Goal: Task Accomplishment & Management: Manage account settings

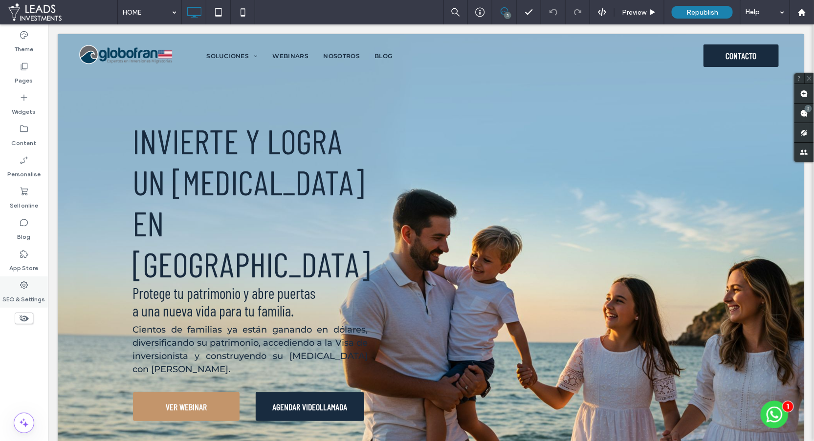
click at [30, 289] on div "SEO & Settings" at bounding box center [24, 292] width 48 height 31
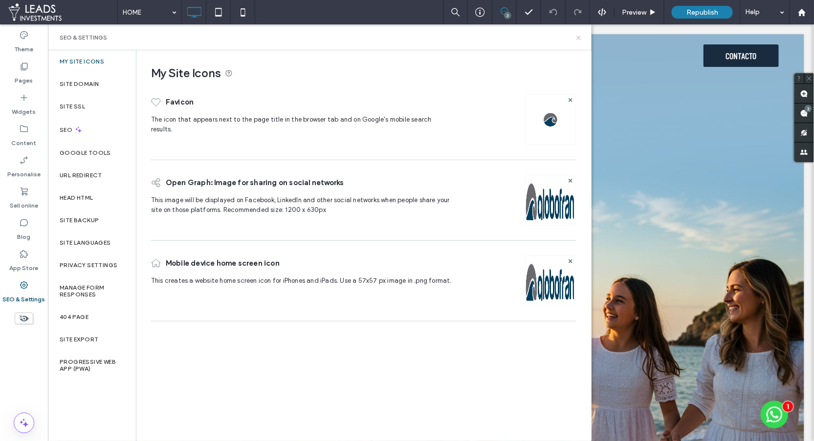
click at [578, 39] on icon at bounding box center [578, 37] width 7 height 7
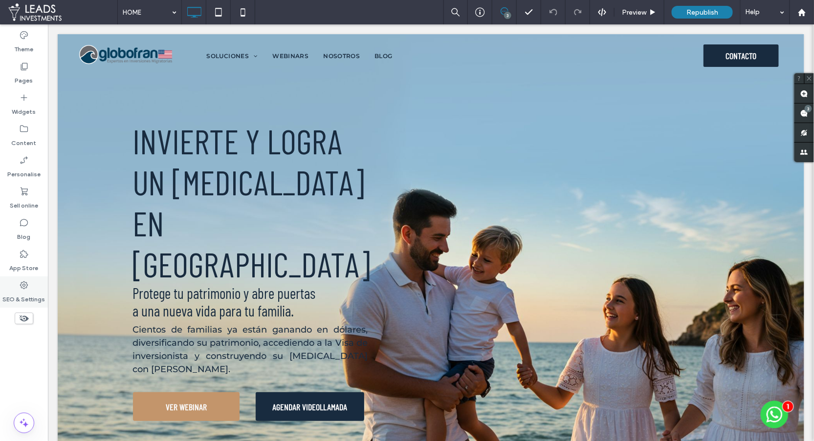
click at [21, 291] on label "SEO & Settings" at bounding box center [24, 297] width 43 height 14
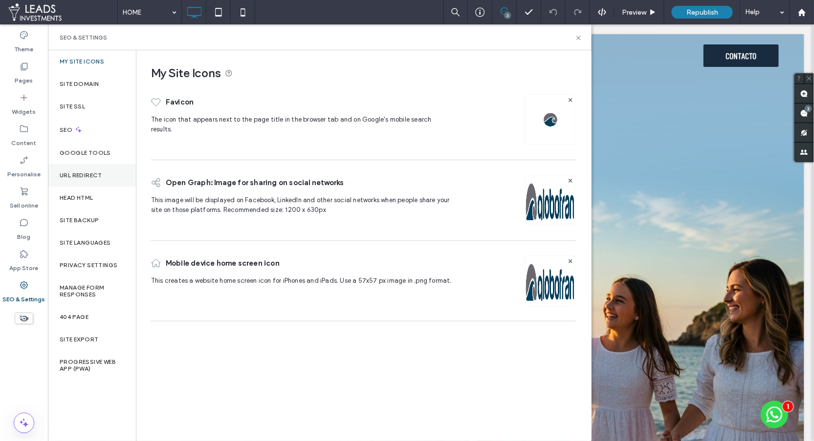
click at [74, 184] on div "URL Redirect" at bounding box center [92, 175] width 88 height 22
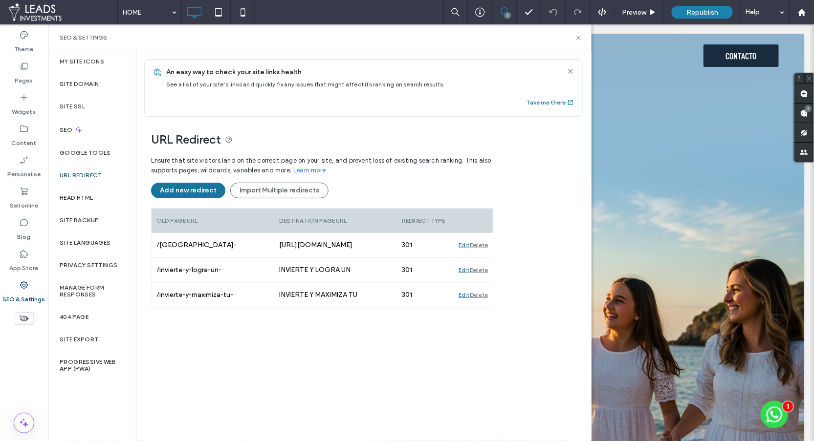
click at [192, 192] on button "Add new redirect" at bounding box center [188, 191] width 74 height 16
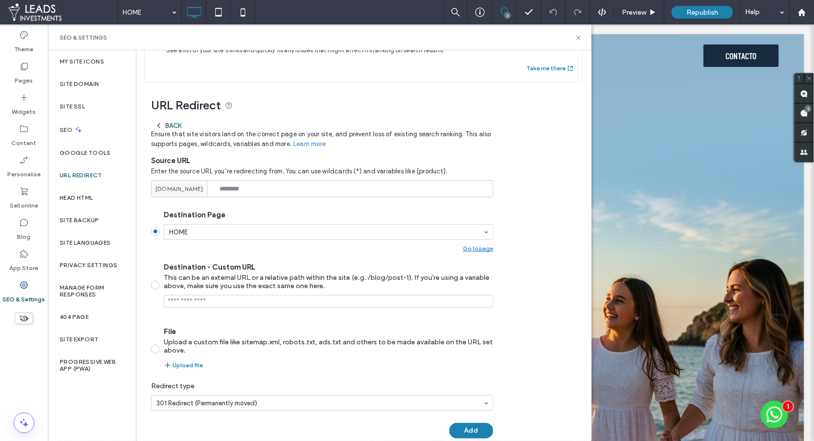
scroll to position [35, 0]
click at [239, 186] on input at bounding box center [322, 187] width 342 height 17
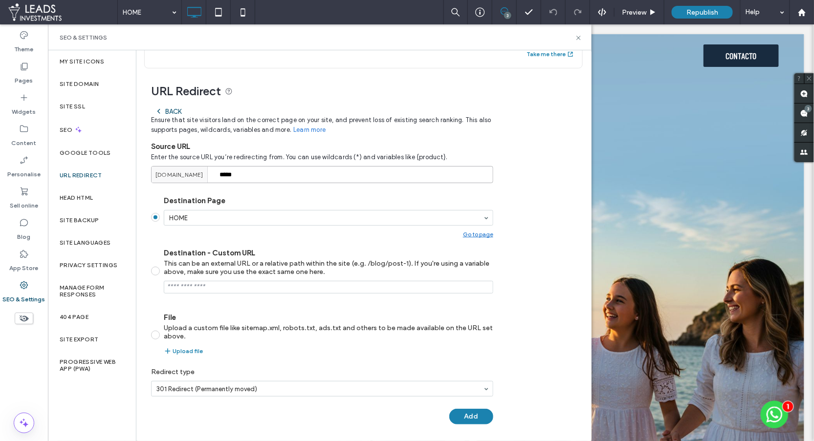
type input "*****"
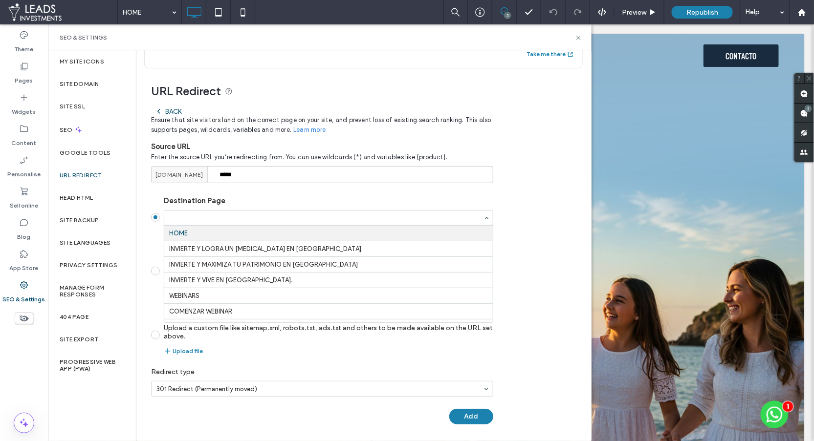
click at [189, 210] on div at bounding box center [328, 218] width 329 height 16
click at [217, 188] on section "Destination Page HOME INVIERTE Y LOGRA UN PLAN B EN EE.UU. INVIERTE Y MAXIMIZA …" at bounding box center [322, 275] width 342 height 175
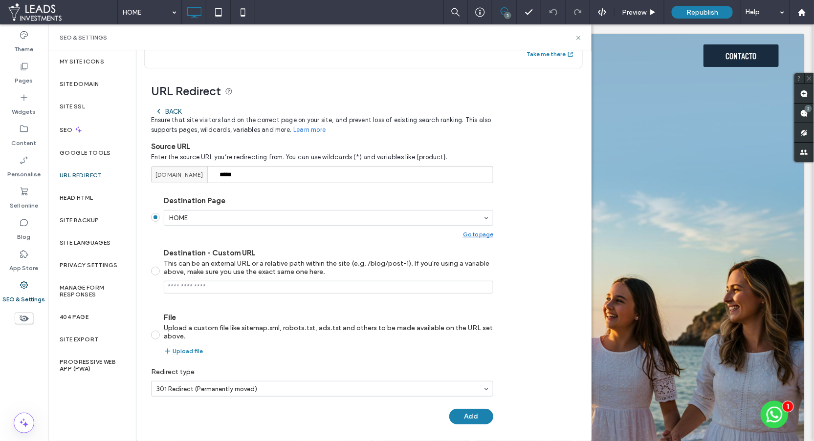
click at [190, 285] on input "Destination - Custom URL This can be an external URL or a relative path within …" at bounding box center [328, 287] width 329 height 13
paste input "**********"
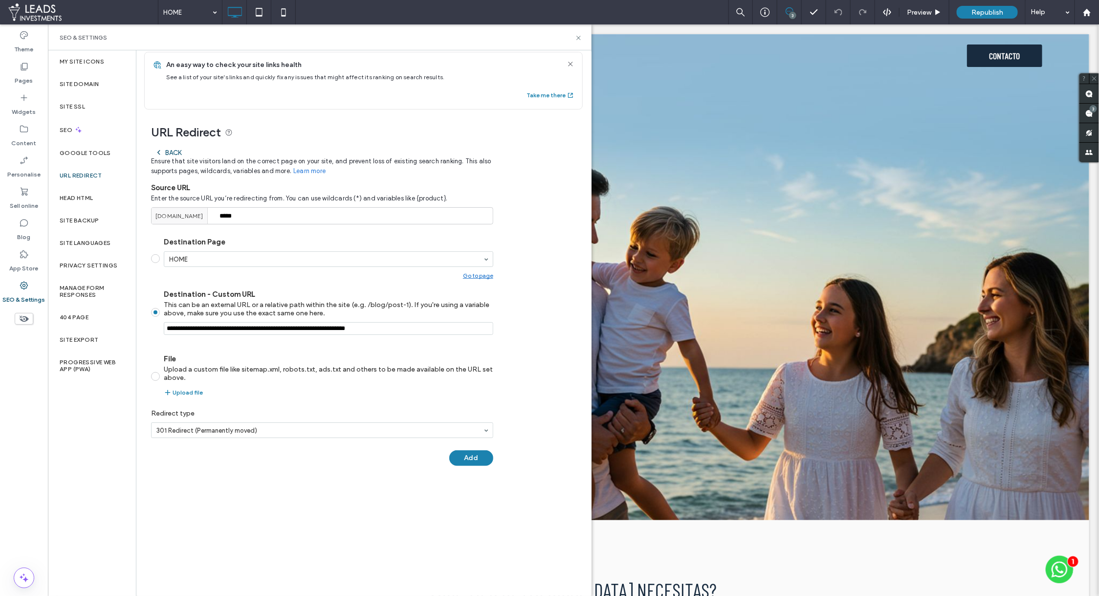
scroll to position [7, 0]
type input "**********"
click at [473, 441] on button "Add" at bounding box center [471, 458] width 44 height 16
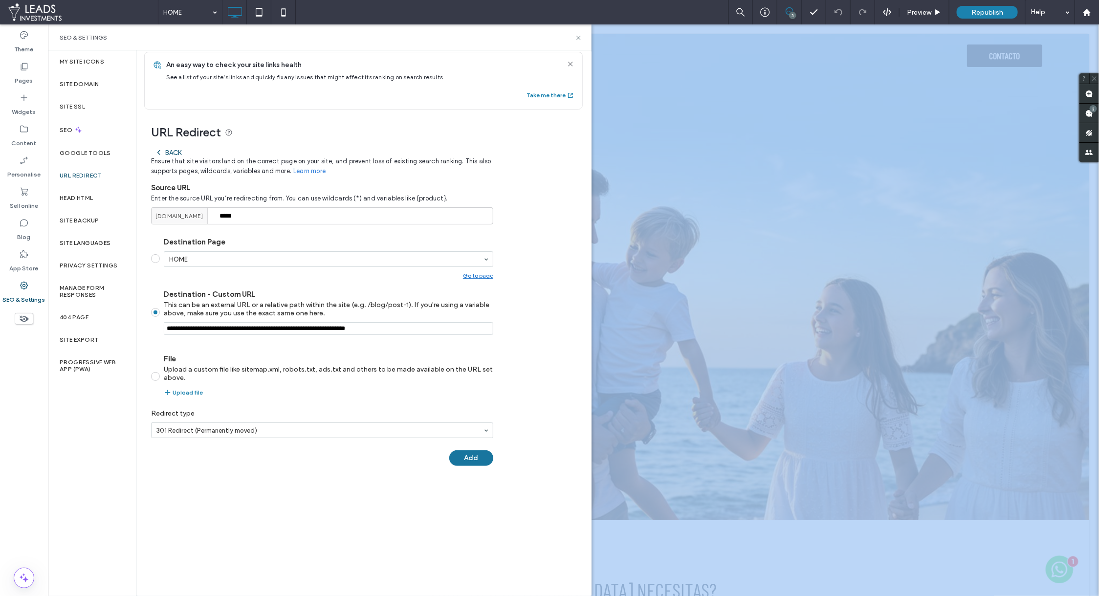
click at [473, 441] on div "An easy way to check your site links health See a list of your site’s links and…" at bounding box center [363, 324] width 454 height 544
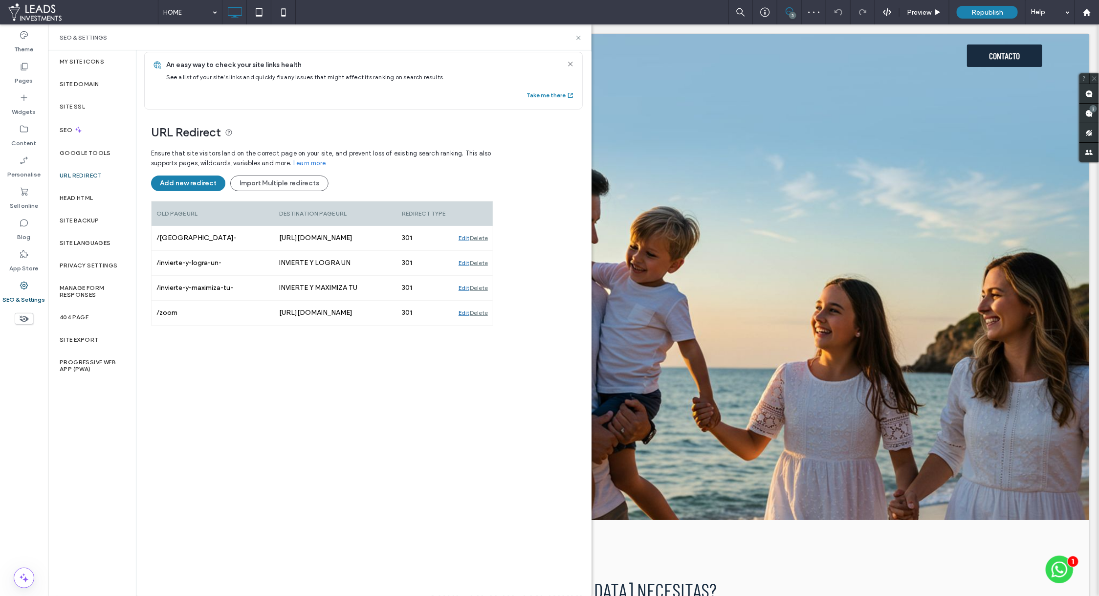
click at [581, 33] on div "SEO & Settings" at bounding box center [319, 37] width 543 height 26
click at [813, 15] on span "Republish" at bounding box center [987, 12] width 32 height 8
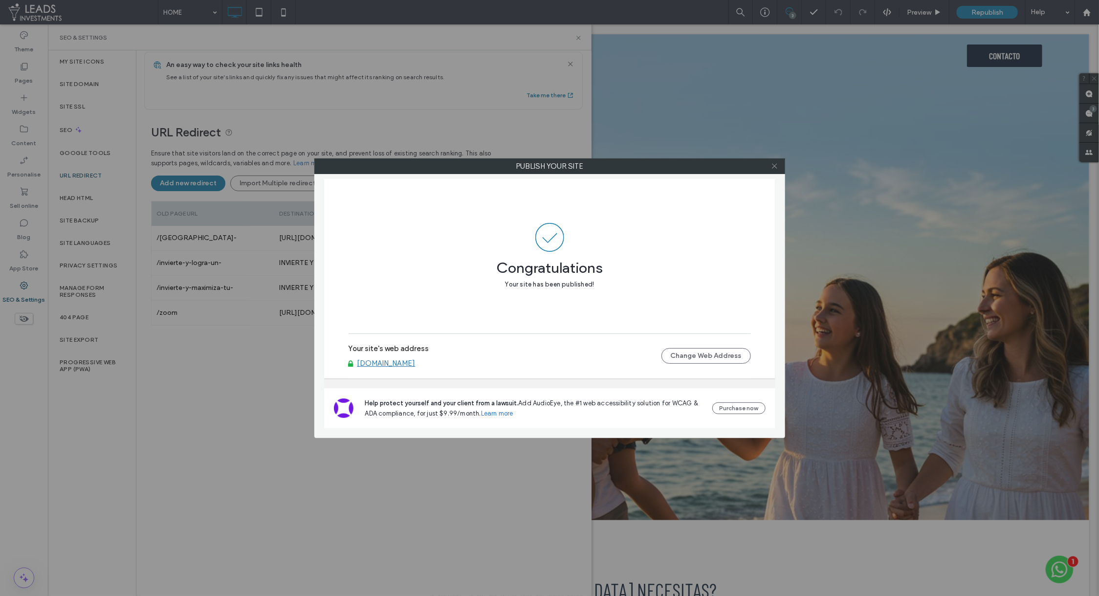
click at [772, 167] on icon at bounding box center [774, 165] width 7 height 7
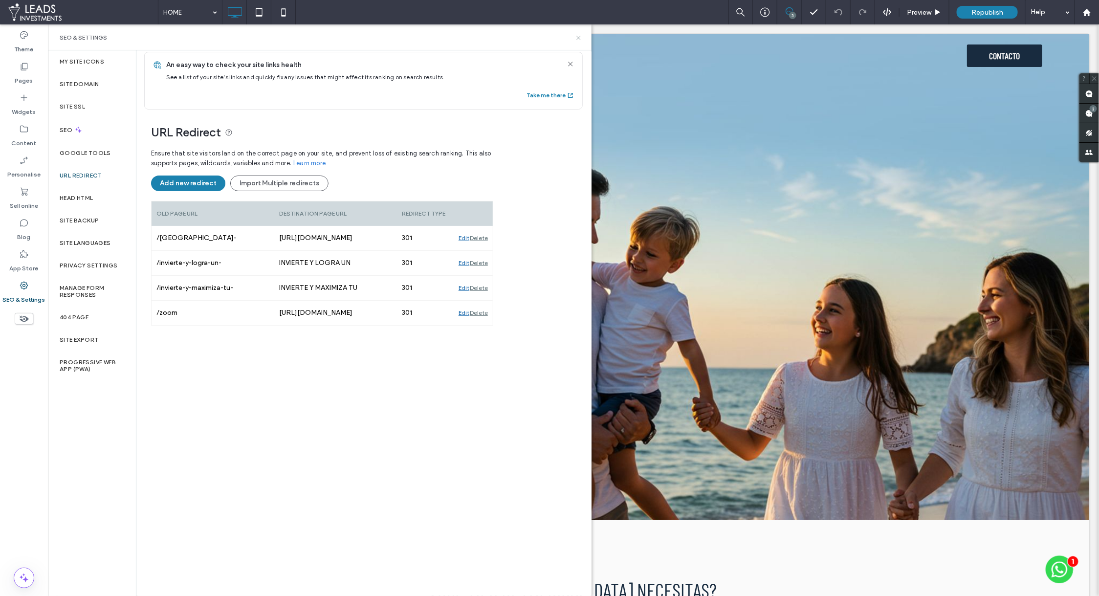
click at [580, 39] on use at bounding box center [578, 38] width 4 height 4
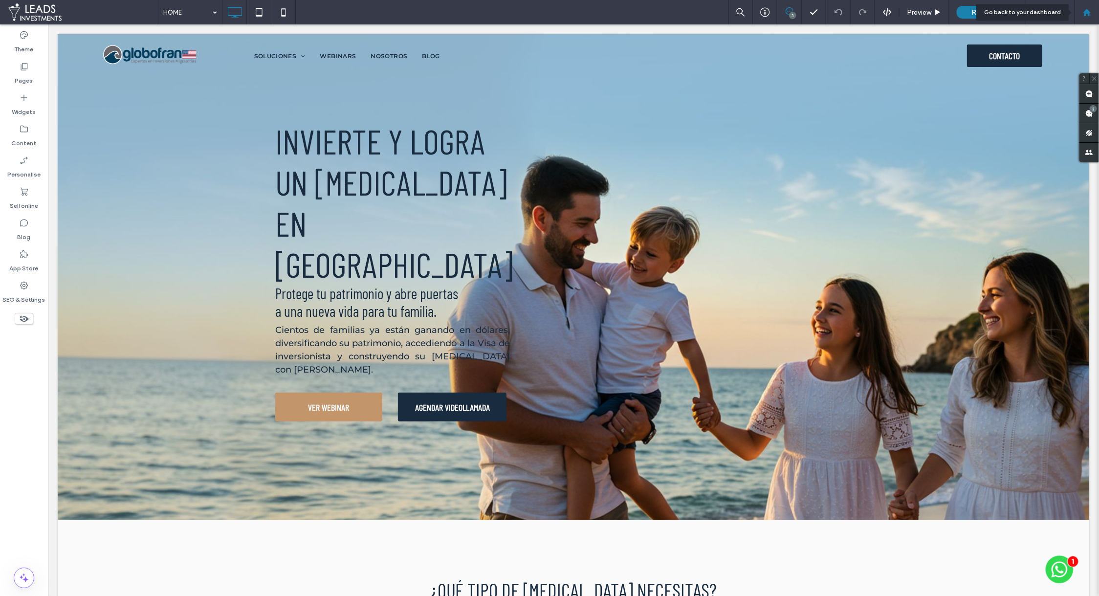
click at [813, 18] on div at bounding box center [1086, 12] width 24 height 24
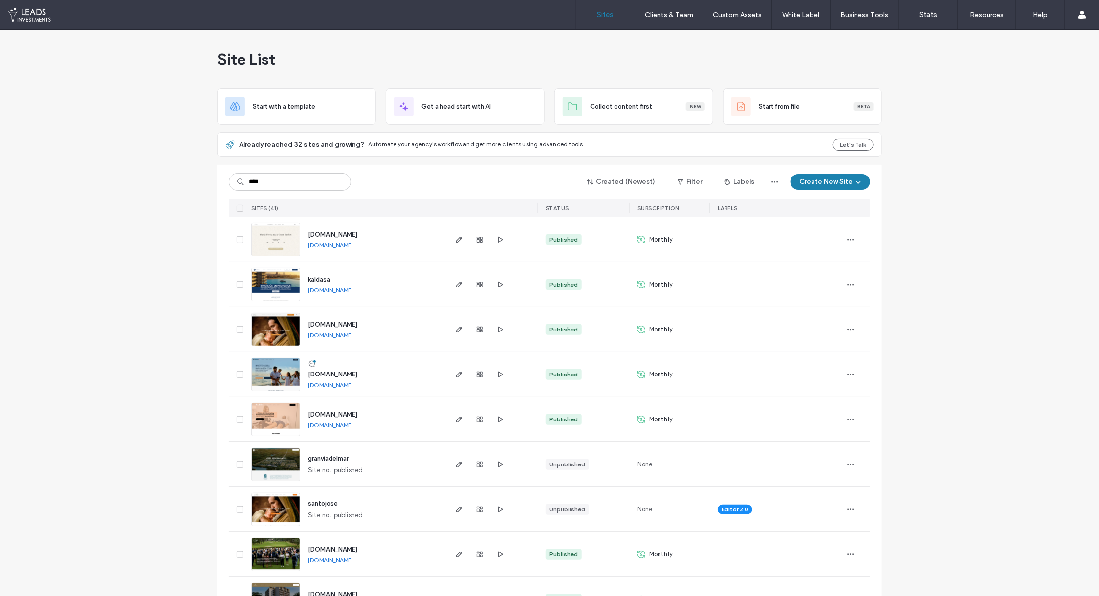
type input "****"
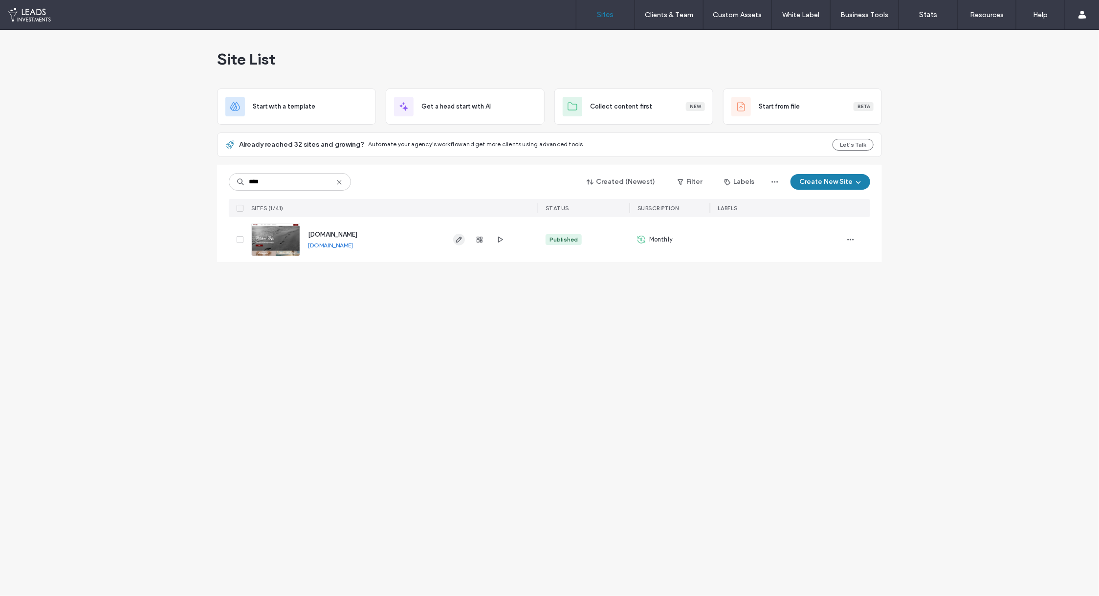
click at [459, 238] on icon "button" at bounding box center [459, 240] width 8 height 8
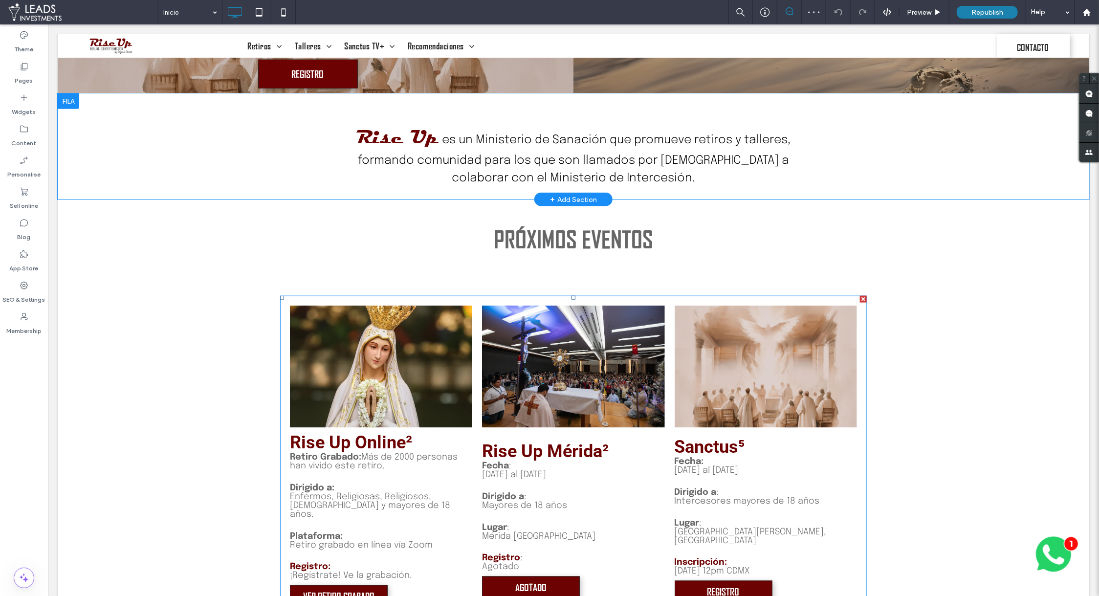
scroll to position [587, 0]
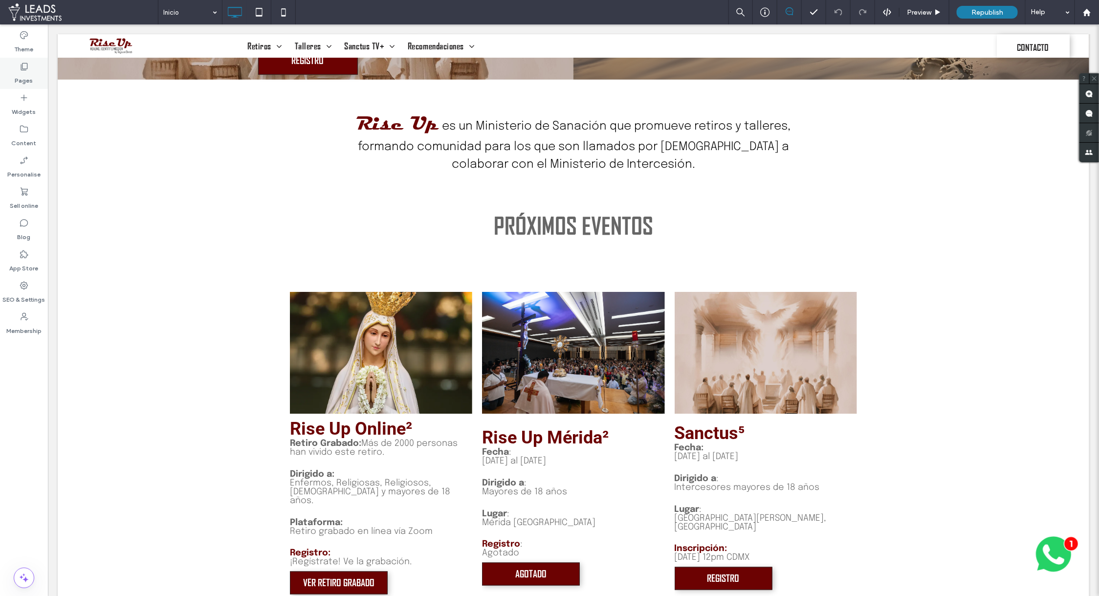
click at [36, 84] on div "Pages" at bounding box center [24, 73] width 48 height 31
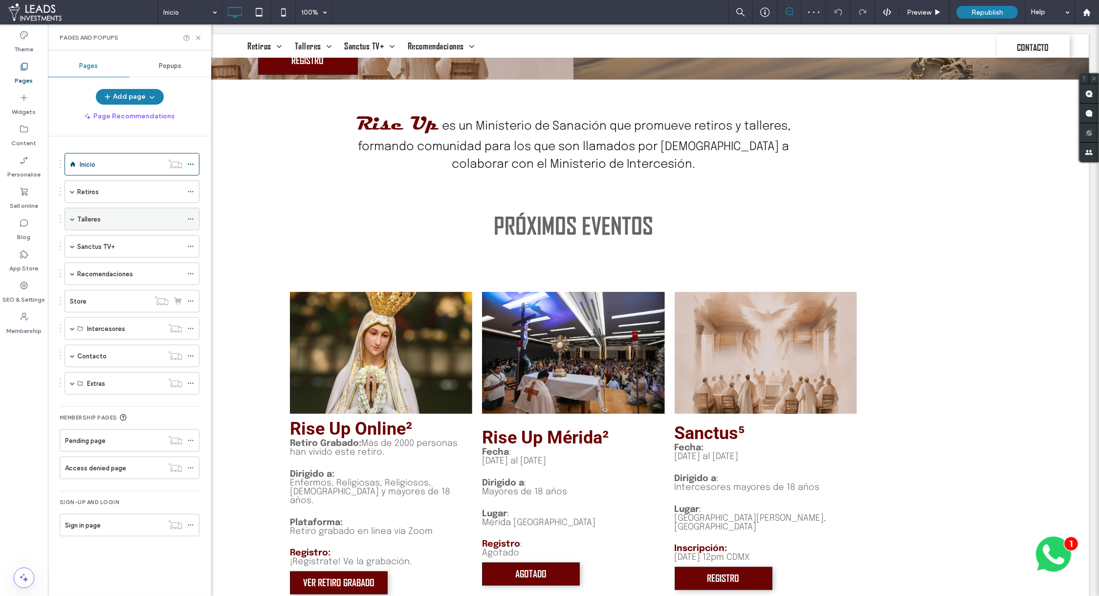
click at [71, 222] on span at bounding box center [72, 219] width 5 height 22
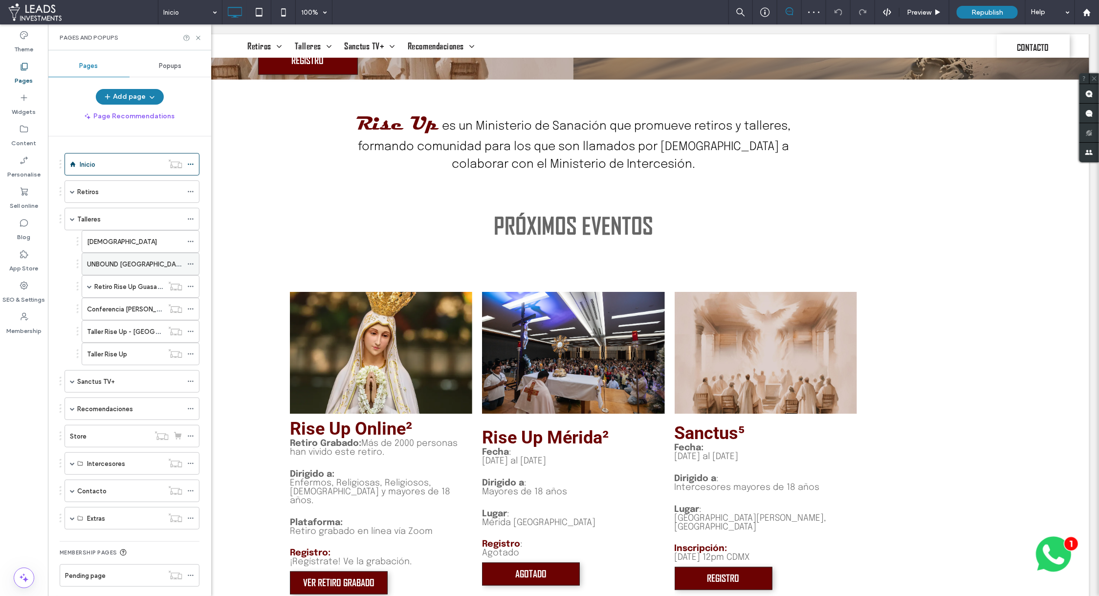
click at [122, 262] on label "UNBOUND España" at bounding box center [136, 264] width 98 height 17
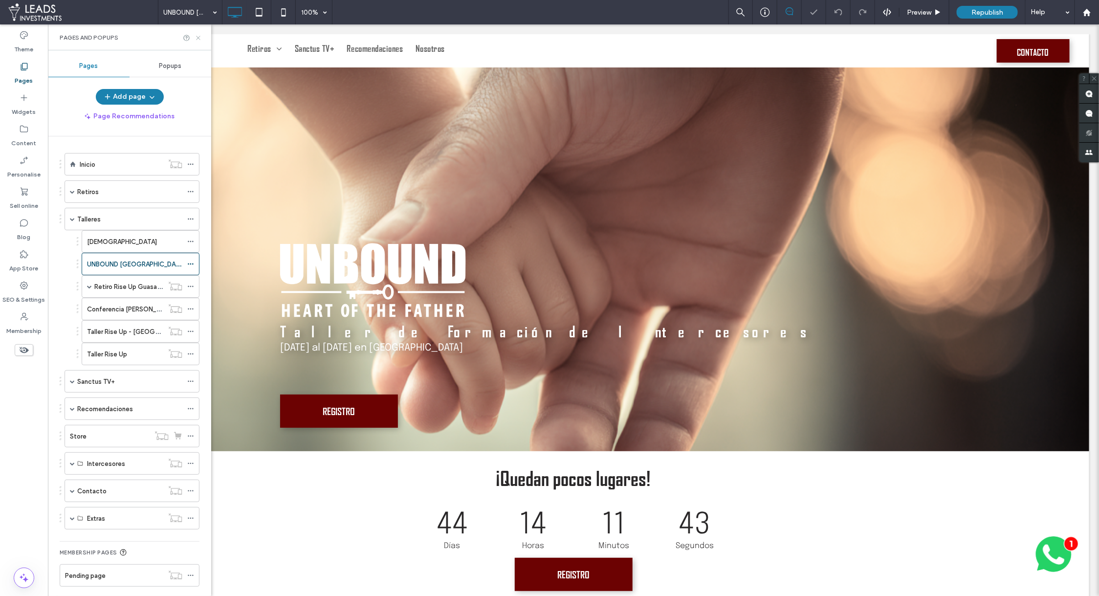
click at [201, 40] on icon at bounding box center [198, 37] width 7 height 7
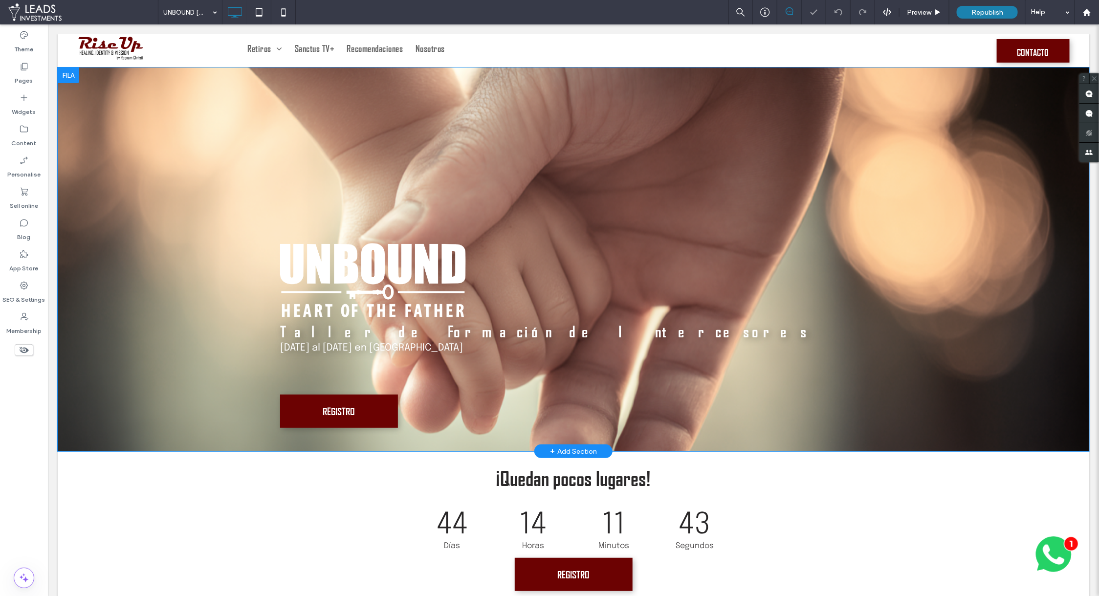
click at [200, 179] on div "Taller de Formación de Intercesores 26 al 28 de Septiembre en Madrid REGISTRO C…" at bounding box center [572, 259] width 1031 height 384
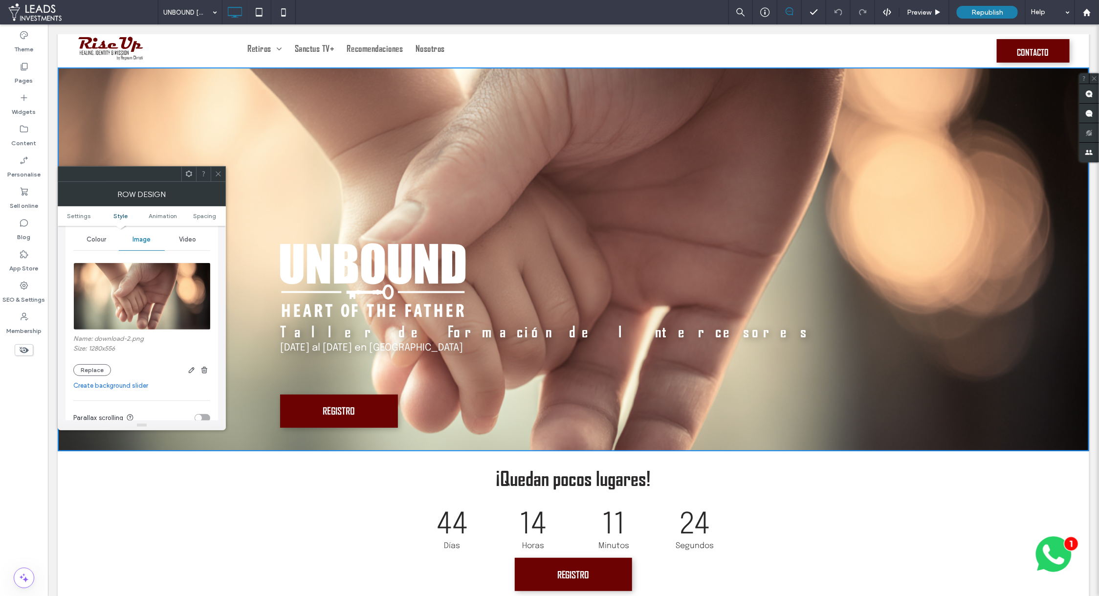
scroll to position [129, 0]
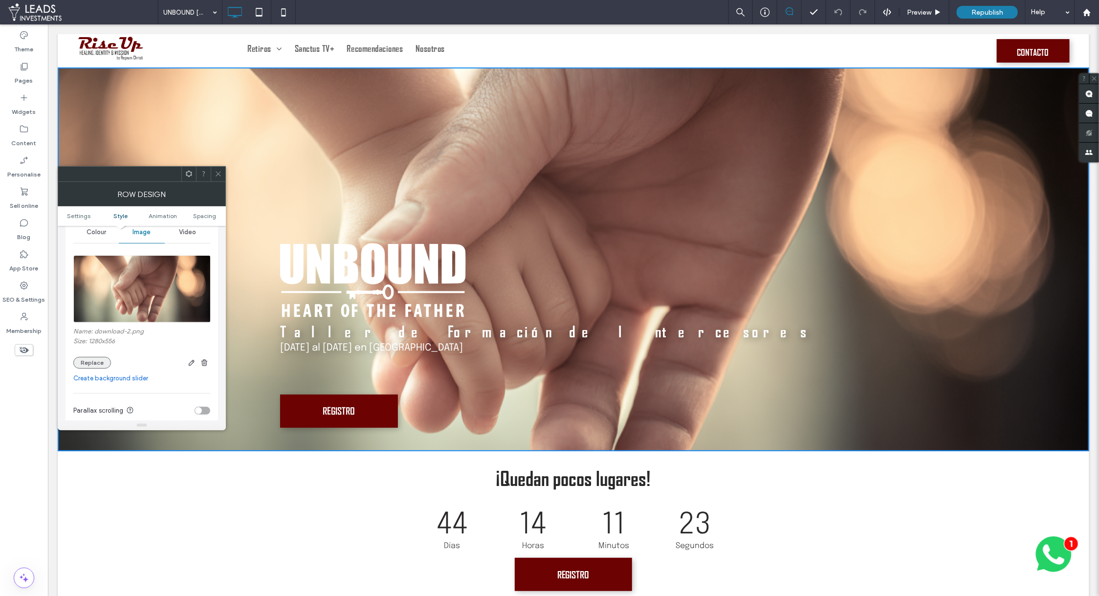
click at [94, 359] on button "Replace" at bounding box center [92, 363] width 38 height 12
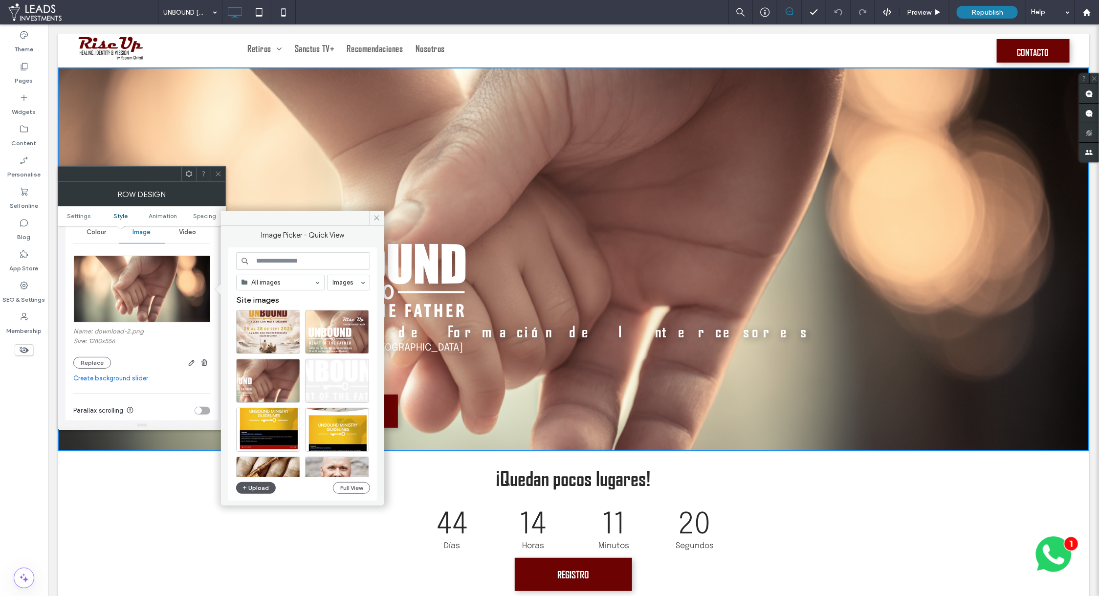
click at [265, 486] on button "Upload" at bounding box center [256, 488] width 40 height 12
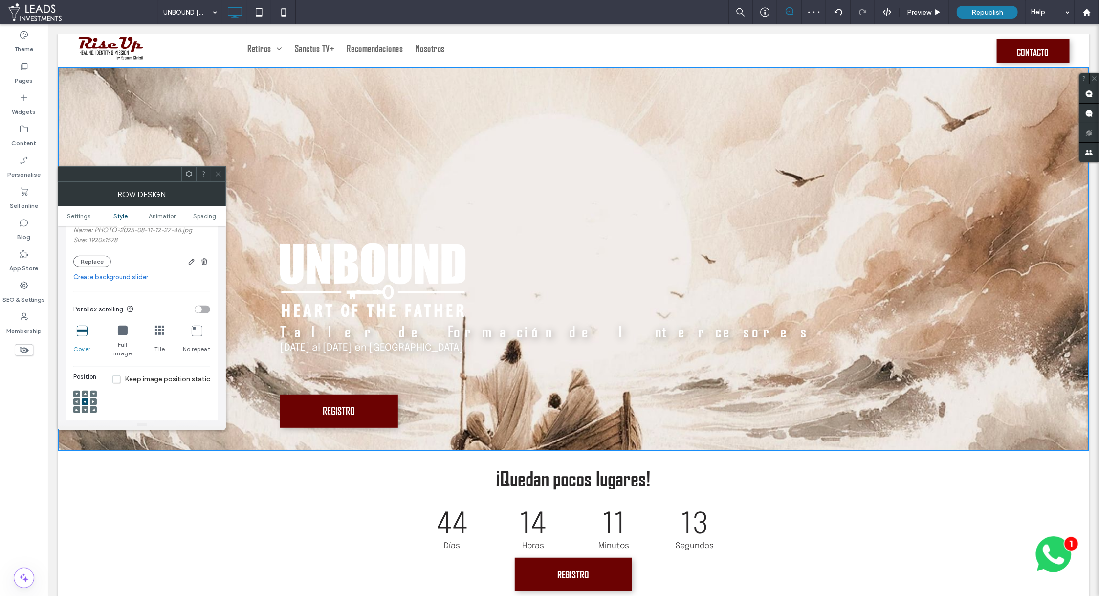
scroll to position [248, 0]
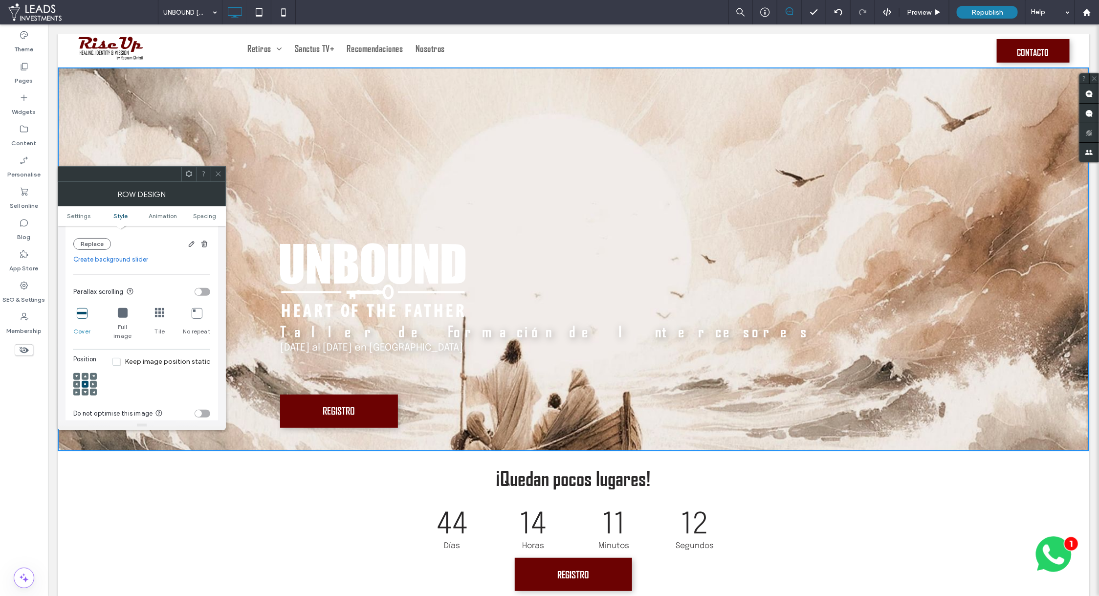
click at [86, 391] on use at bounding box center [85, 392] width 3 height 2
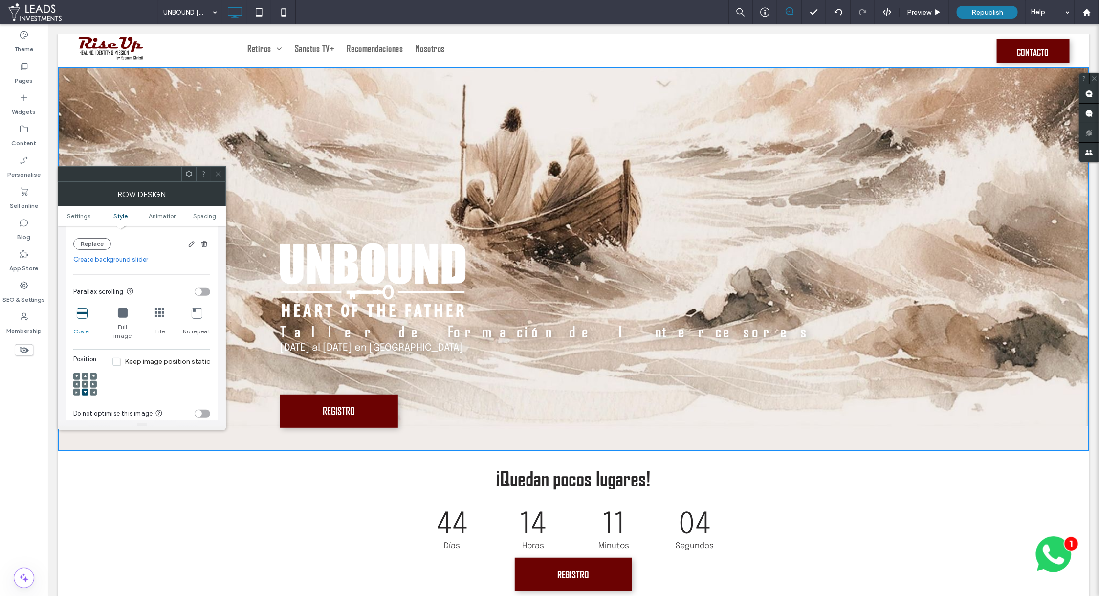
click at [218, 179] on span at bounding box center [218, 174] width 7 height 15
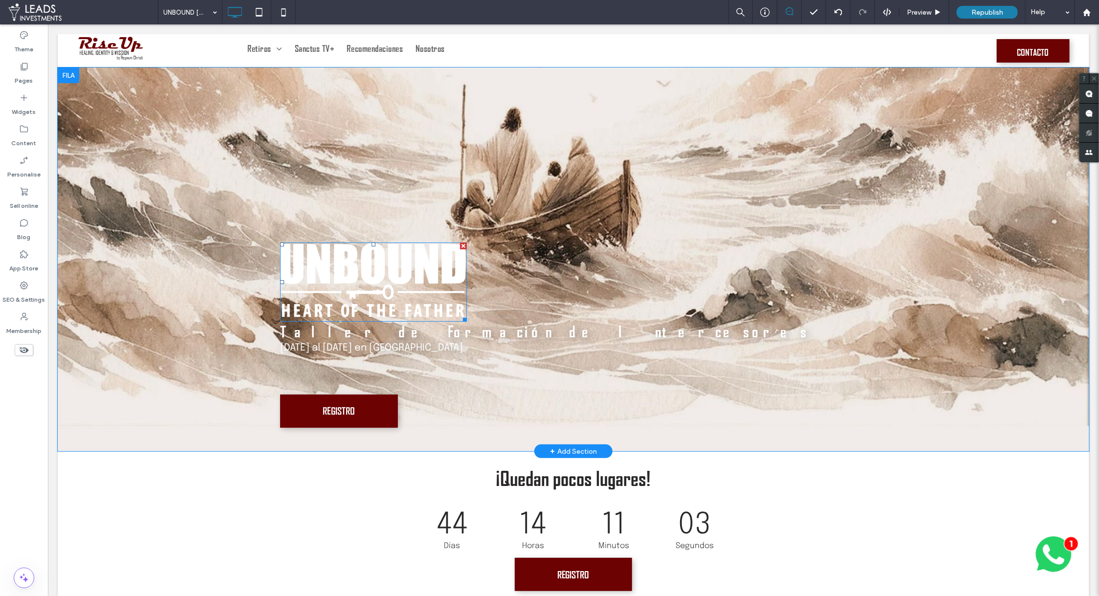
click at [334, 269] on img at bounding box center [373, 281] width 187 height 79
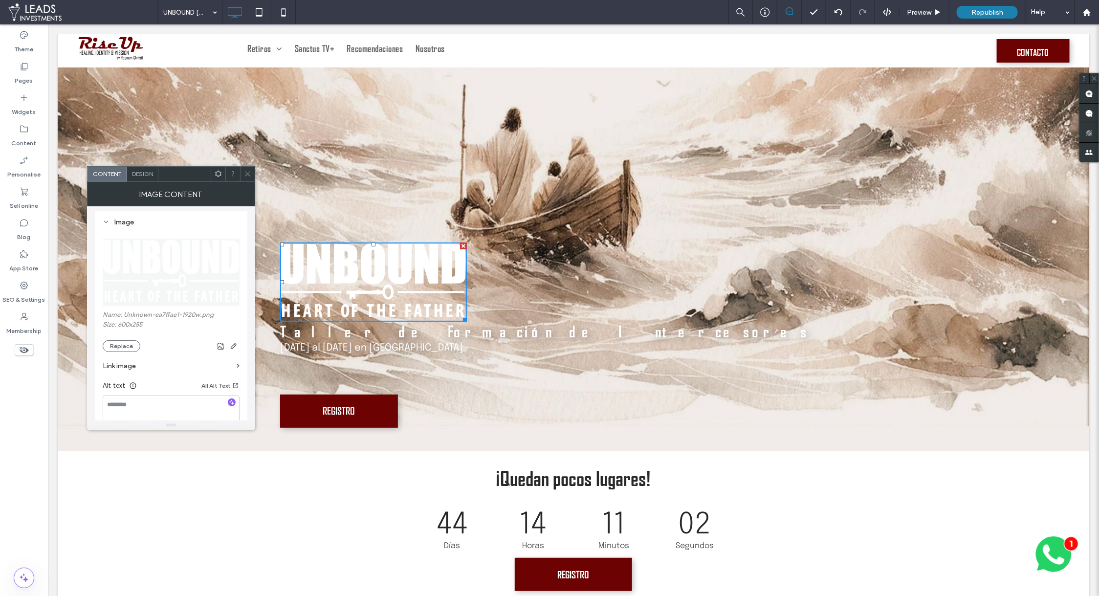
scroll to position [115, 0]
click at [127, 320] on button "Replace" at bounding box center [122, 320] width 38 height 12
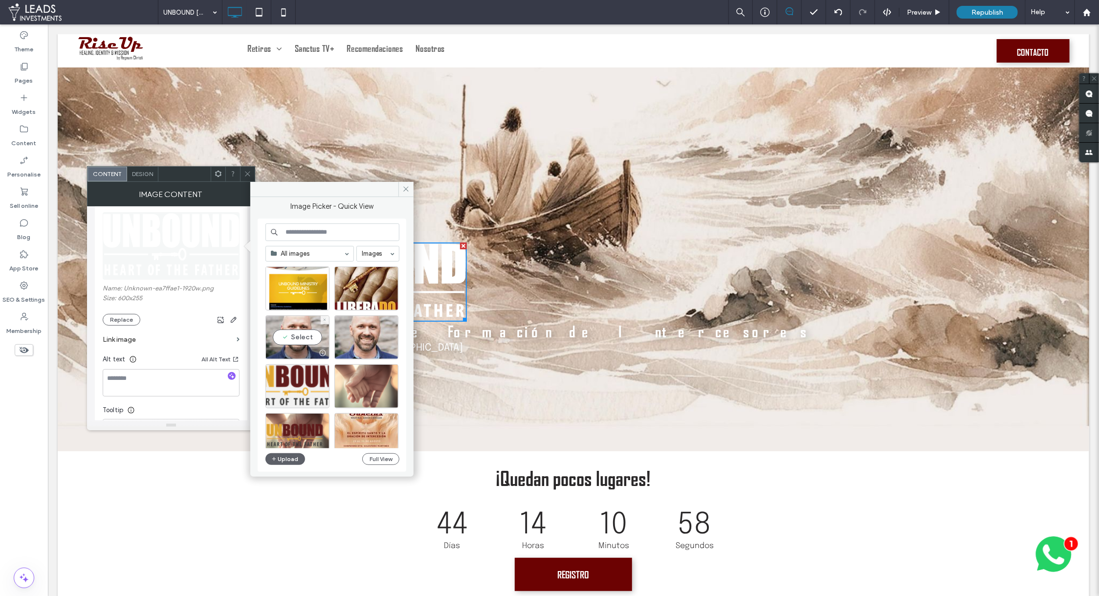
scroll to position [163, 0]
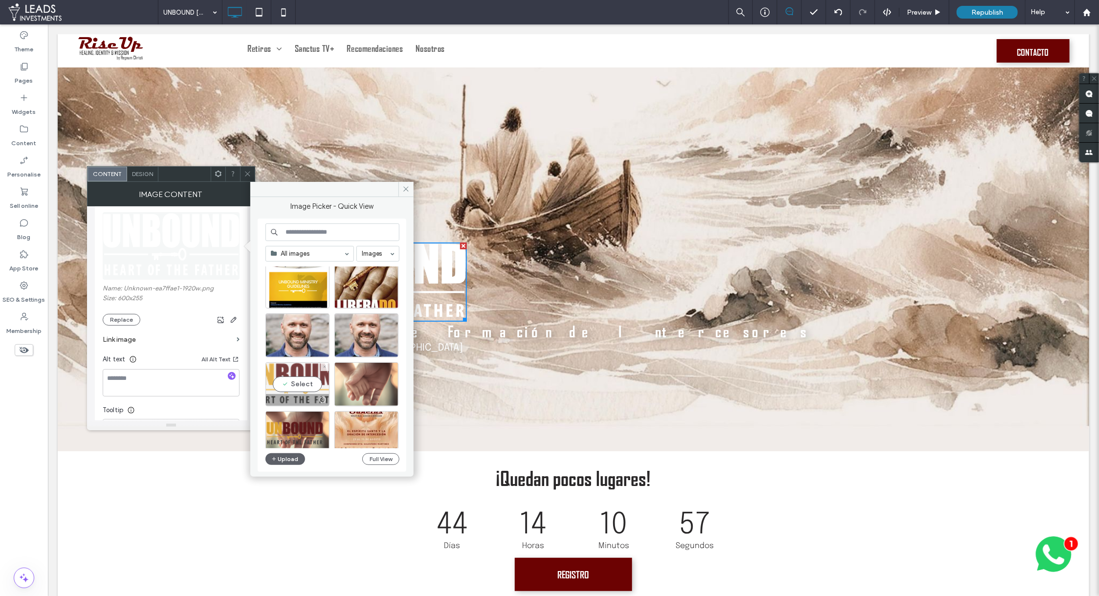
click at [297, 380] on div "Select" at bounding box center [297, 384] width 64 height 44
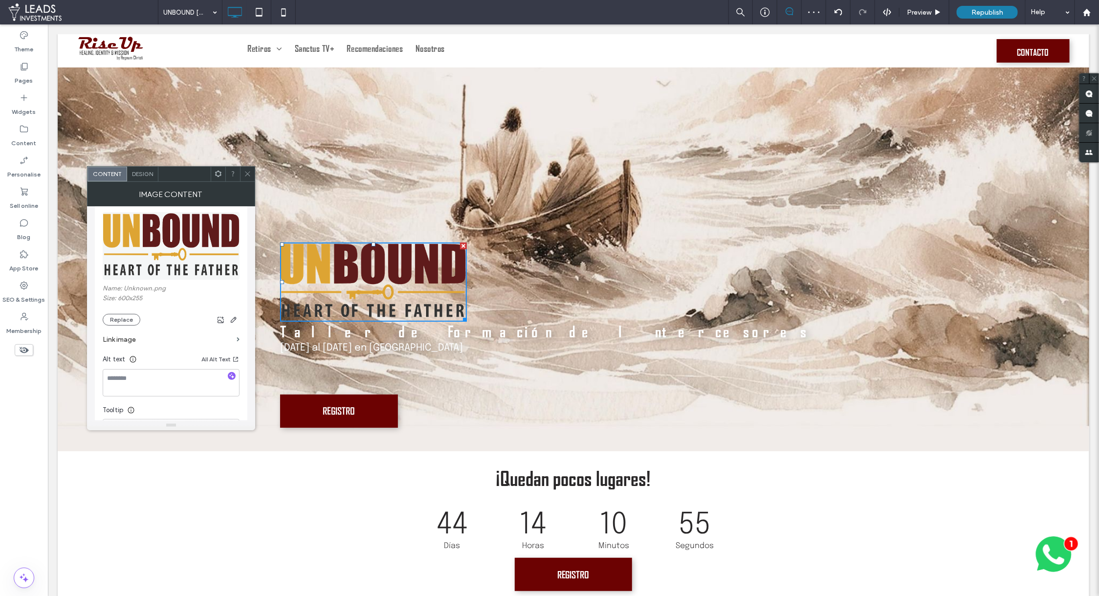
click at [249, 180] on span at bounding box center [247, 174] width 7 height 15
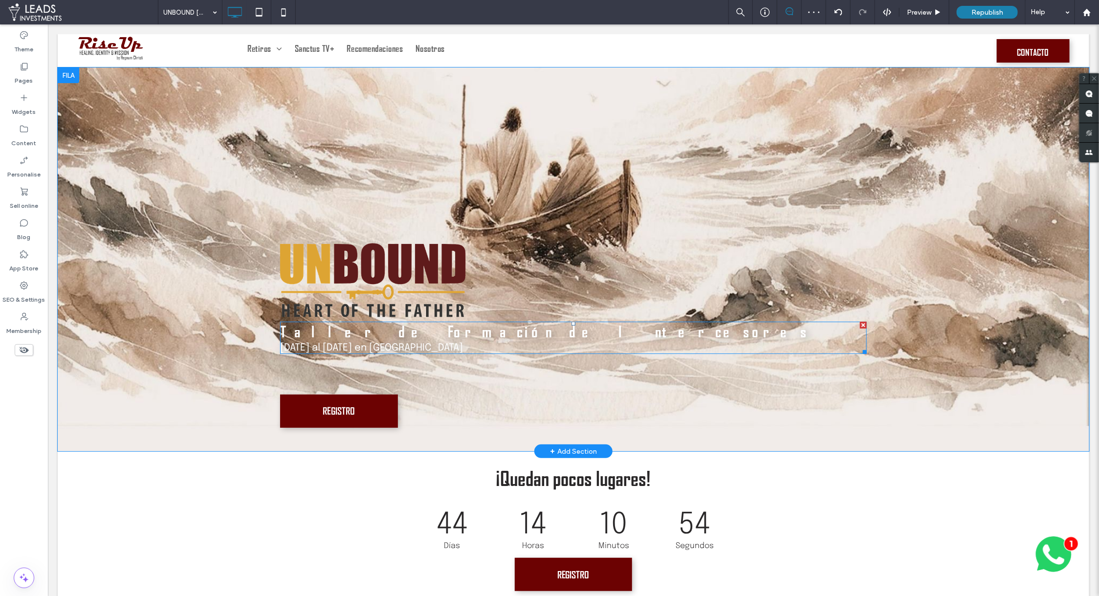
click at [306, 330] on span "Taller de Formación de Intercesores" at bounding box center [544, 332] width 529 height 18
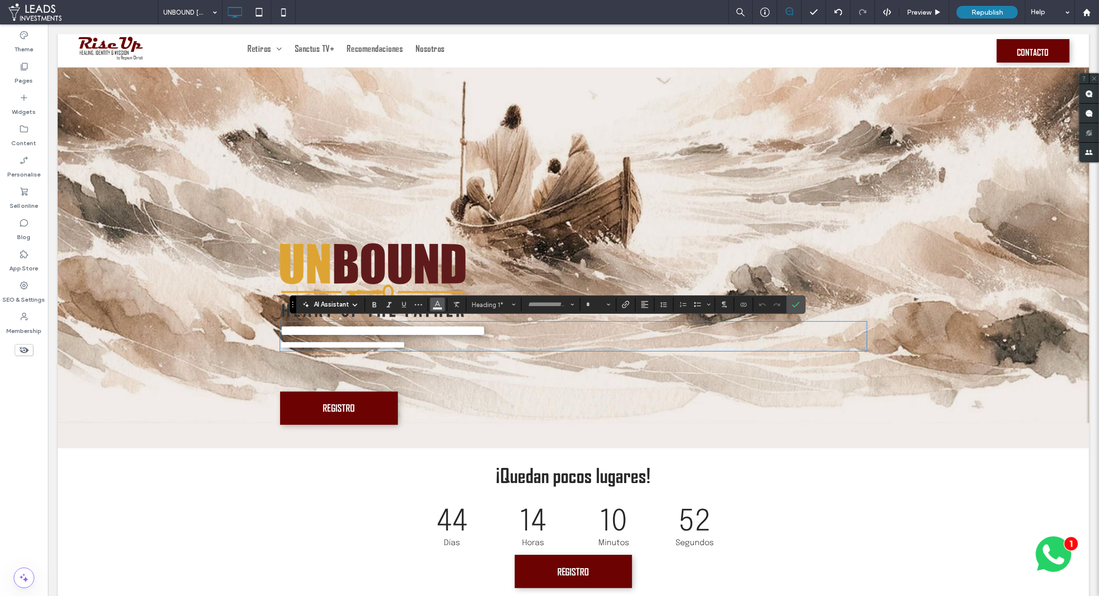
click at [437, 309] on span "Colour" at bounding box center [437, 303] width 8 height 13
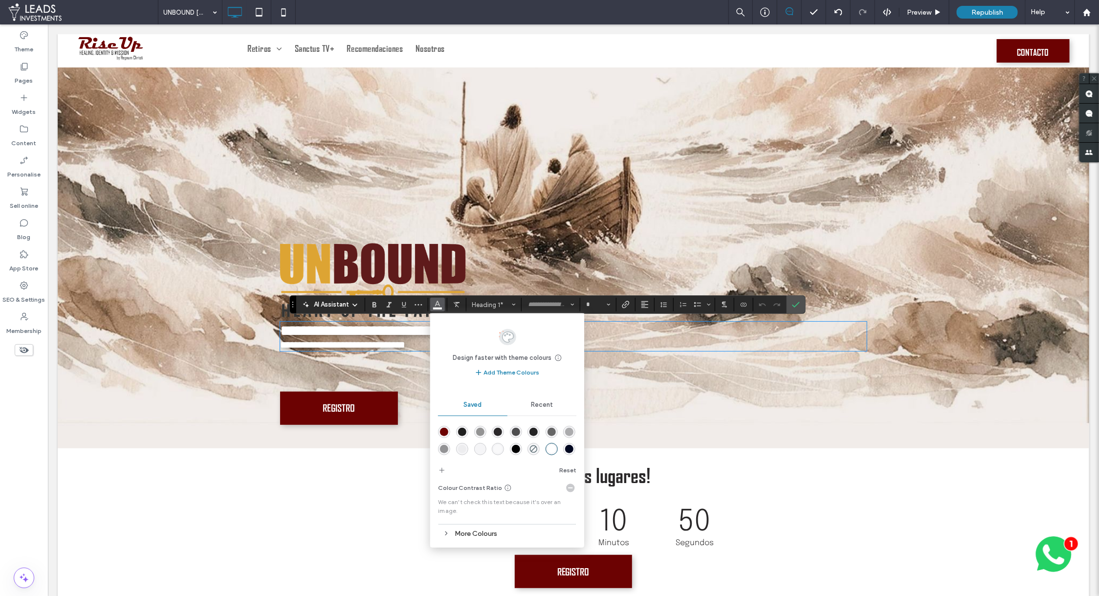
click at [443, 430] on div "rgba(108,2,2,1)" at bounding box center [444, 432] width 8 height 8
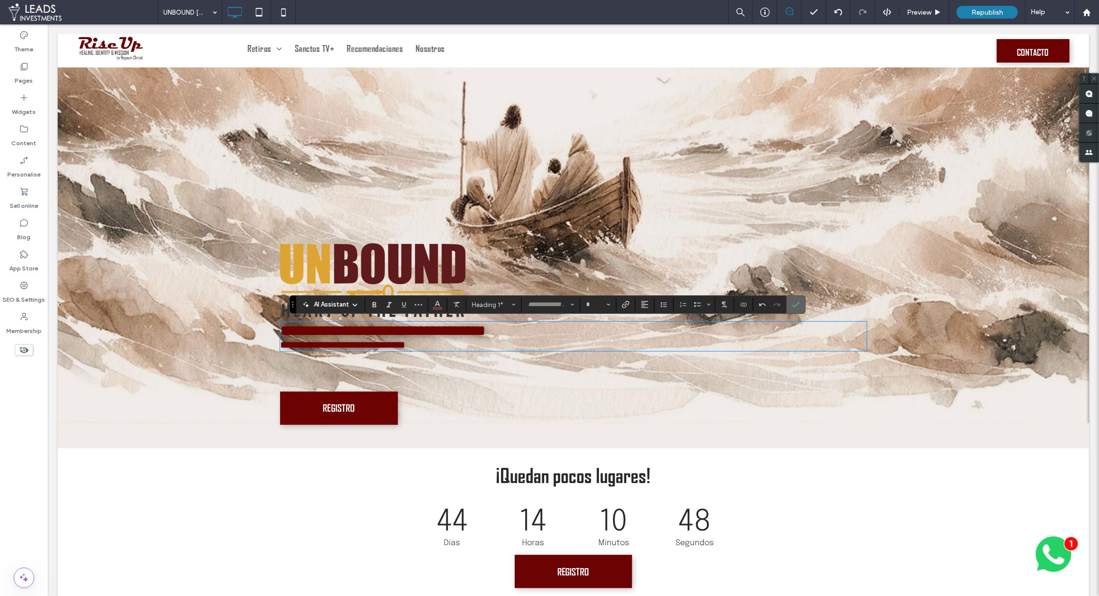
click at [788, 303] on label "Confirm" at bounding box center [795, 305] width 15 height 18
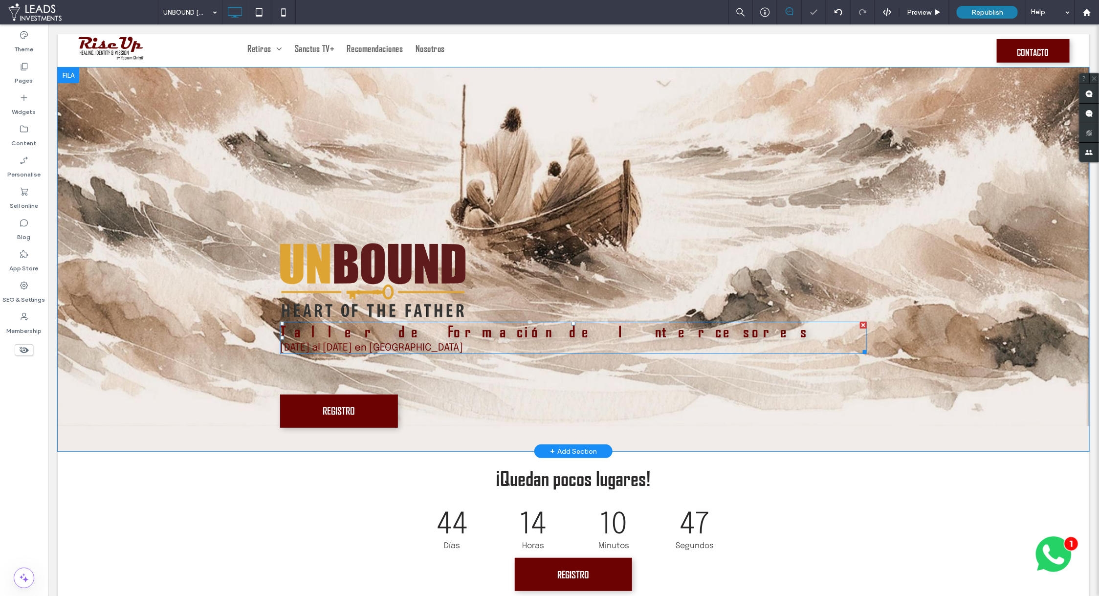
click at [346, 329] on span "Taller de Formación de Intercesores" at bounding box center [544, 332] width 529 height 18
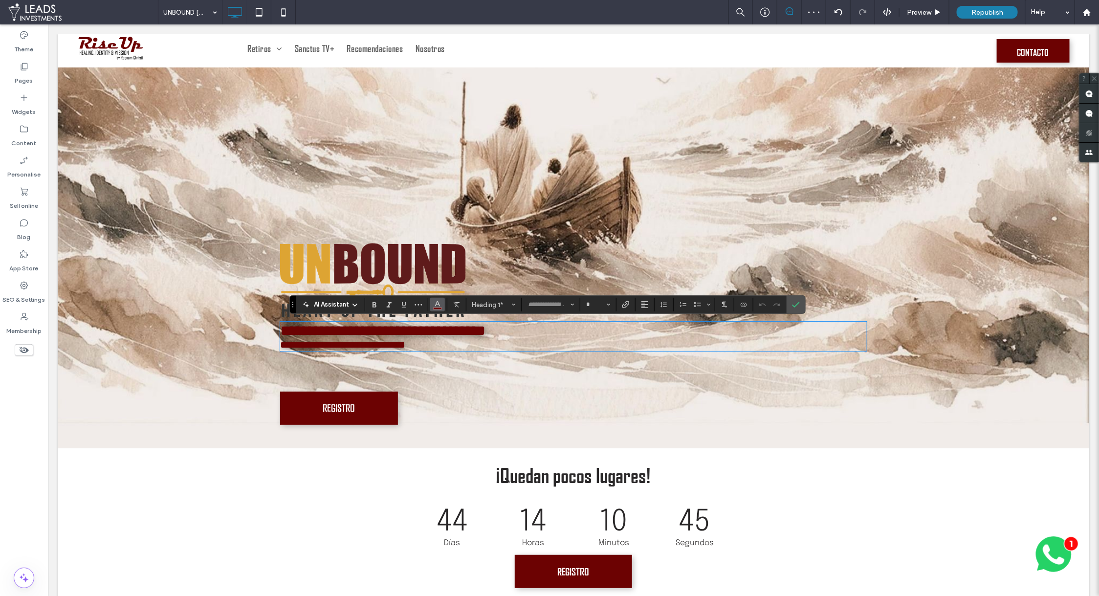
click at [434, 308] on span "Colour" at bounding box center [437, 303] width 8 height 13
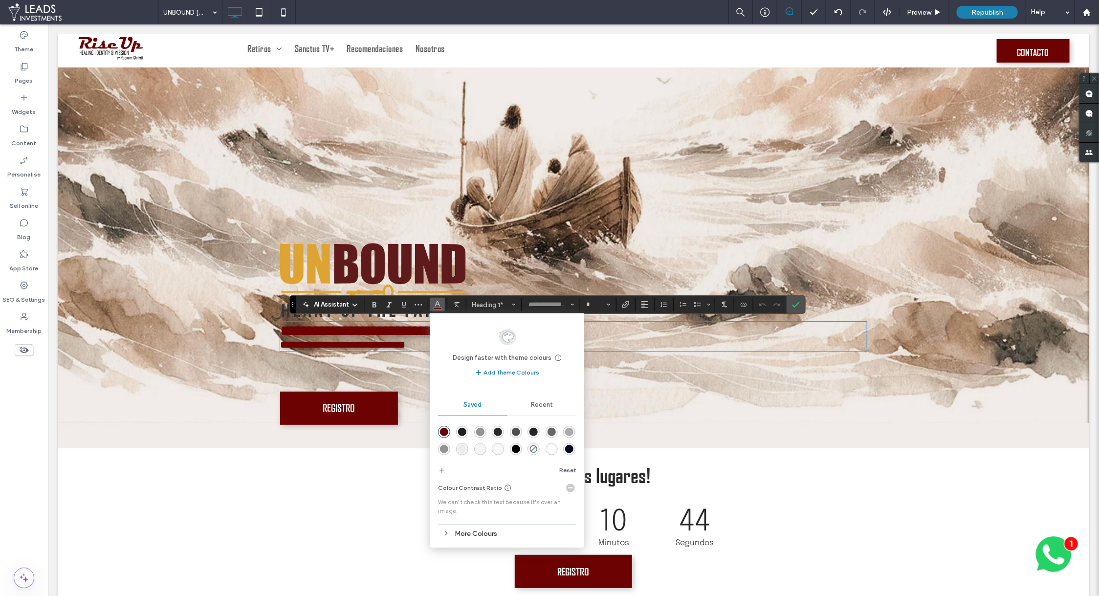
click at [462, 430] on div "rgba(31,31,31,1)" at bounding box center [462, 432] width 8 height 8
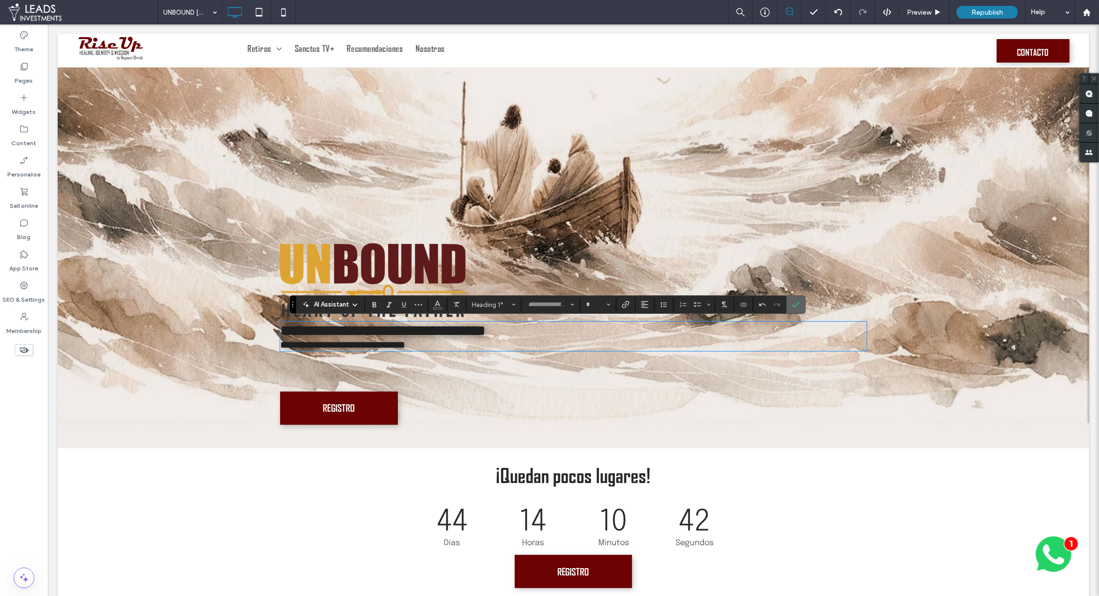
click at [796, 301] on icon "Confirm" at bounding box center [796, 305] width 8 height 8
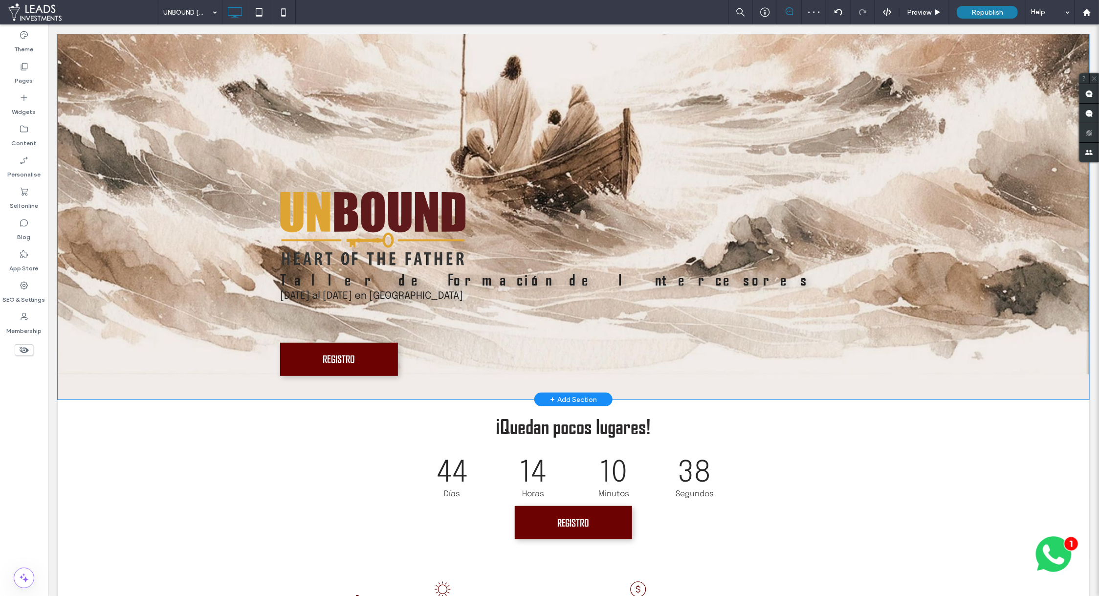
scroll to position [0, 0]
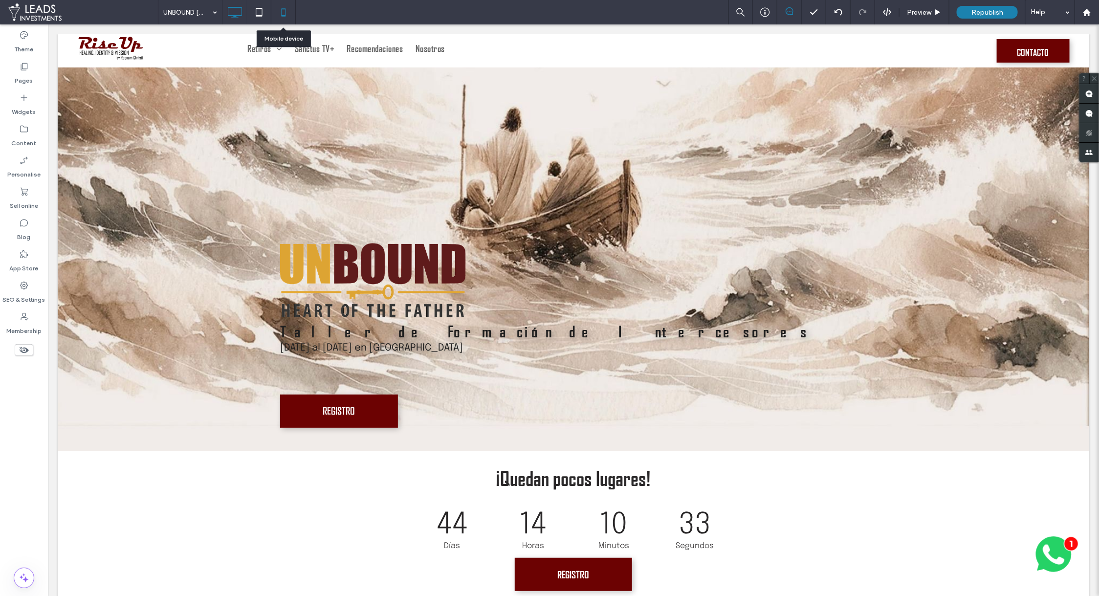
click at [283, 10] on icon at bounding box center [284, 12] width 20 height 20
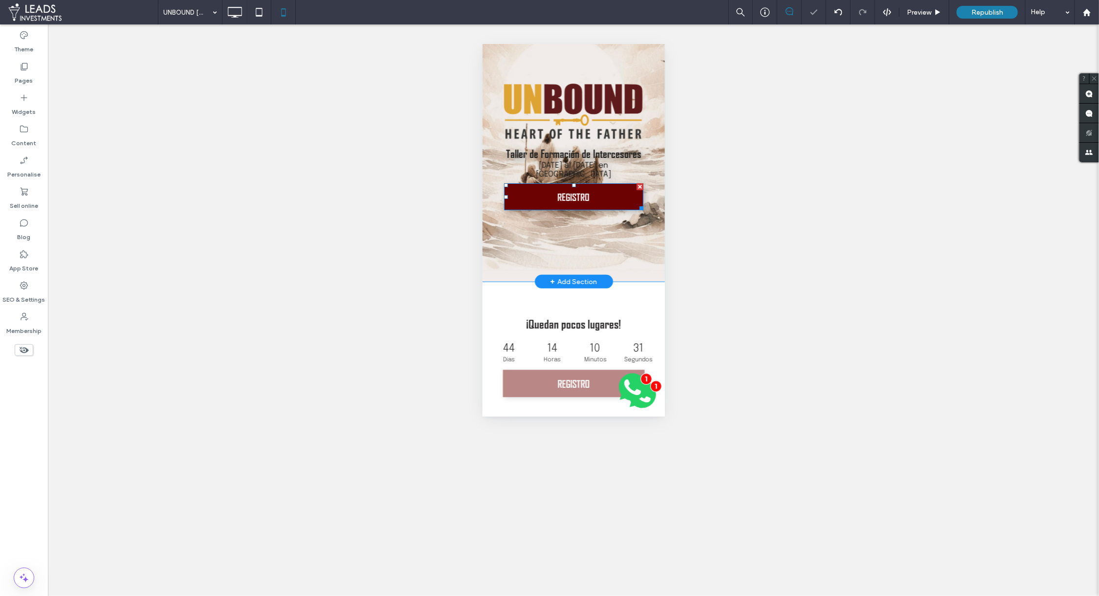
scroll to position [163, 0]
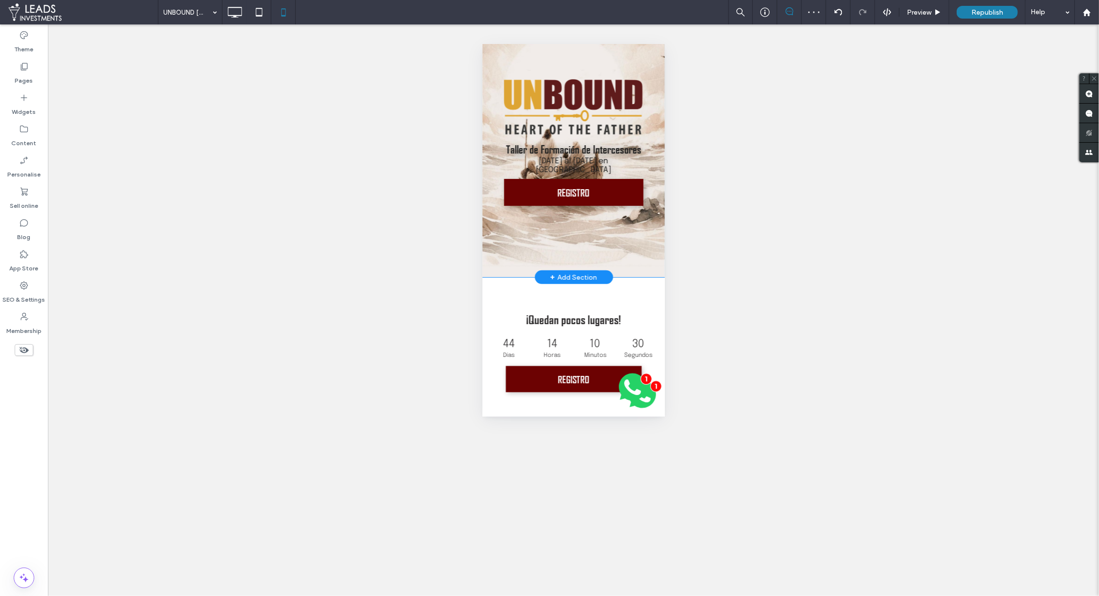
click at [511, 246] on div "Taller de Formación de Intercesores 26 al 28 de Septiembre en Madrid REGISTRO C…" at bounding box center [573, 94] width 182 height 366
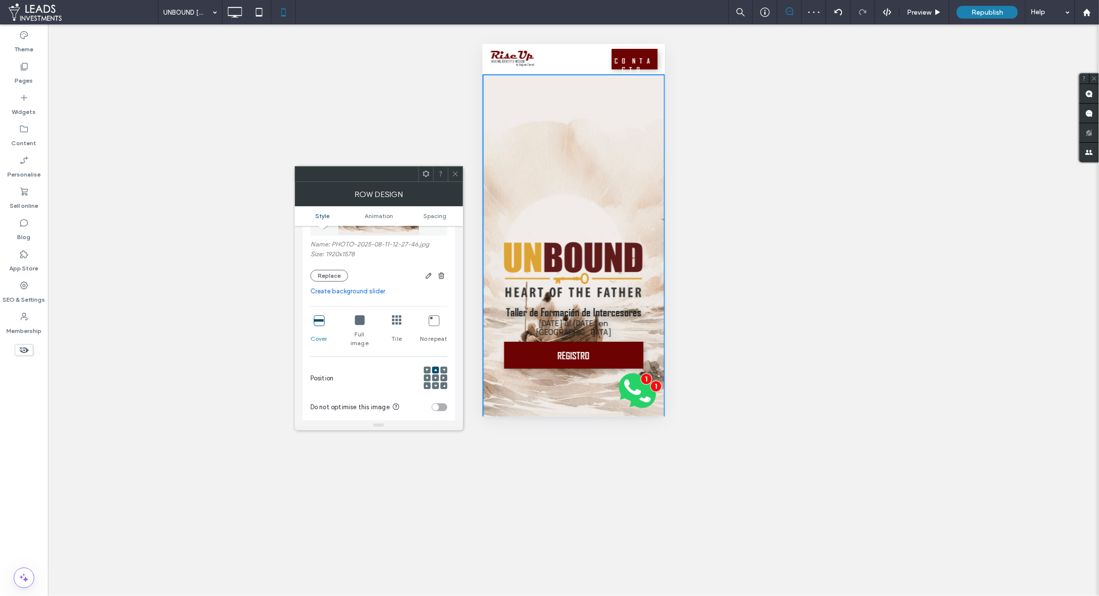
scroll to position [142, 0]
click at [434, 365] on span at bounding box center [435, 368] width 3 height 7
click at [455, 173] on use at bounding box center [455, 174] width 5 height 5
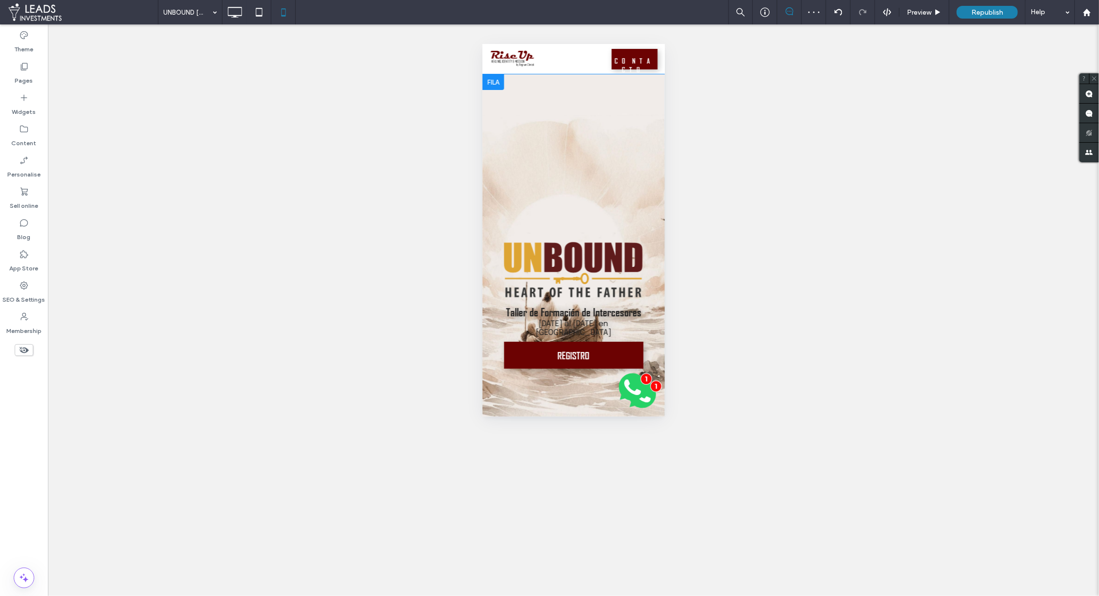
click at [552, 180] on div "Taller de Formación de Intercesores 26 al 28 de Septiembre en Madrid REGISTRO C…" at bounding box center [573, 276] width 163 height 194
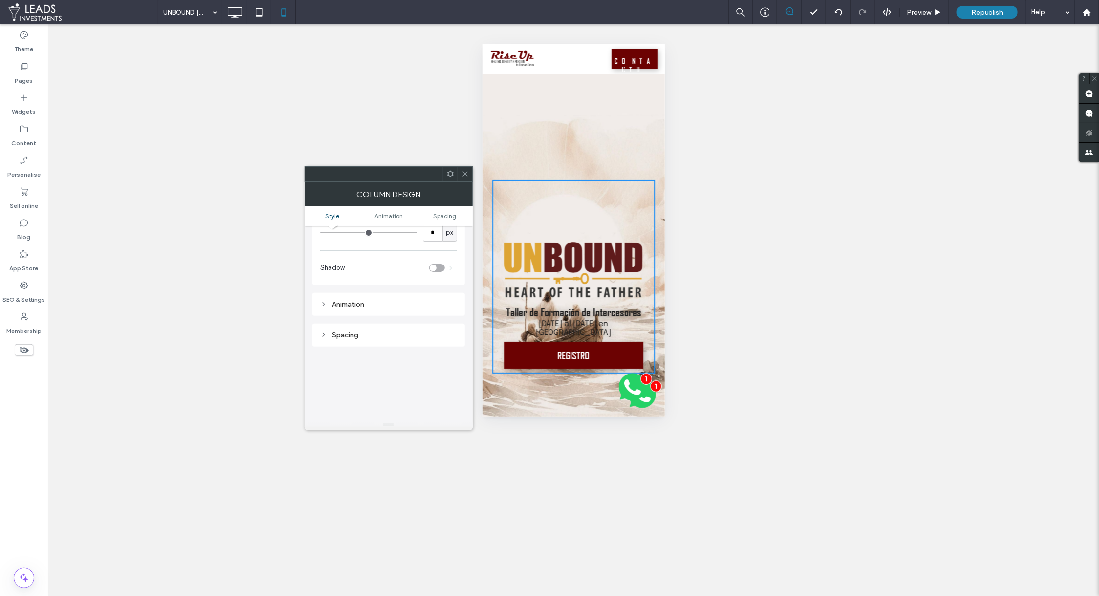
scroll to position [0, 0]
click at [526, 129] on div "Taller de Formación de Intercesores 26 al 28 de Septiembre en Madrid REGISTRO C…" at bounding box center [573, 257] width 182 height 366
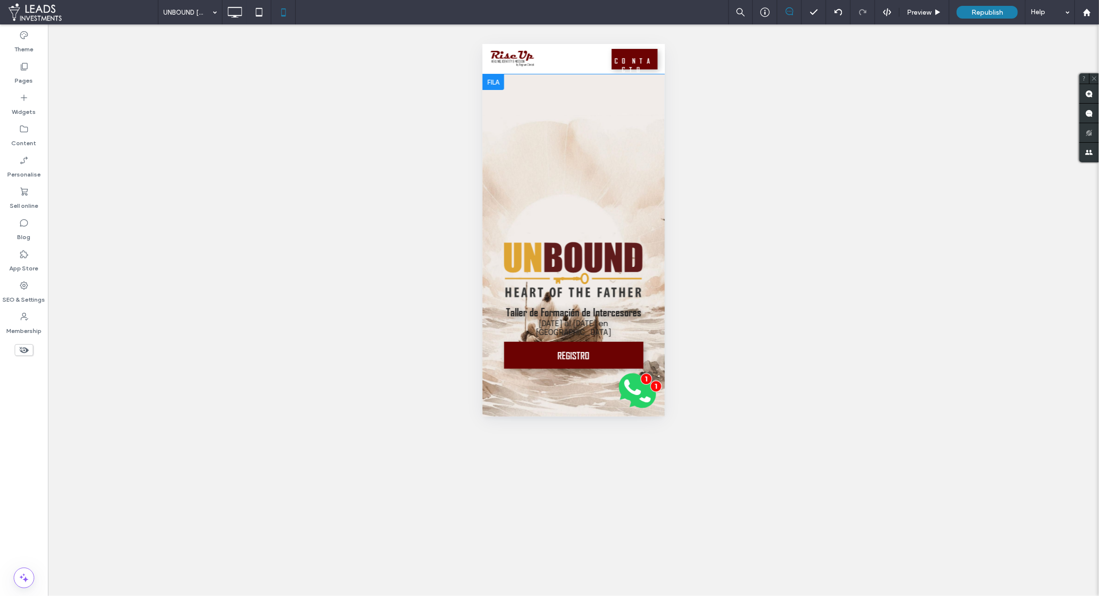
click at [509, 127] on div "Taller de Formación de Intercesores 26 al 28 de Septiembre en Madrid REGISTRO C…" at bounding box center [573, 257] width 182 height 366
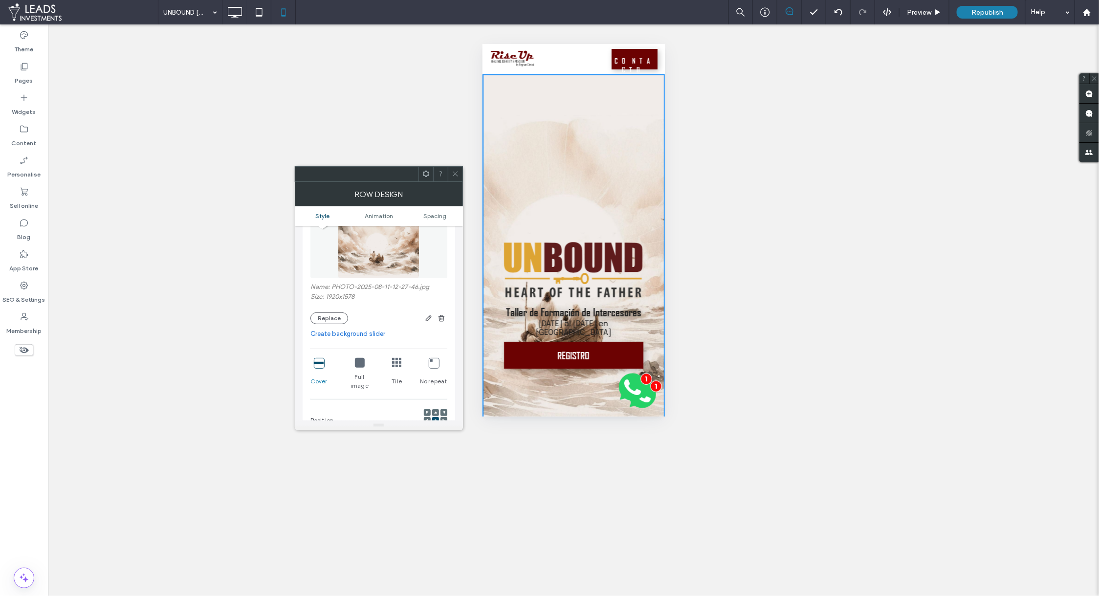
scroll to position [110, 0]
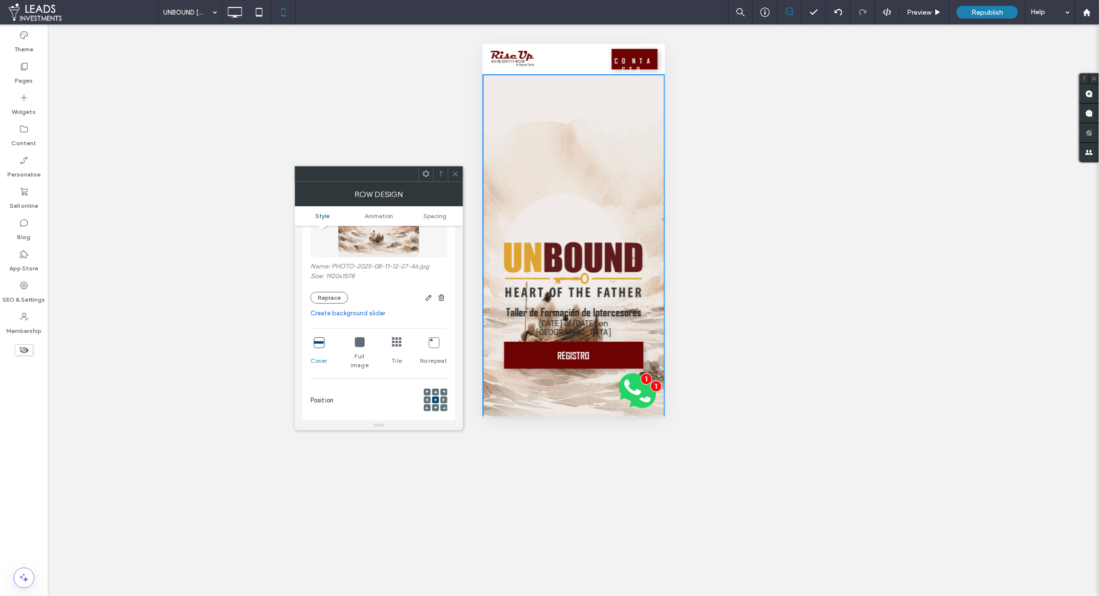
click at [434, 407] on use at bounding box center [435, 408] width 3 height 2
click at [436, 396] on span at bounding box center [435, 399] width 3 height 7
click at [358, 341] on icon at bounding box center [360, 342] width 10 height 10
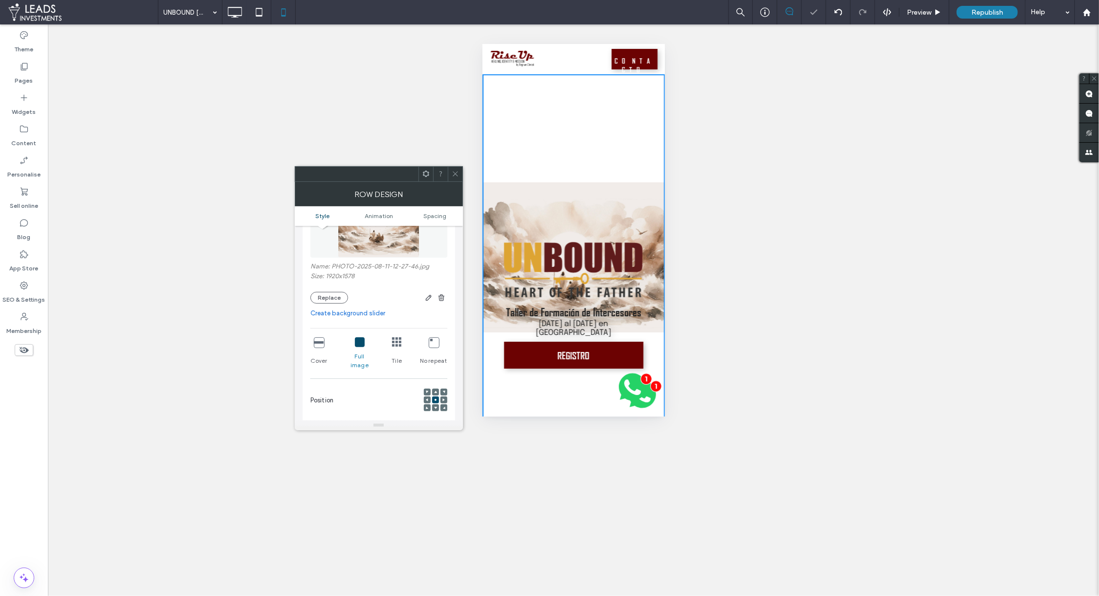
click at [319, 342] on icon at bounding box center [319, 342] width 10 height 10
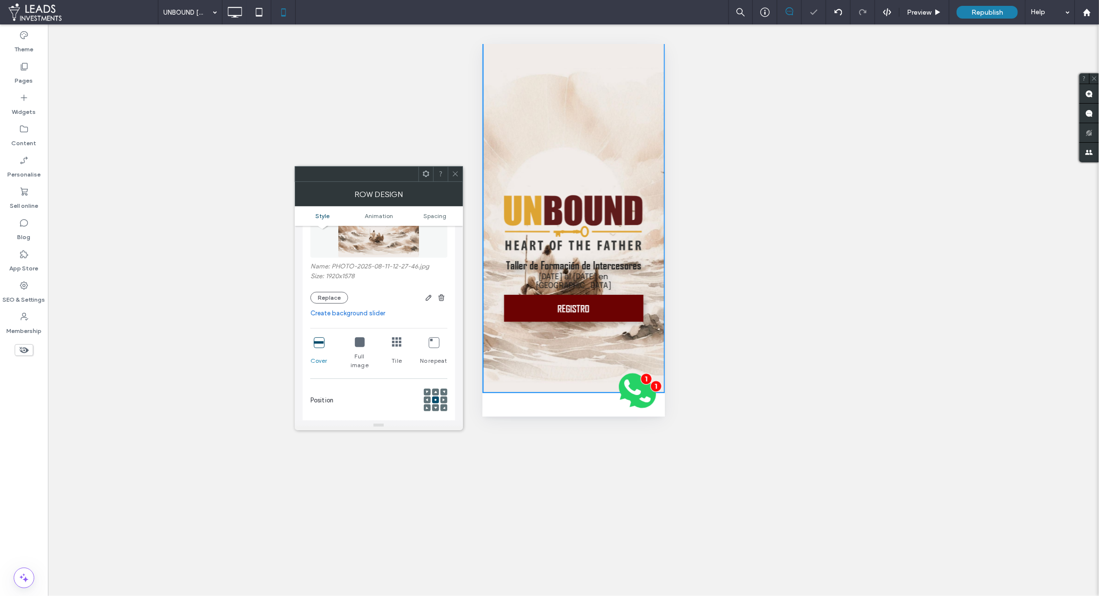
scroll to position [40, 0]
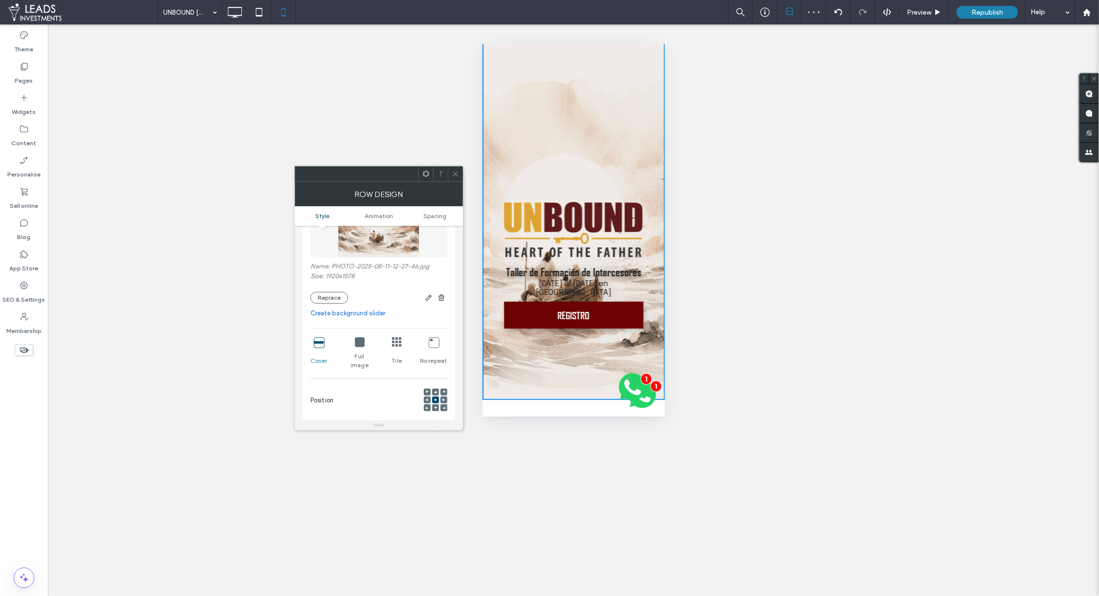
click at [458, 175] on icon at bounding box center [455, 173] width 7 height 7
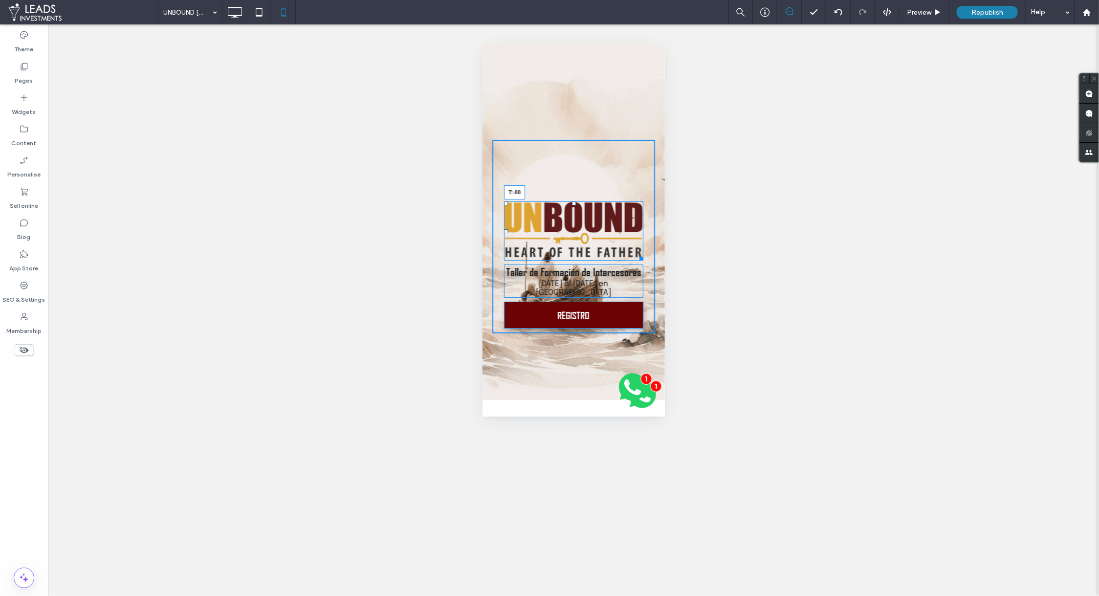
drag, startPoint x: 566, startPoint y: 203, endPoint x: 555, endPoint y: 99, distance: 104.7
click at [555, 201] on div "T:-88" at bounding box center [572, 230] width 139 height 59
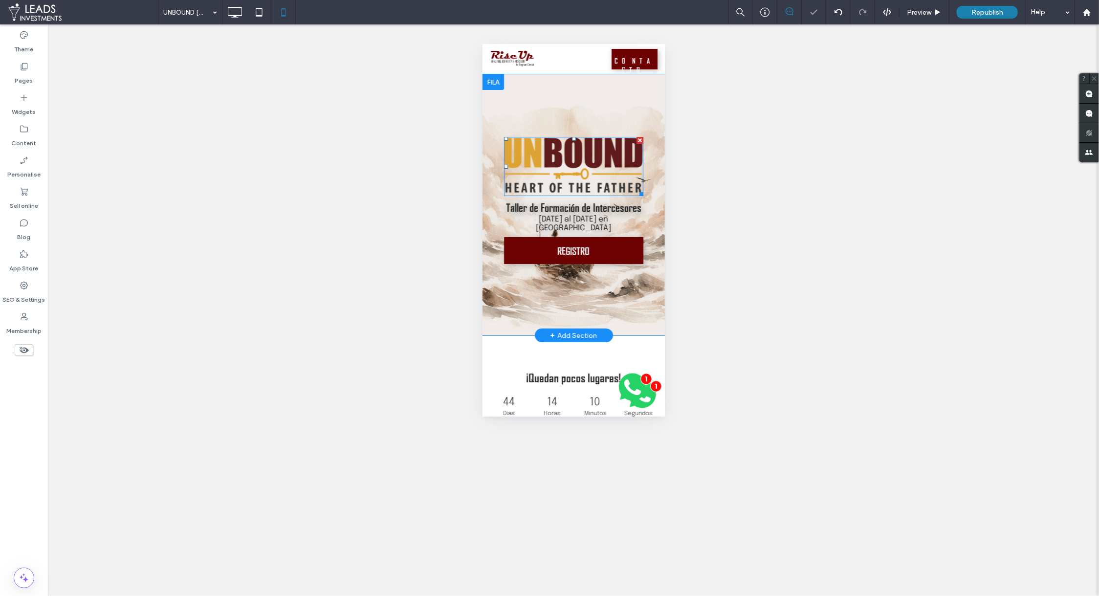
scroll to position [1, 0]
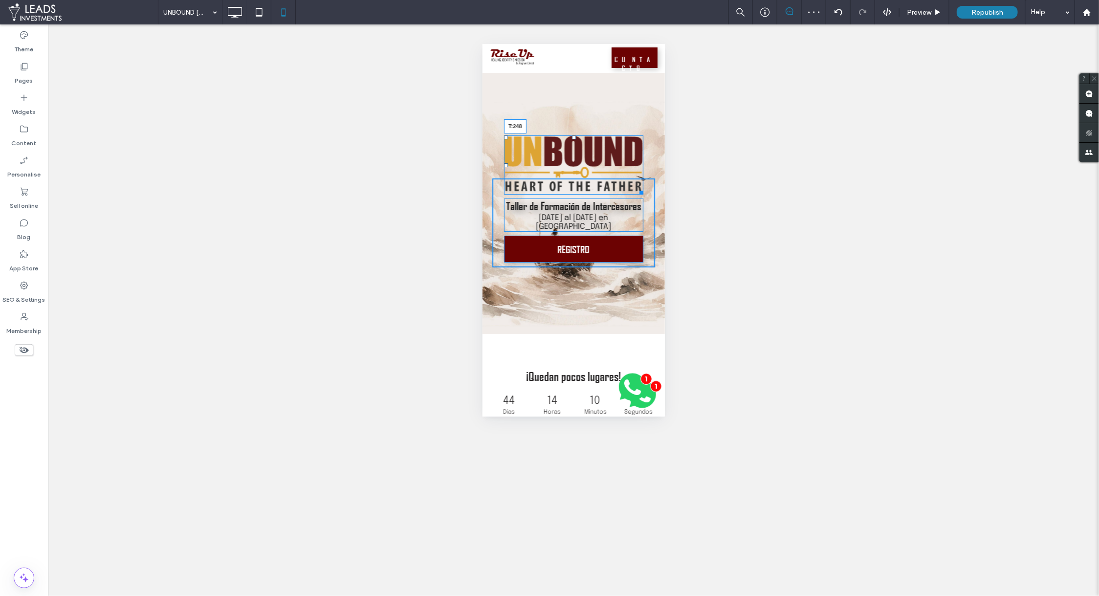
drag, startPoint x: 568, startPoint y: 136, endPoint x: 576, endPoint y: 306, distance: 170.8
click at [576, 194] on div "T:248" at bounding box center [572, 164] width 139 height 59
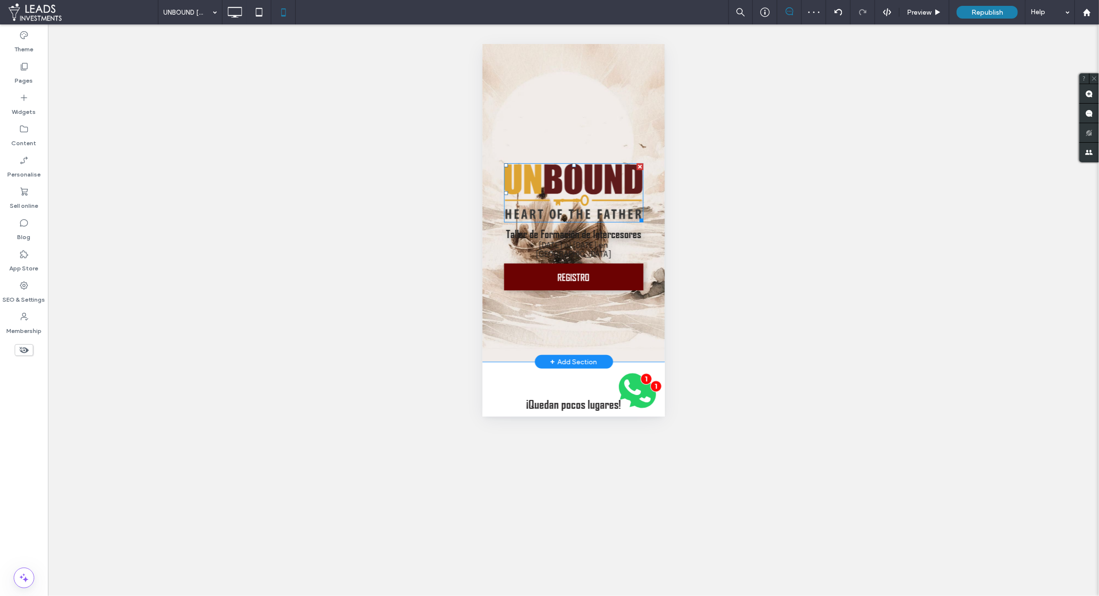
scroll to position [142, 0]
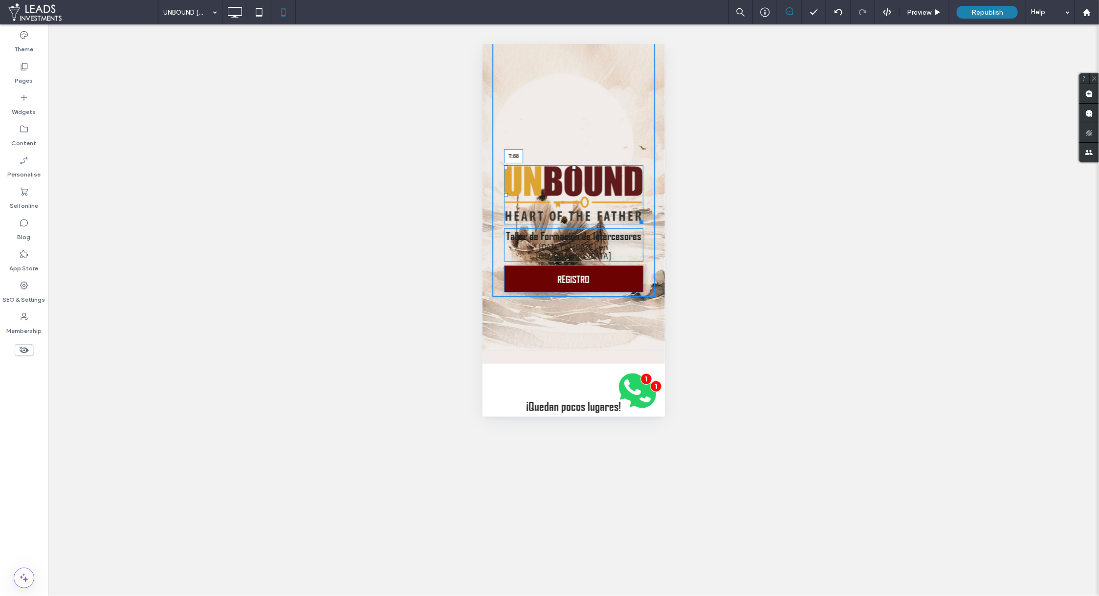
drag, startPoint x: 566, startPoint y: 166, endPoint x: 538, endPoint y: 81, distance: 89.2
click at [538, 165] on div "T:88" at bounding box center [572, 194] width 139 height 59
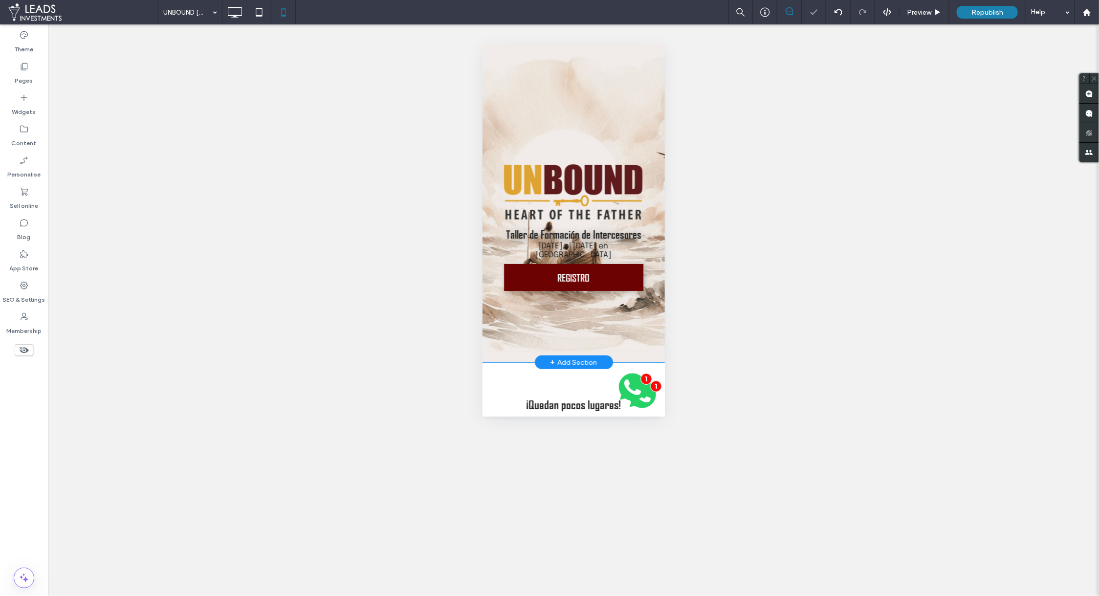
scroll to position [36, 0]
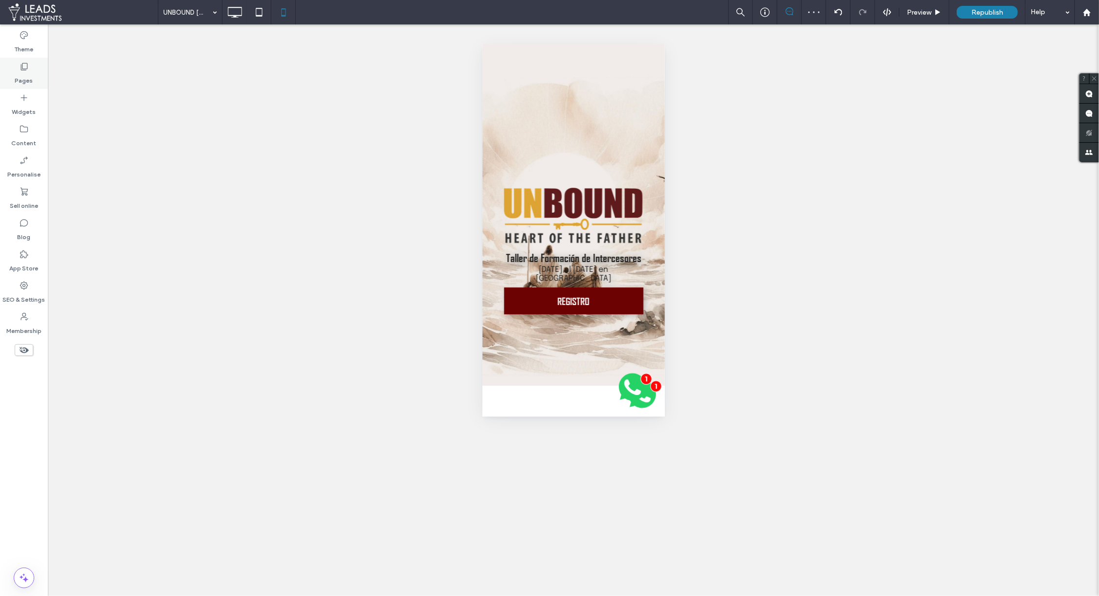
click at [20, 75] on label "Pages" at bounding box center [24, 78] width 18 height 14
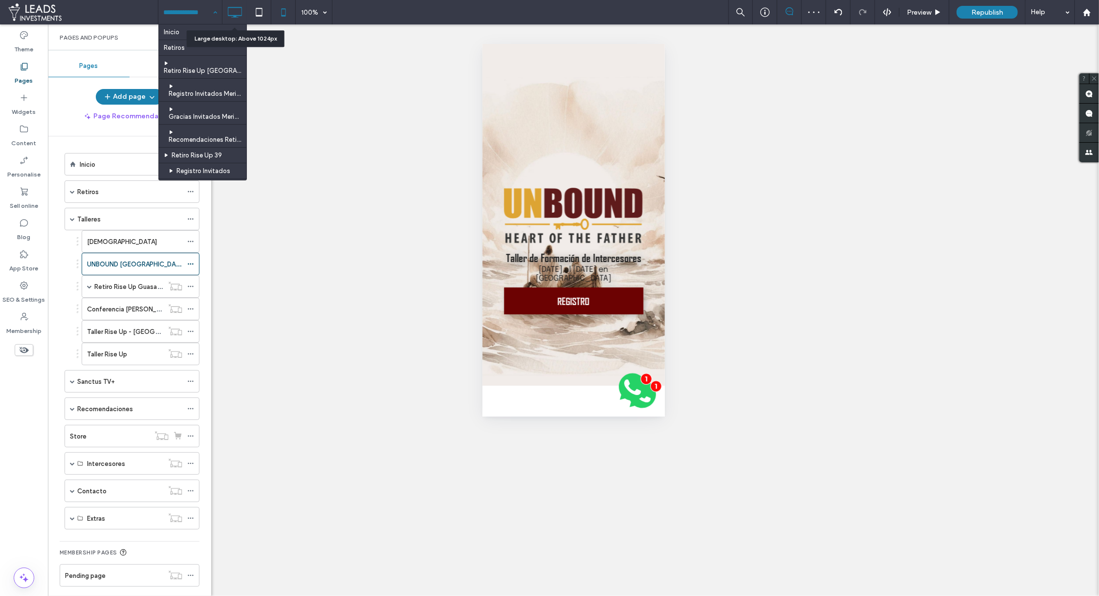
click at [229, 15] on use at bounding box center [235, 12] width 14 height 11
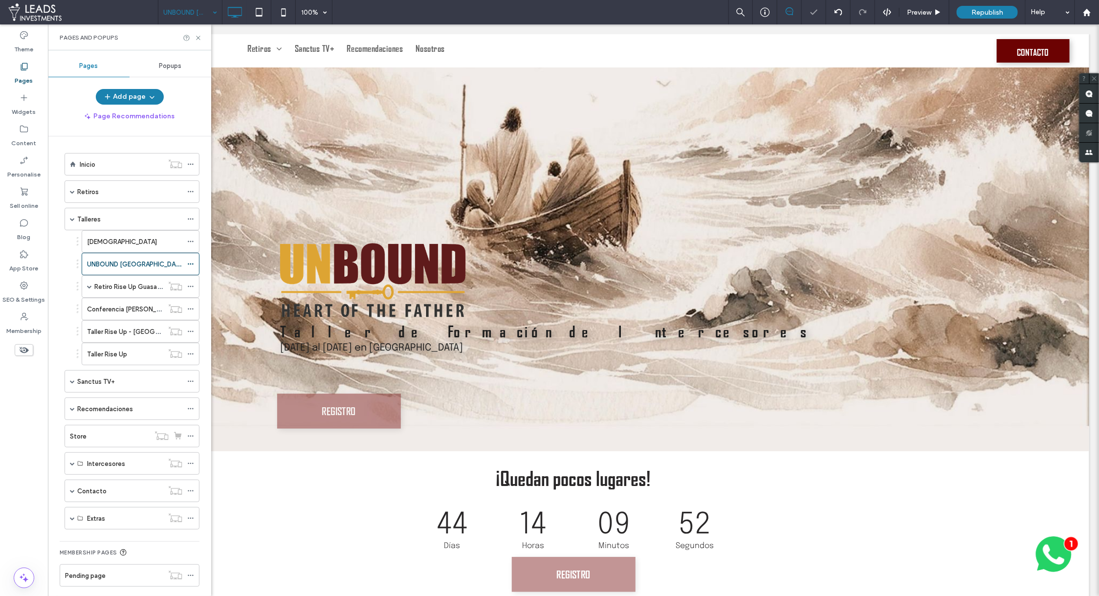
scroll to position [0, 0]
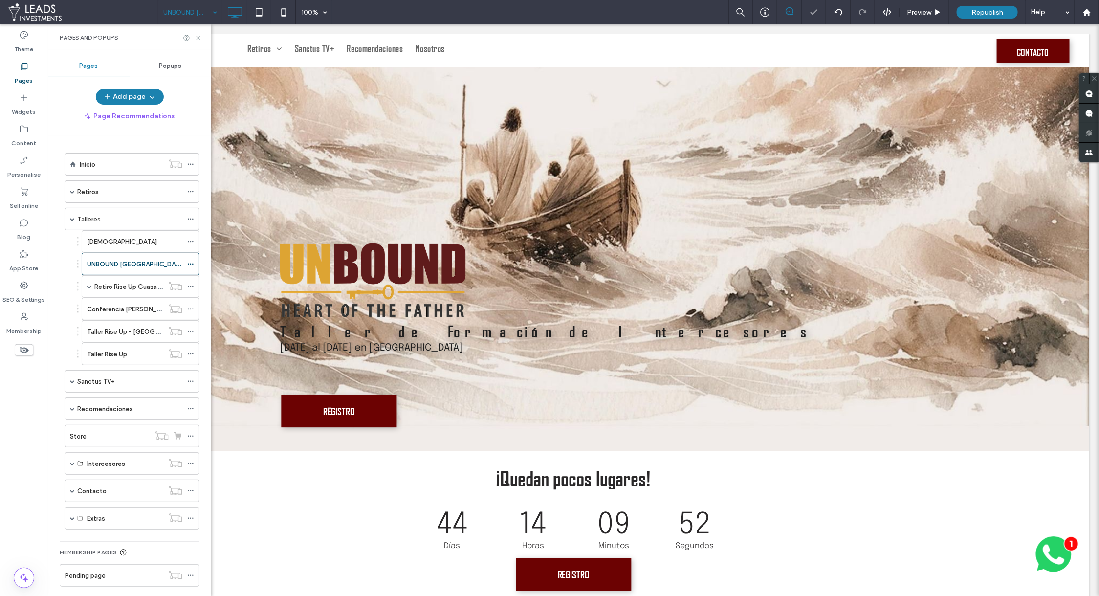
click at [200, 38] on icon at bounding box center [198, 37] width 7 height 7
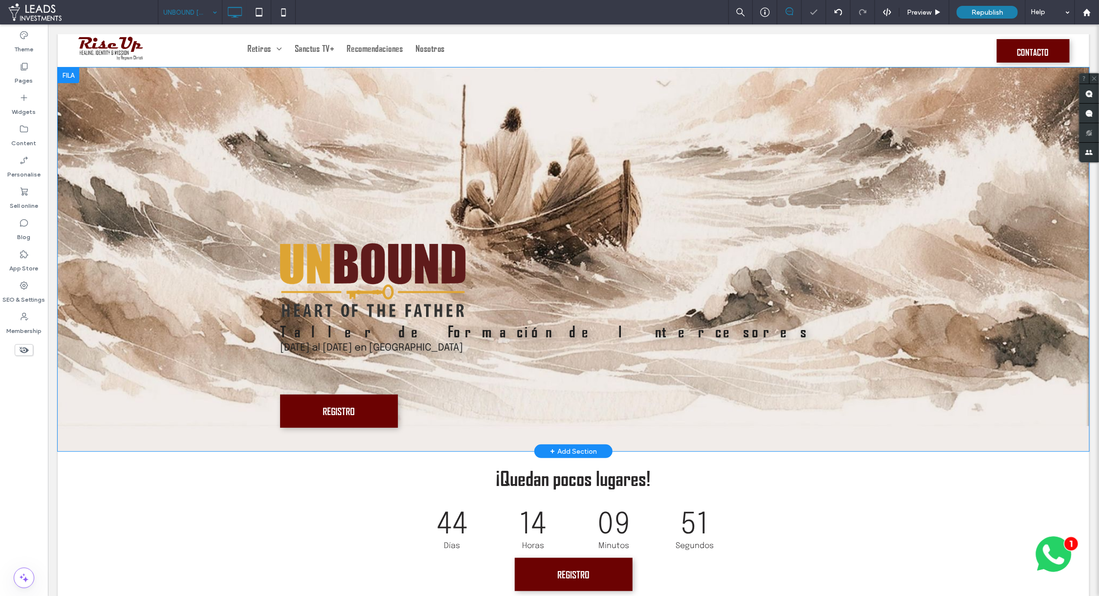
click at [136, 332] on div "Taller de Formación de Intercesores 26 al 28 de Septiembre en Madrid REGISTRO C…" at bounding box center [572, 259] width 1031 height 384
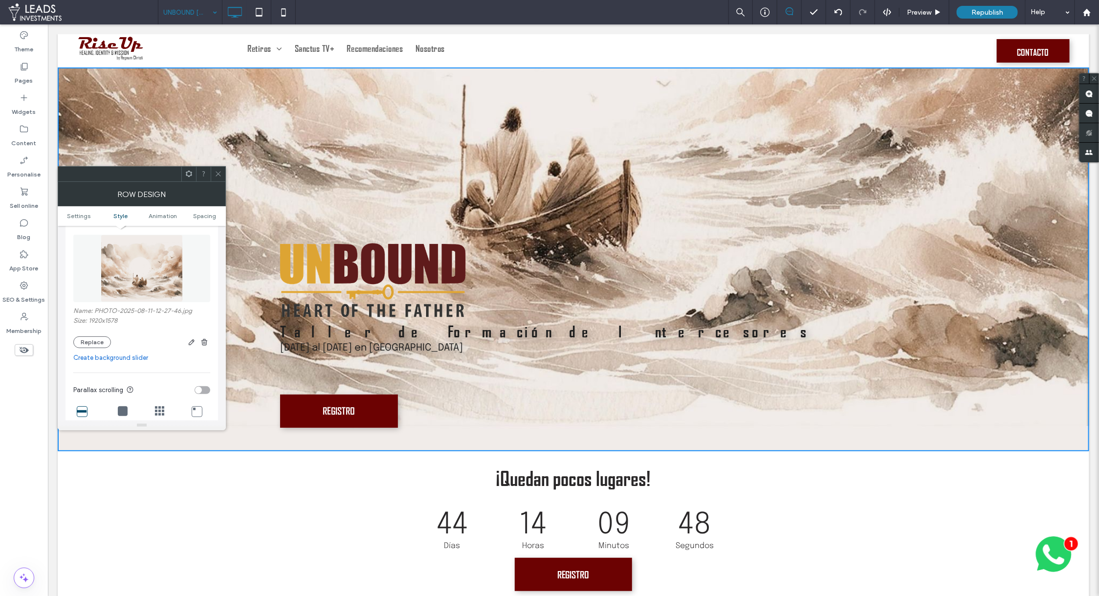
scroll to position [160, 0]
drag, startPoint x: 97, startPoint y: 323, endPoint x: 97, endPoint y: 337, distance: 14.7
click at [97, 337] on div "Name: PHOTO-2025-08-11-12-27-46.jpg Size: 1920x1578 Replace" at bounding box center [141, 317] width 137 height 41
click at [100, 329] on button "Replace" at bounding box center [92, 332] width 38 height 12
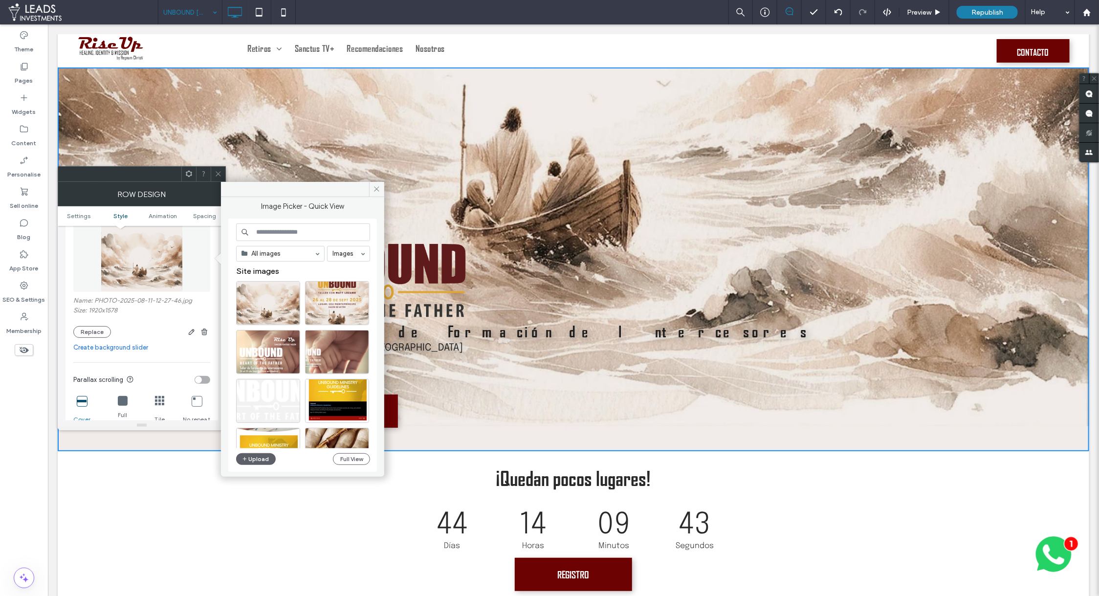
click at [340, 464] on div "All images Images Site images Upload Full View" at bounding box center [303, 345] width 134 height 244
click at [353, 453] on button "Full View" at bounding box center [351, 459] width 37 height 12
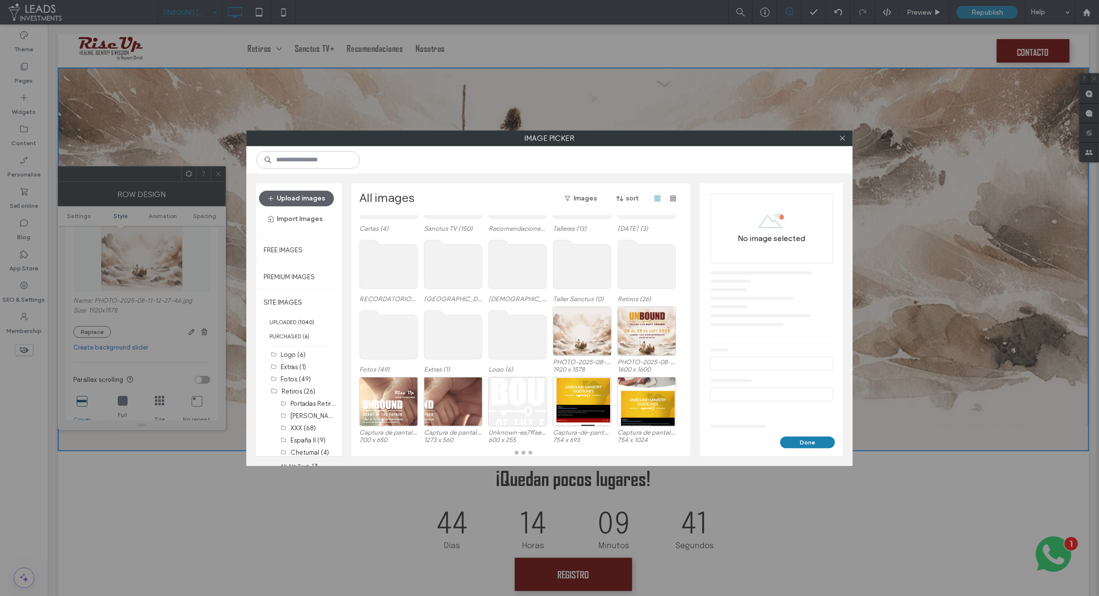
scroll to position [69, 0]
click at [579, 334] on div "Select" at bounding box center [582, 330] width 59 height 49
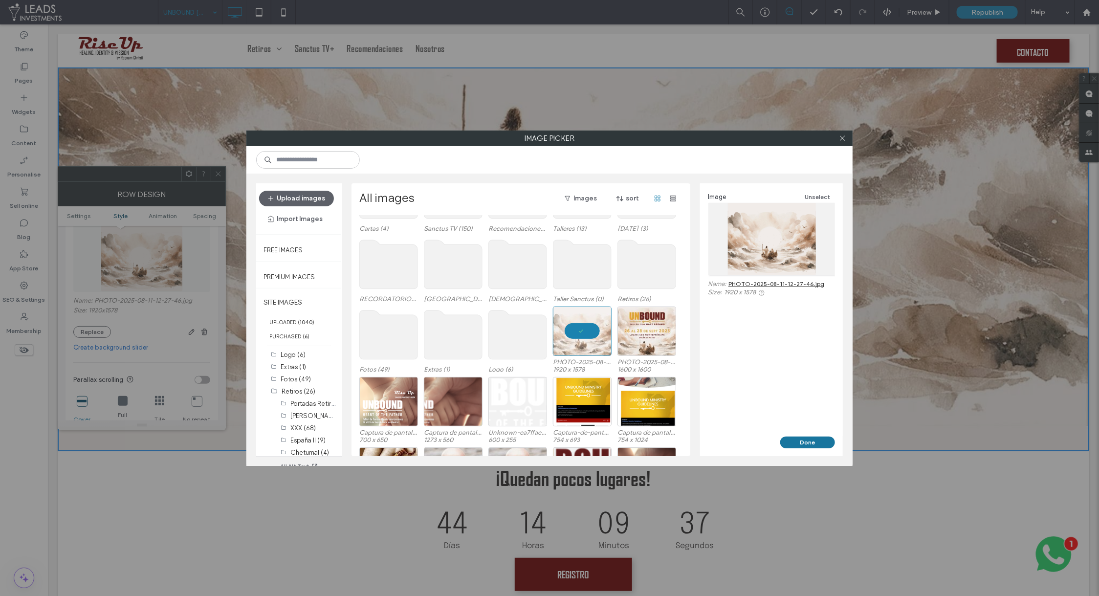
click at [793, 443] on button "Done" at bounding box center [807, 442] width 55 height 12
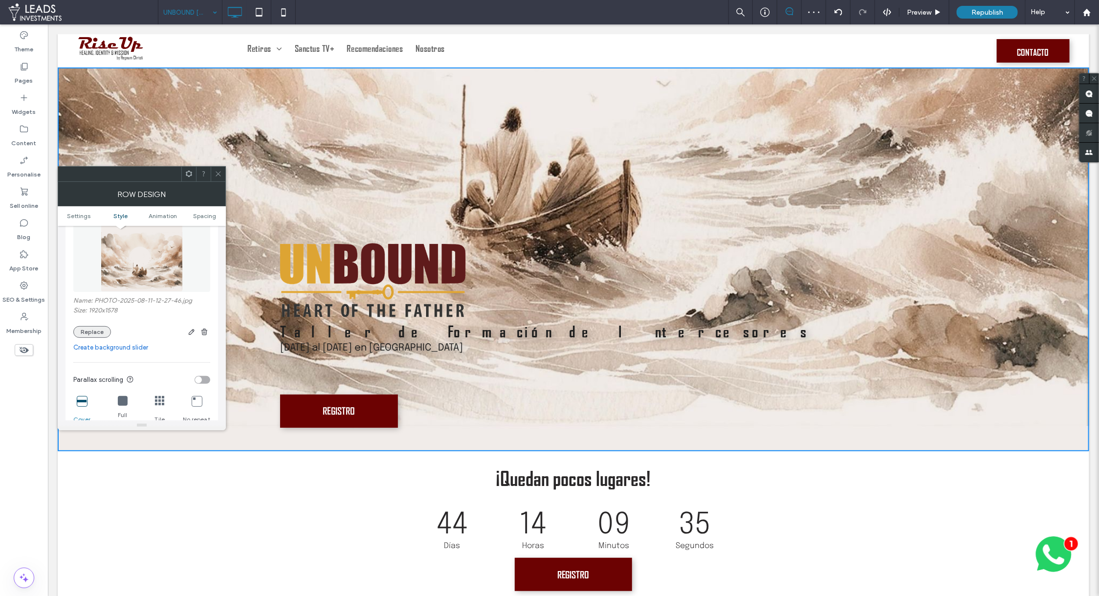
click at [105, 332] on button "Replace" at bounding box center [92, 332] width 38 height 12
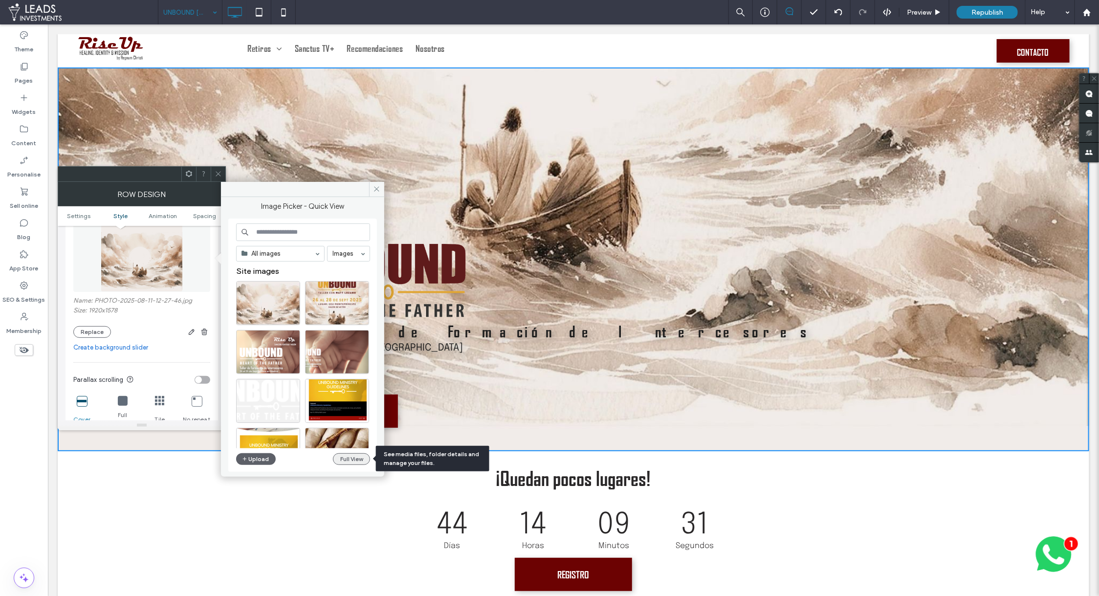
click at [347, 458] on button "Full View" at bounding box center [351, 459] width 37 height 12
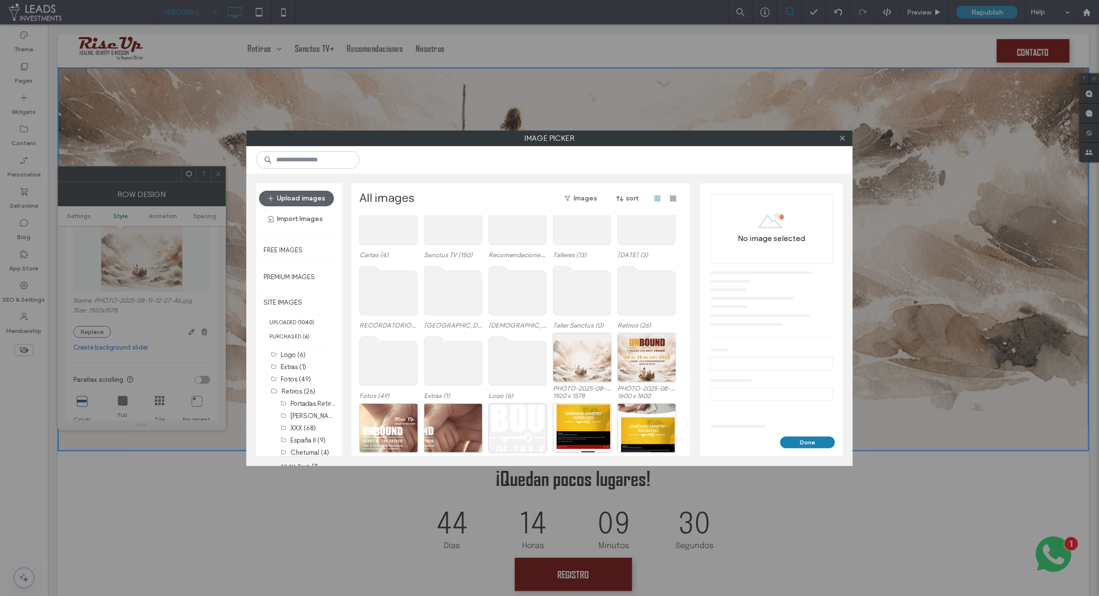
scroll to position [47, 0]
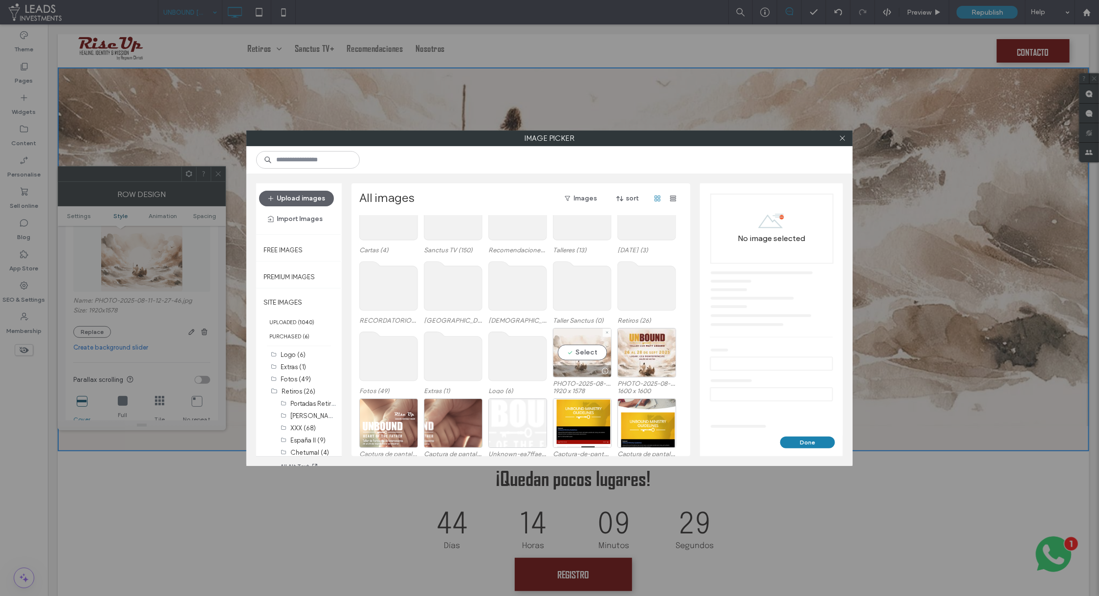
click at [588, 360] on div "Select" at bounding box center [582, 352] width 59 height 49
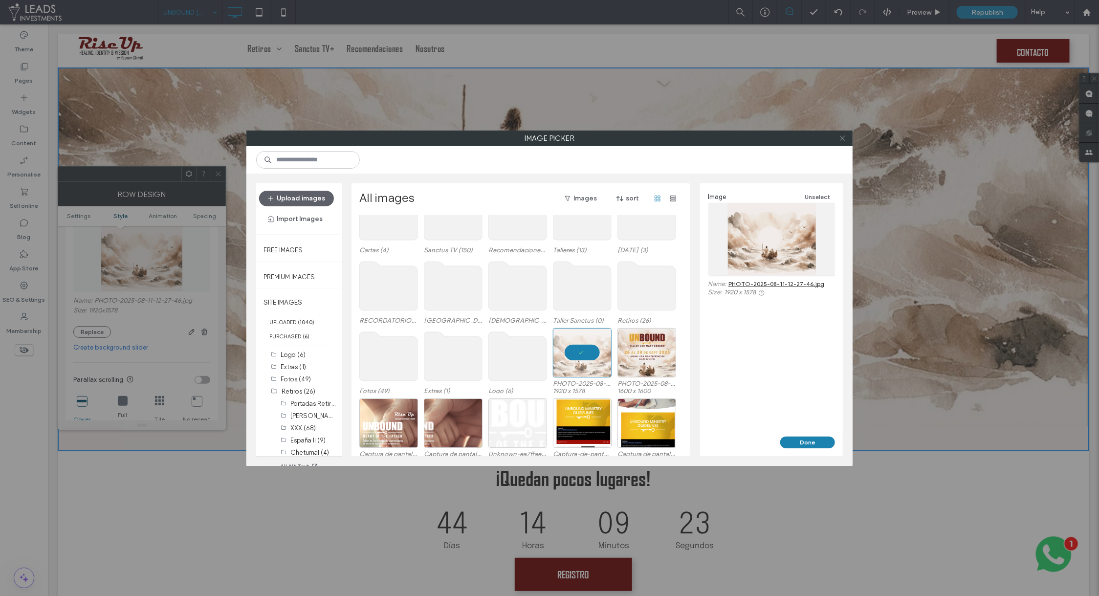
click at [843, 140] on icon at bounding box center [842, 137] width 7 height 7
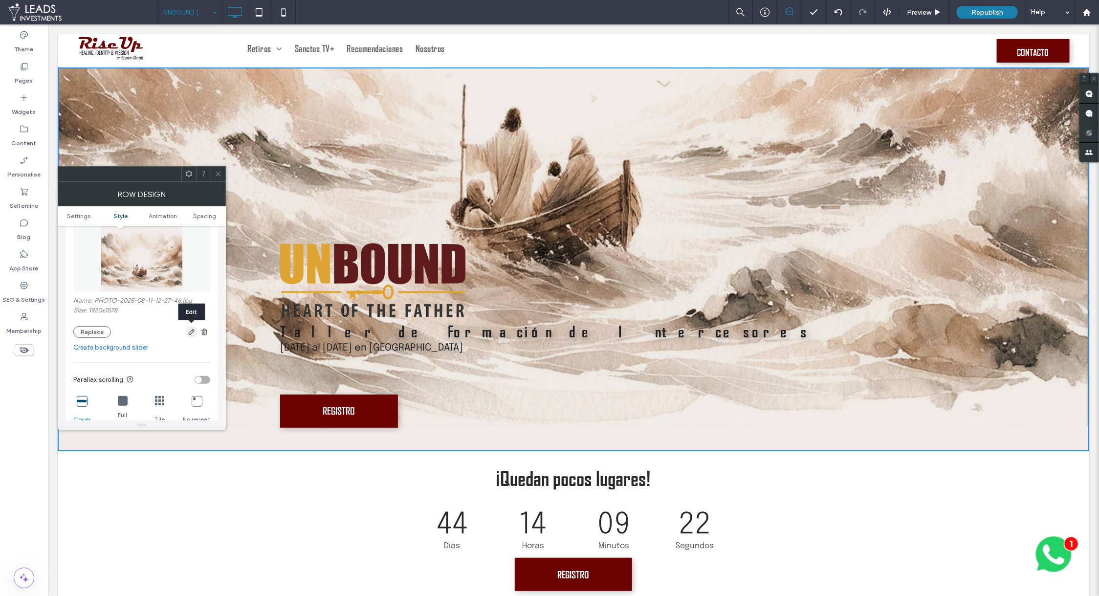
click at [191, 331] on icon "button" at bounding box center [192, 332] width 8 height 8
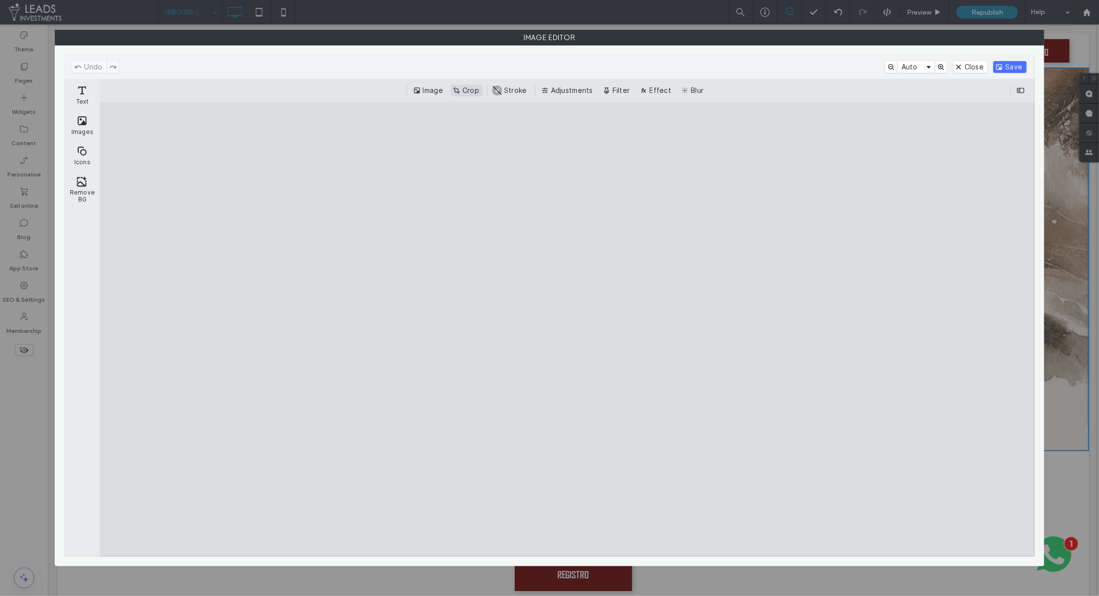
click at [468, 95] on button "Crop" at bounding box center [467, 91] width 32 height 12
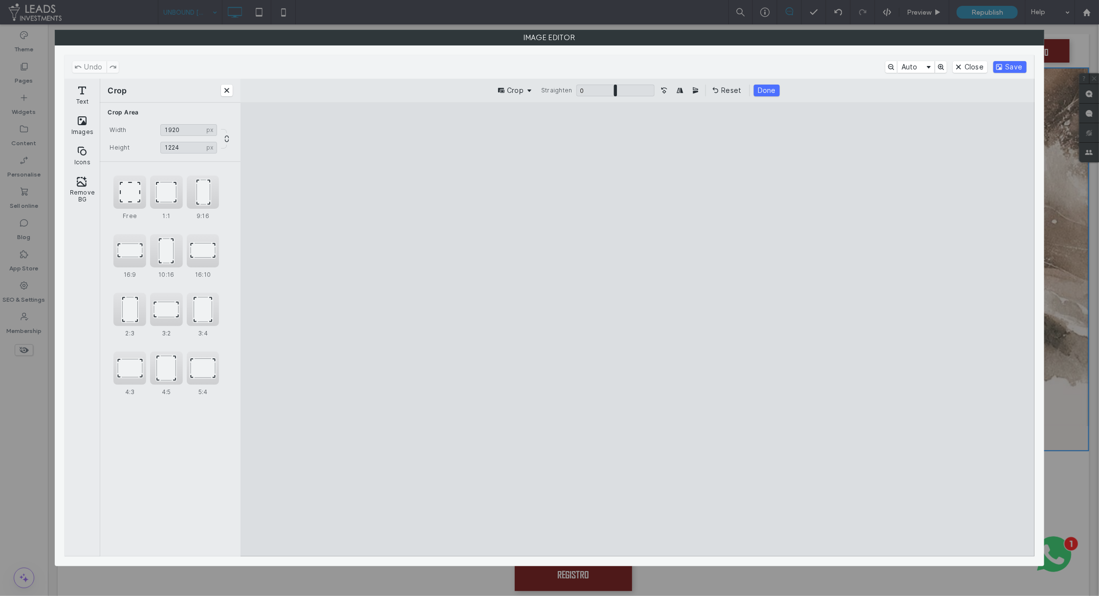
drag, startPoint x: 420, startPoint y: 152, endPoint x: 352, endPoint y: 234, distance: 106.2
click at [637, 329] on cesdk-canvas "Editor canvas" at bounding box center [637, 329] width 0 height 0
drag, startPoint x: 427, startPoint y: 301, endPoint x: 416, endPoint y: 222, distance: 80.0
click at [637, 329] on cesdk-canvas "Editor canvas" at bounding box center [637, 329] width 0 height 0
drag, startPoint x: 417, startPoint y: 262, endPoint x: 423, endPoint y: 191, distance: 71.6
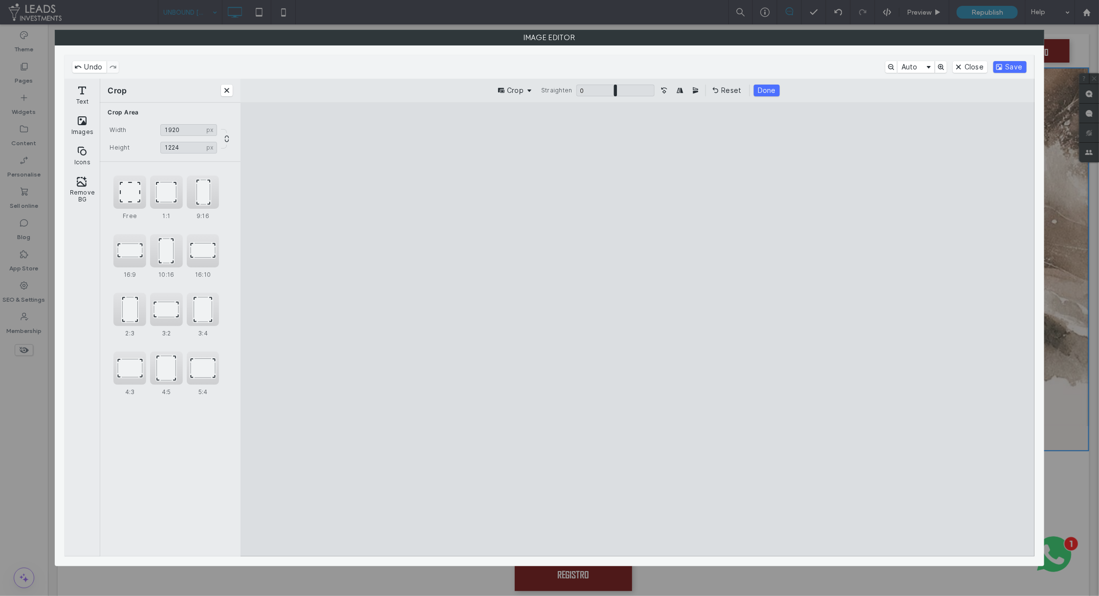
click at [637, 329] on cesdk-canvas "Editor canvas" at bounding box center [637, 329] width 0 height 0
drag, startPoint x: 634, startPoint y: 390, endPoint x: 630, endPoint y: 268, distance: 121.8
click at [637, 329] on cesdk-canvas "Editor canvas" at bounding box center [637, 329] width 0 height 0
drag, startPoint x: 351, startPoint y: 174, endPoint x: 344, endPoint y: 212, distance: 38.3
click at [637, 329] on cesdk-canvas "Editor canvas" at bounding box center [637, 329] width 0 height 0
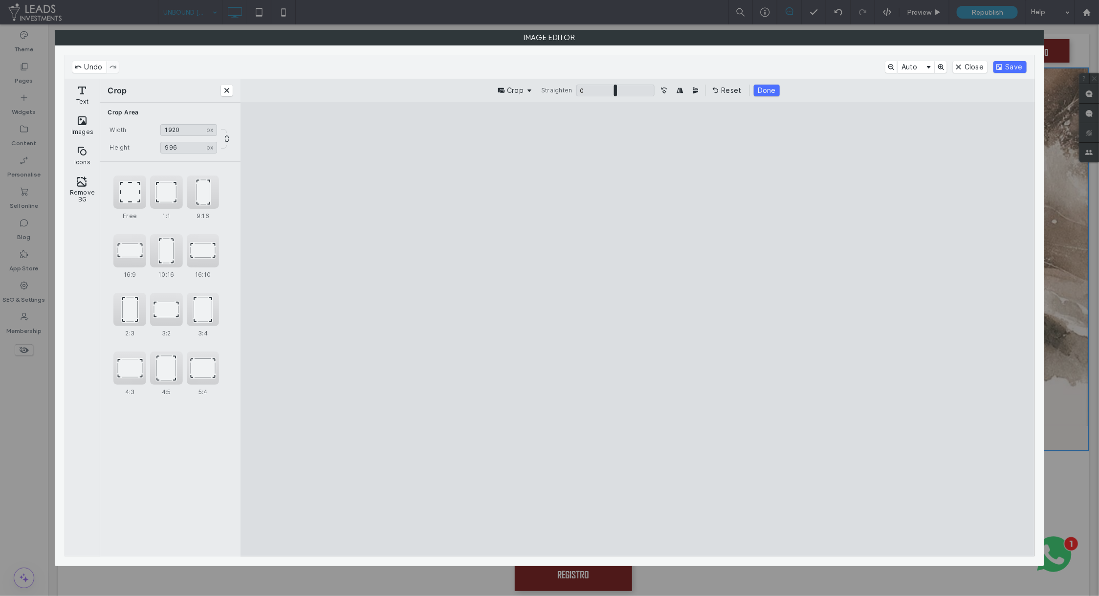
drag, startPoint x: 323, startPoint y: 175, endPoint x: 313, endPoint y: 209, distance: 35.1
click at [637, 329] on cesdk-canvas "Editor canvas" at bounding box center [637, 329] width 0 height 0
drag, startPoint x: 466, startPoint y: 356, endPoint x: 468, endPoint y: 301, distance: 55.2
click at [637, 329] on cesdk-canvas "Editor canvas" at bounding box center [637, 329] width 0 height 0
drag, startPoint x: 492, startPoint y: 258, endPoint x: 493, endPoint y: 200, distance: 57.7
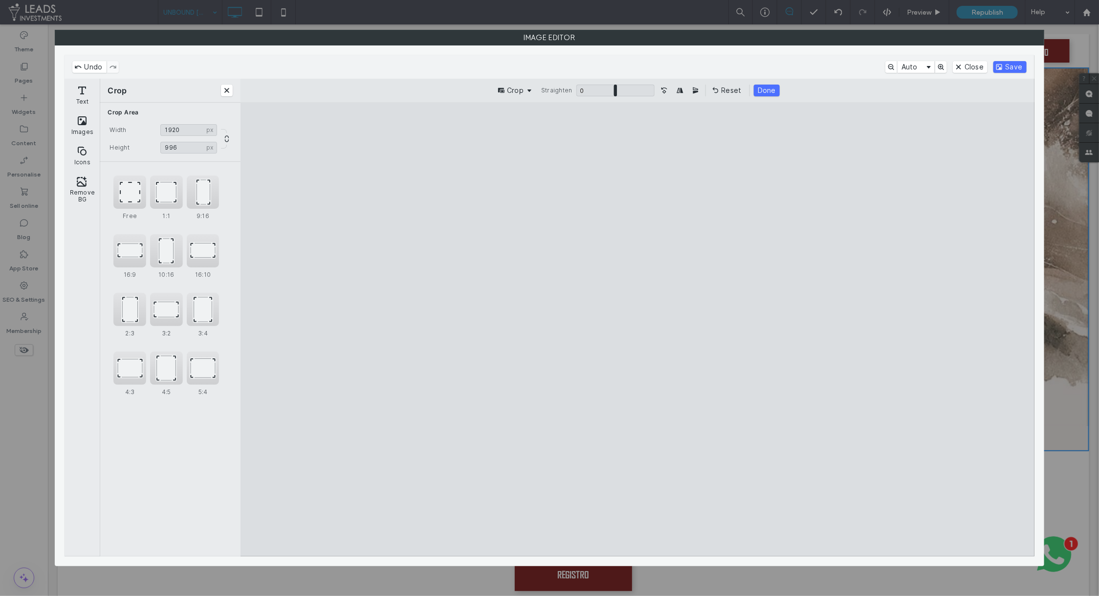
click at [637, 329] on cesdk-canvas "Editor canvas" at bounding box center [637, 329] width 0 height 0
type input "***"
type input "****"
type input "***"
type input "****"
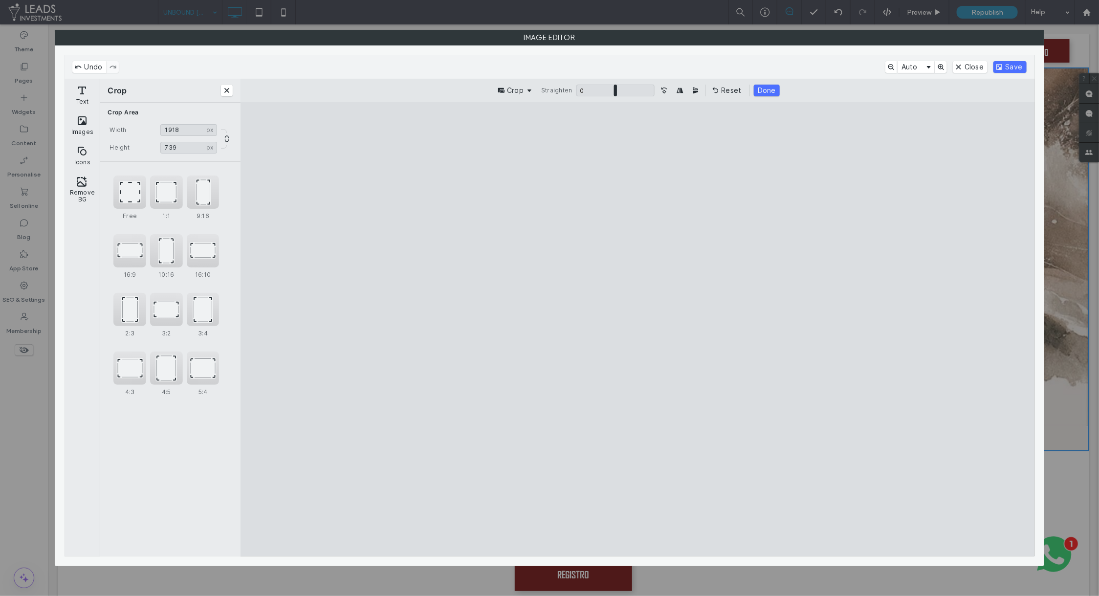
type input "***"
type input "****"
type input "***"
type input "****"
type input "***"
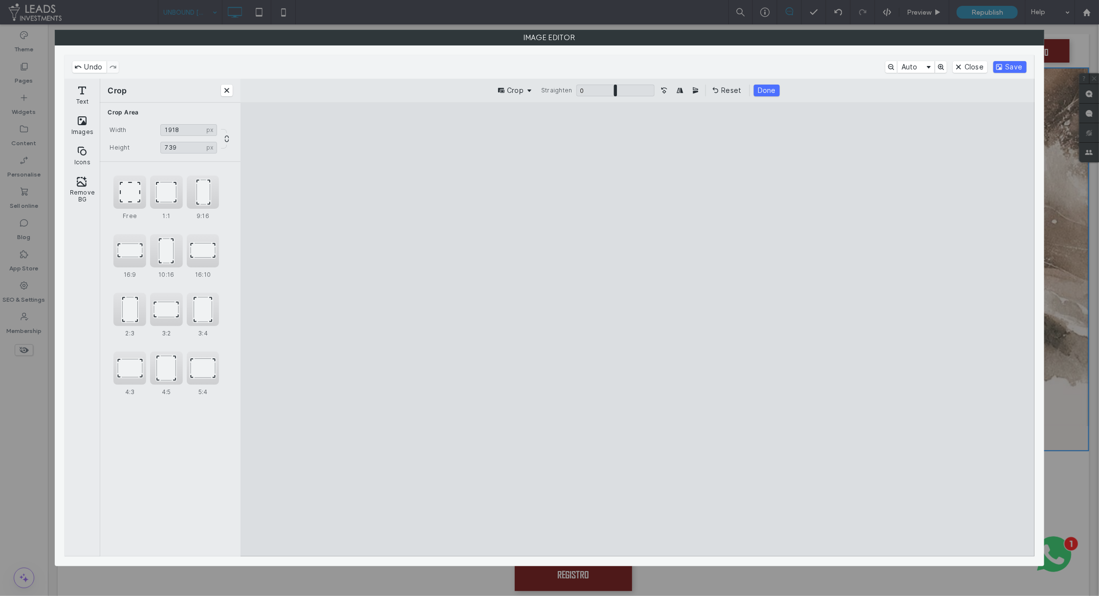
type input "****"
type input "***"
type input "****"
type input "***"
type input "****"
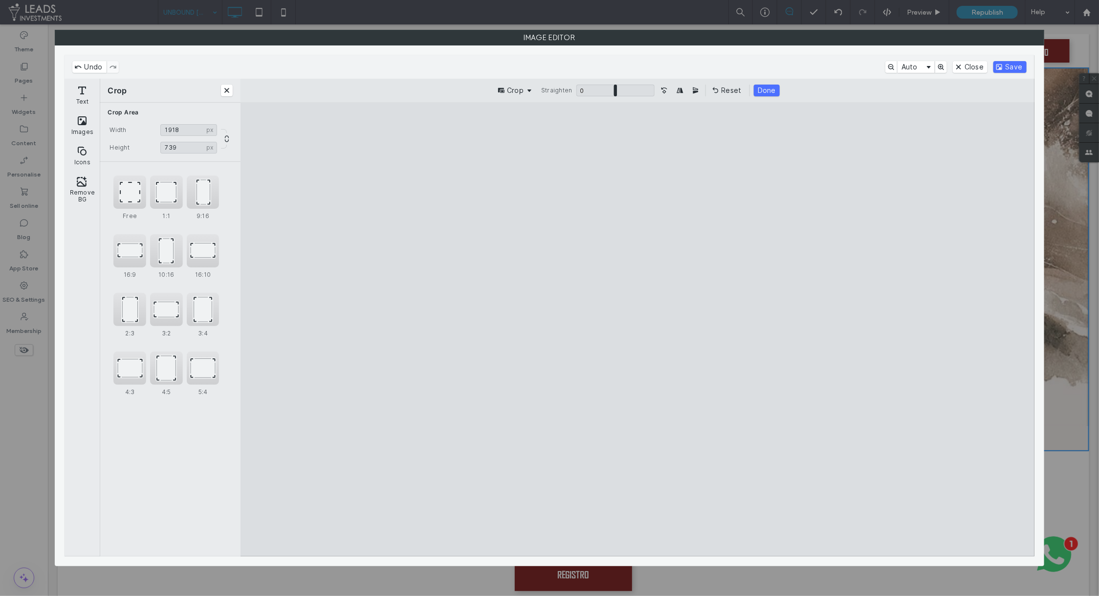
type input "***"
type input "****"
type input "***"
type input "****"
type input "***"
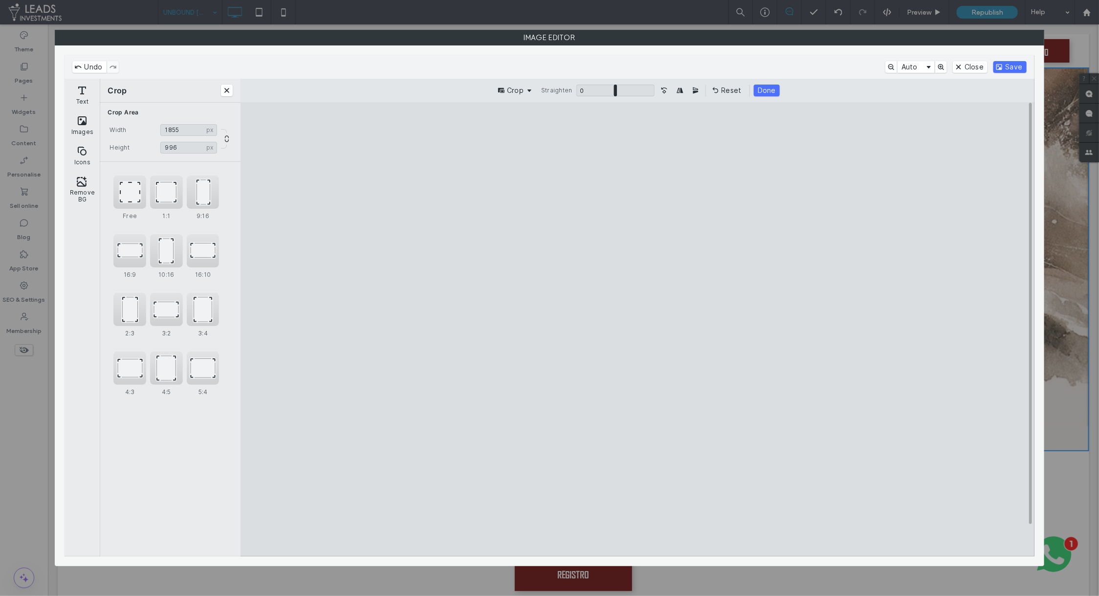
type input "****"
drag, startPoint x: 984, startPoint y: 535, endPoint x: 1075, endPoint y: 628, distance: 129.9
click at [637, 329] on cesdk-canvas "Editor canvas" at bounding box center [637, 329] width 0 height 0
click at [1008, 70] on button "Save" at bounding box center [1009, 67] width 33 height 12
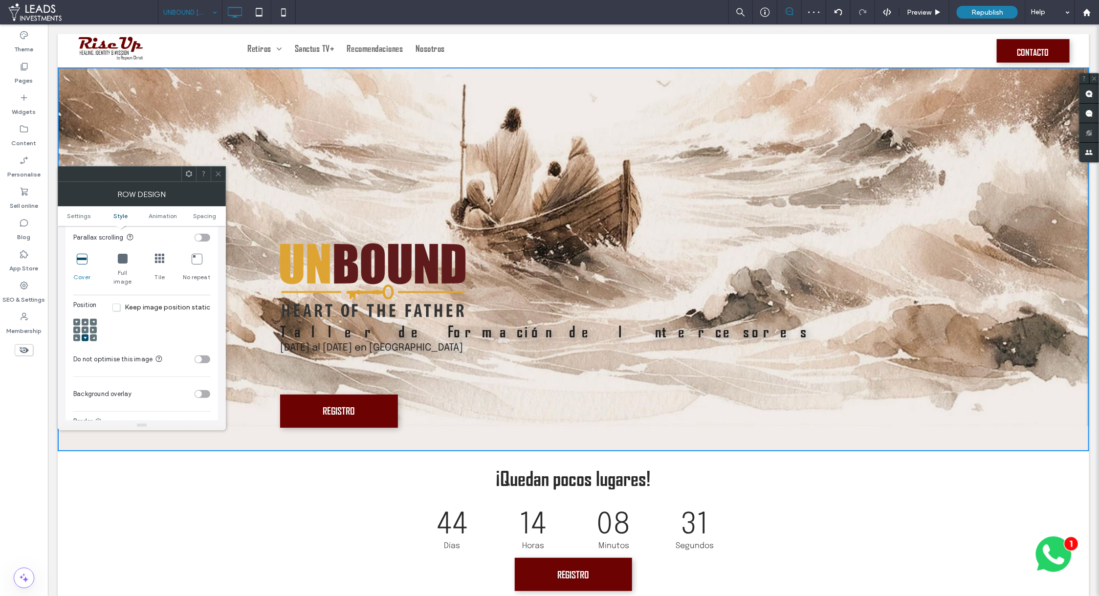
scroll to position [303, 0]
click at [82, 326] on div at bounding box center [85, 329] width 7 height 7
click at [84, 328] on icon at bounding box center [85, 329] width 3 height 3
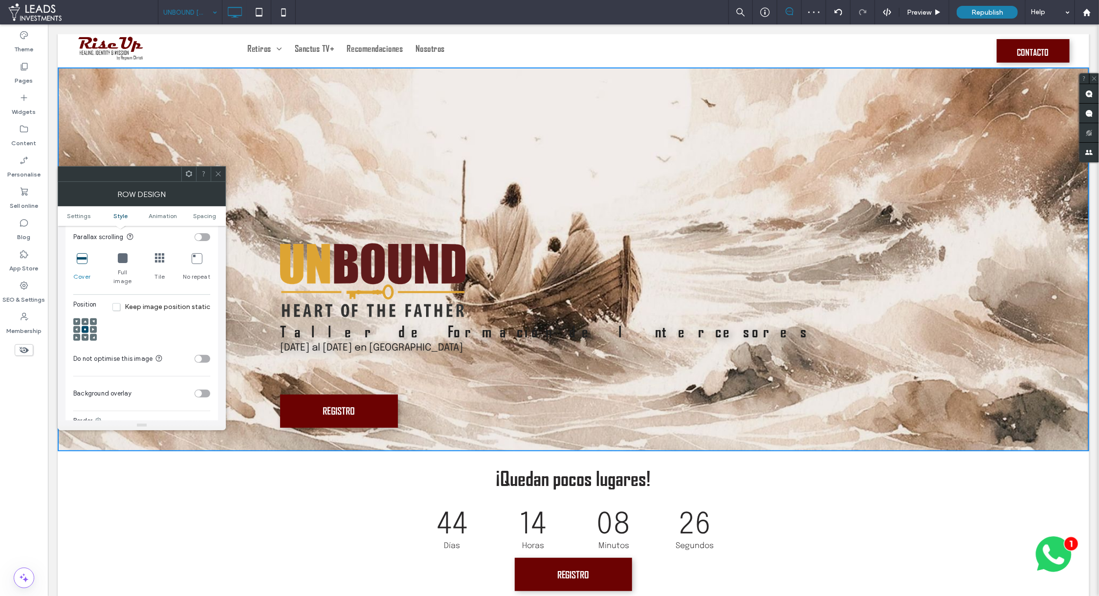
click at [214, 182] on div "Row design" at bounding box center [142, 194] width 168 height 24
click at [220, 177] on span at bounding box center [218, 174] width 7 height 15
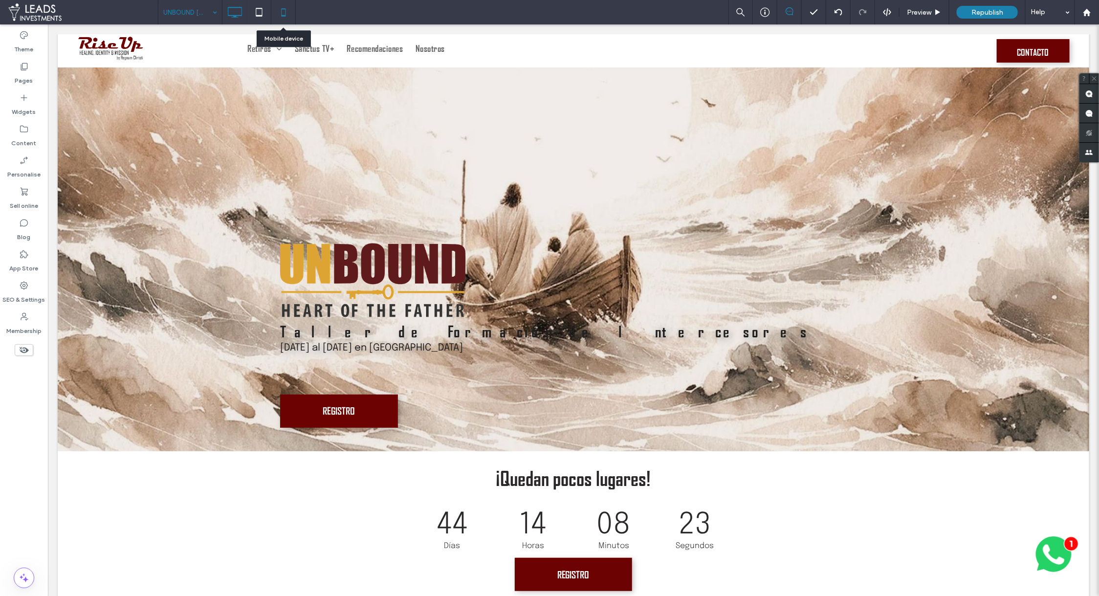
click at [289, 13] on icon at bounding box center [284, 12] width 20 height 20
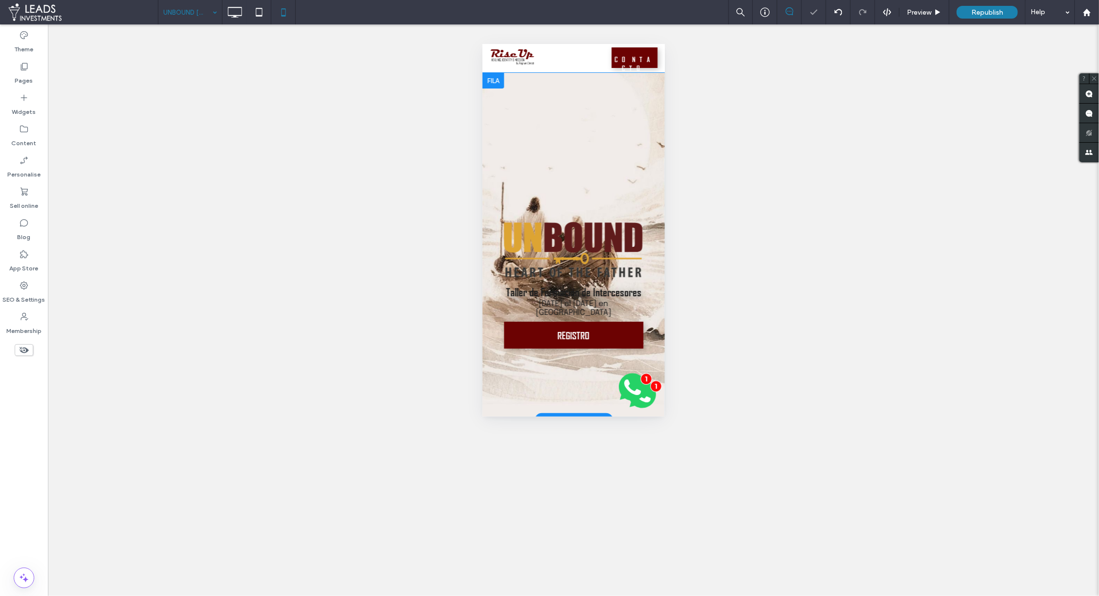
scroll to position [0, 0]
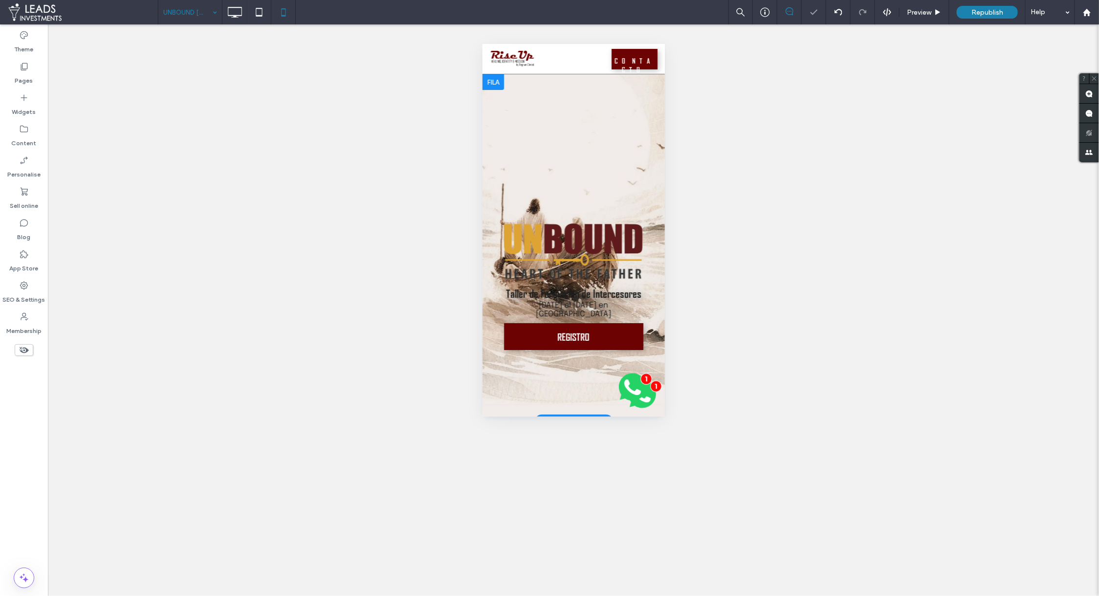
click at [560, 161] on div "Taller de Formación de Intercesores 26 al 28 de Septiembre en Madrid REGISTRO C…" at bounding box center [573, 247] width 182 height 347
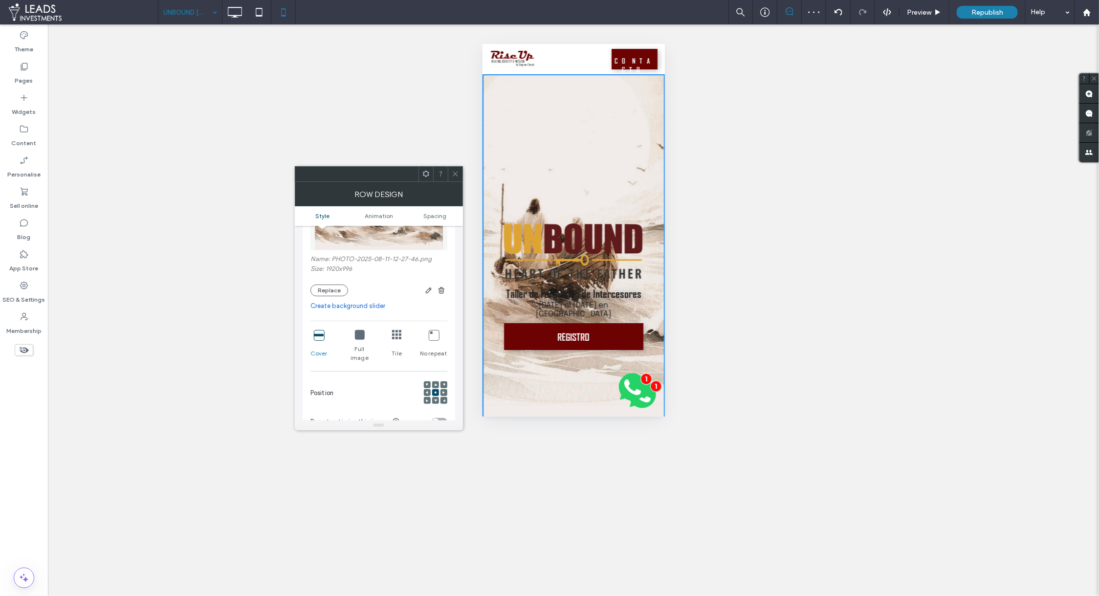
scroll to position [142, 0]
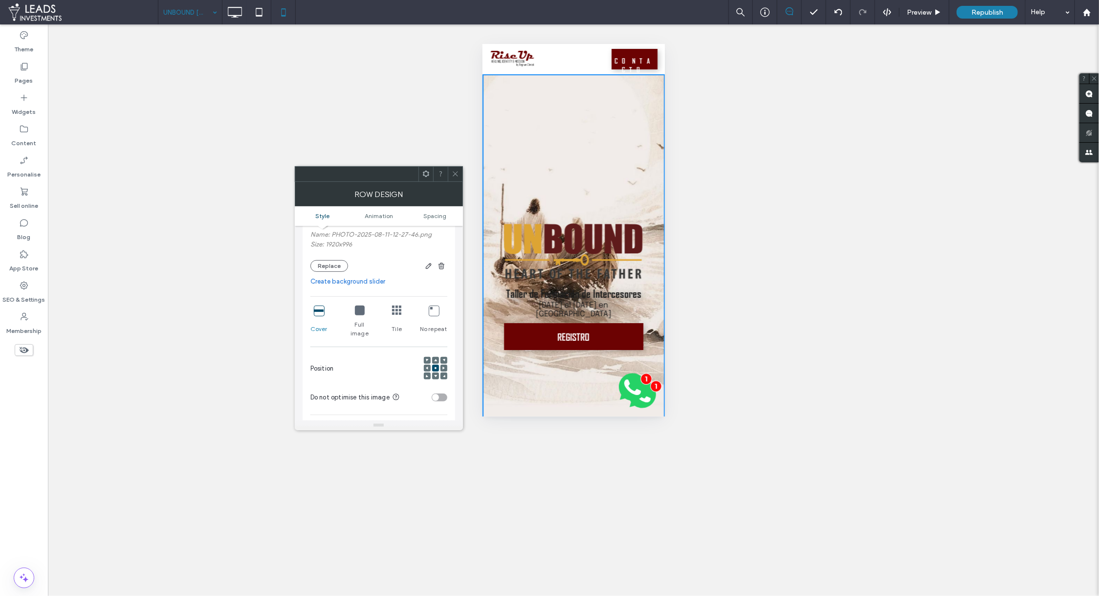
click at [437, 372] on div at bounding box center [435, 375] width 7 height 7
click at [435, 359] on use at bounding box center [435, 360] width 3 height 2
click at [435, 365] on span at bounding box center [435, 368] width 3 height 7
click at [458, 176] on icon at bounding box center [455, 173] width 7 height 7
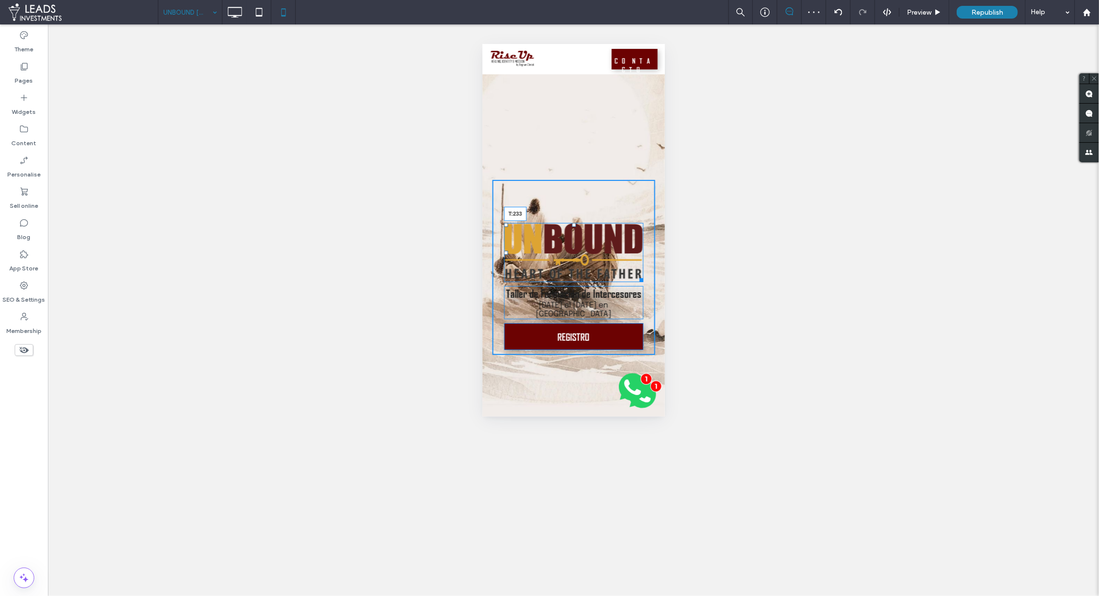
drag, startPoint x: 567, startPoint y: 223, endPoint x: 567, endPoint y: 294, distance: 70.9
click at [571, 226] on div at bounding box center [573, 224] width 4 height 4
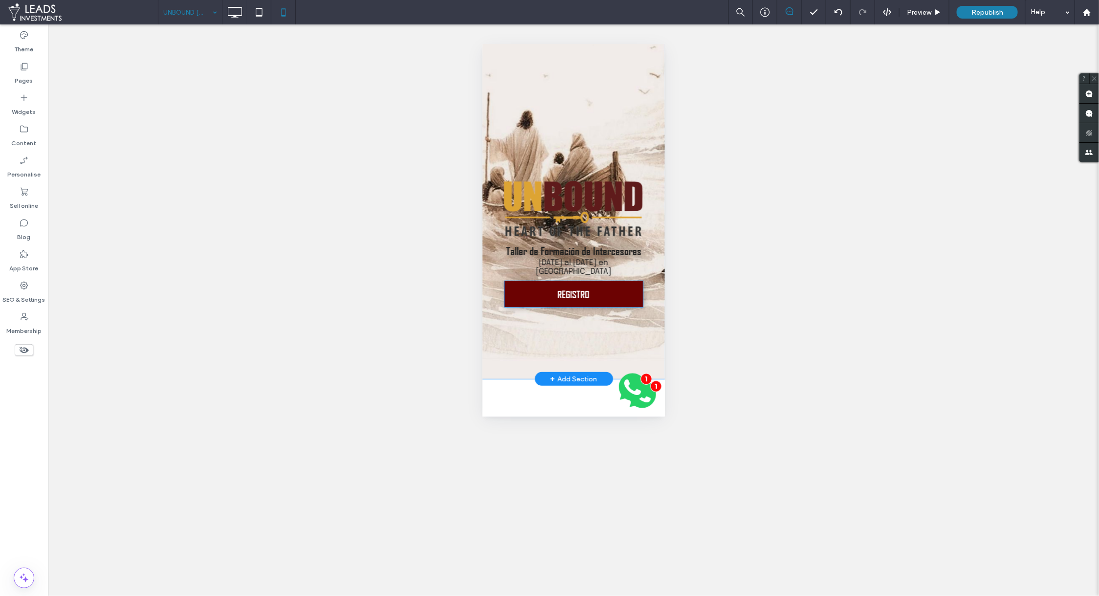
scroll to position [116, 0]
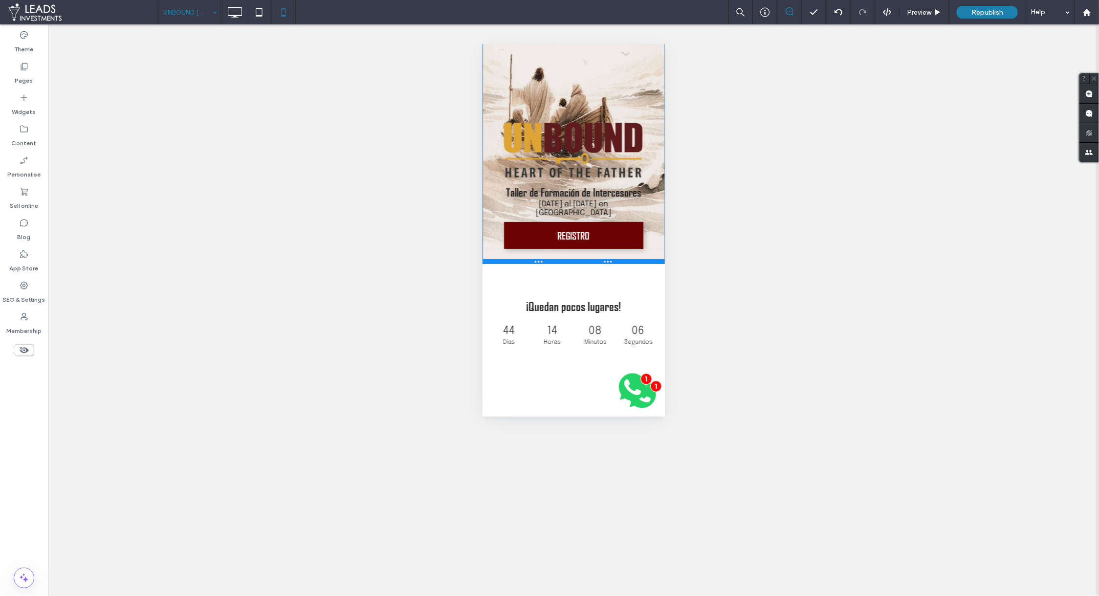
drag, startPoint x: 621, startPoint y: 364, endPoint x: 620, endPoint y: 252, distance: 111.9
click at [620, 259] on div at bounding box center [573, 261] width 182 height 5
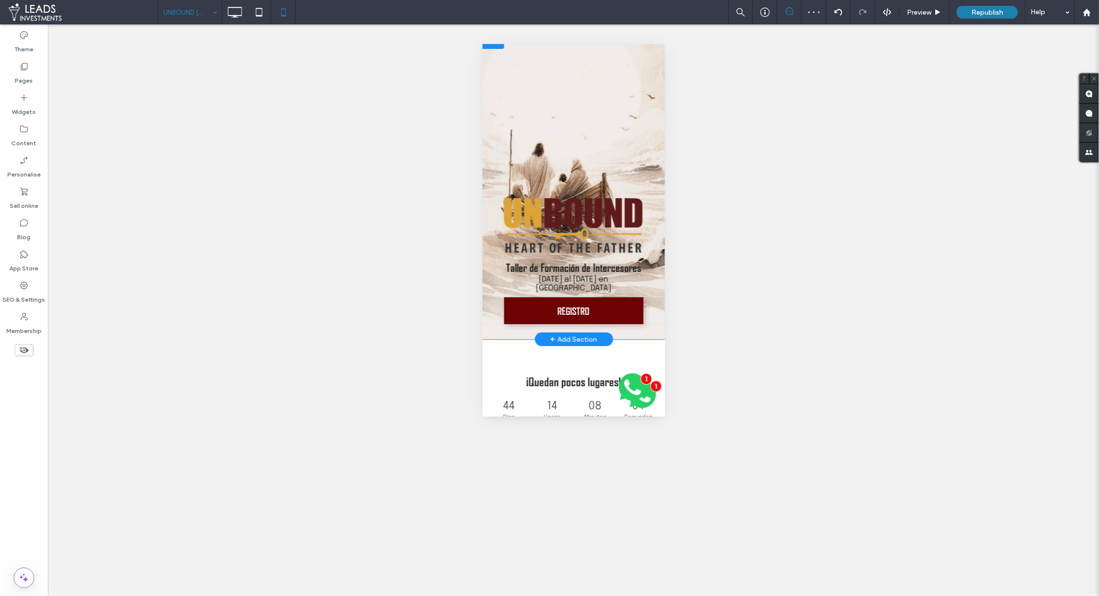
scroll to position [48, 0]
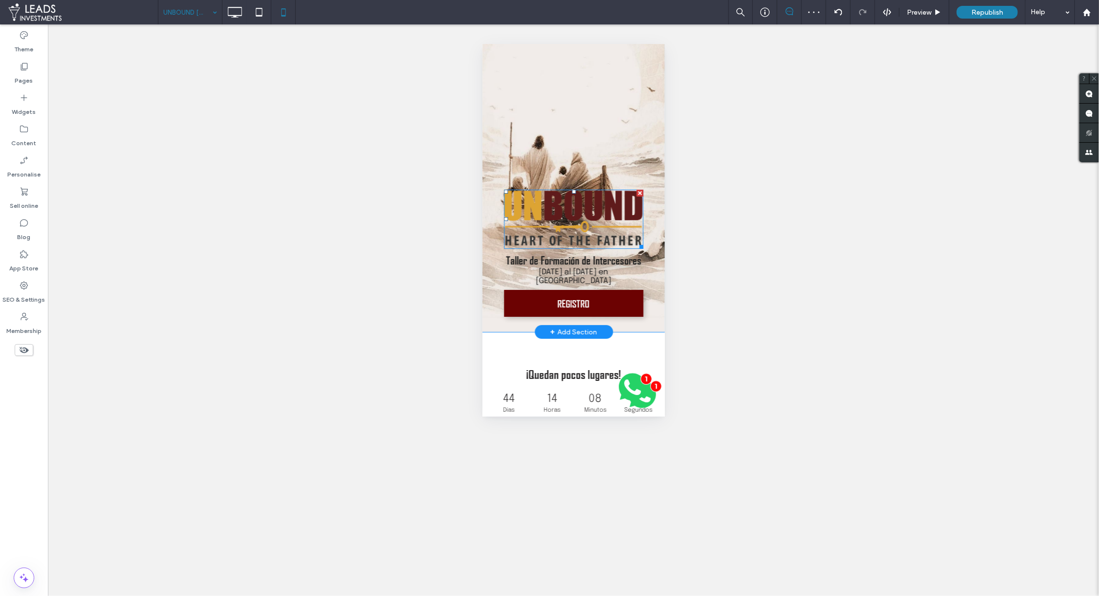
click at [607, 215] on img at bounding box center [572, 218] width 139 height 59
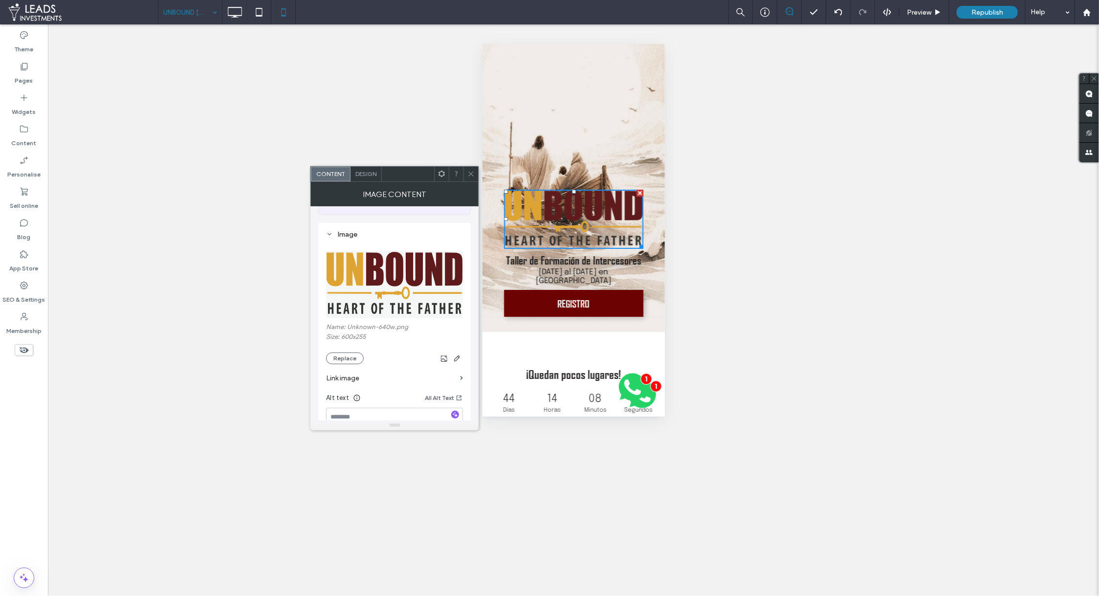
scroll to position [81, 0]
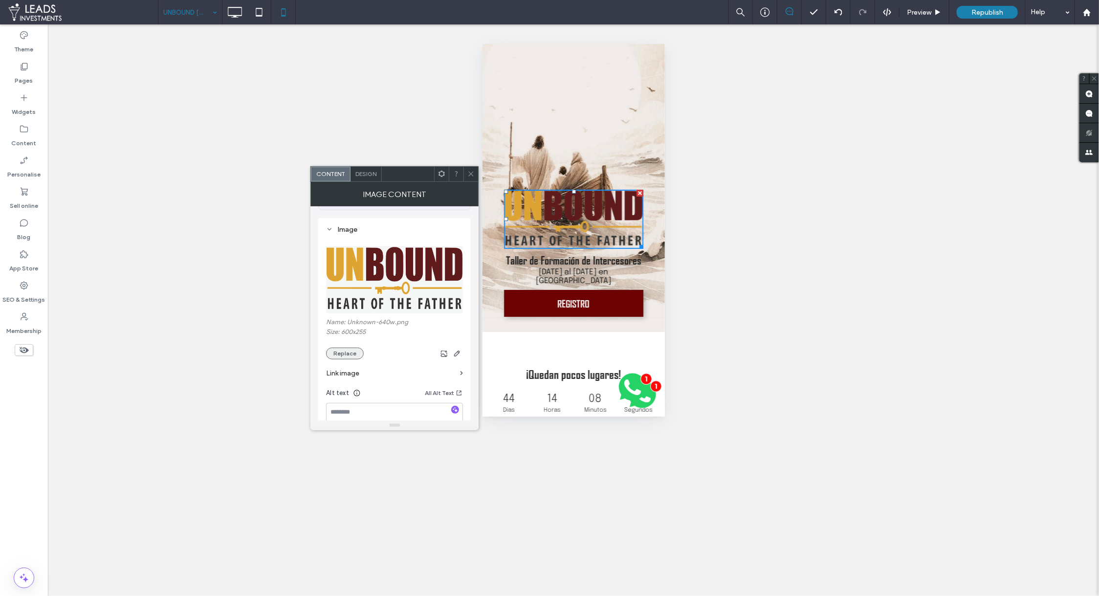
click at [346, 357] on button "Replace" at bounding box center [345, 353] width 38 height 12
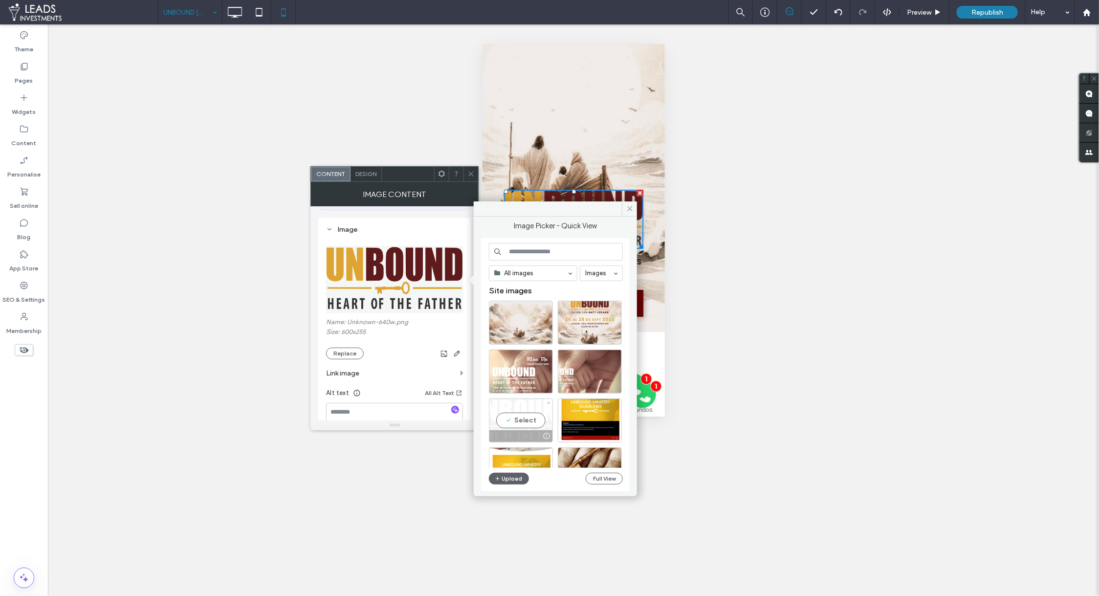
click at [527, 423] on div "Select" at bounding box center [521, 420] width 64 height 44
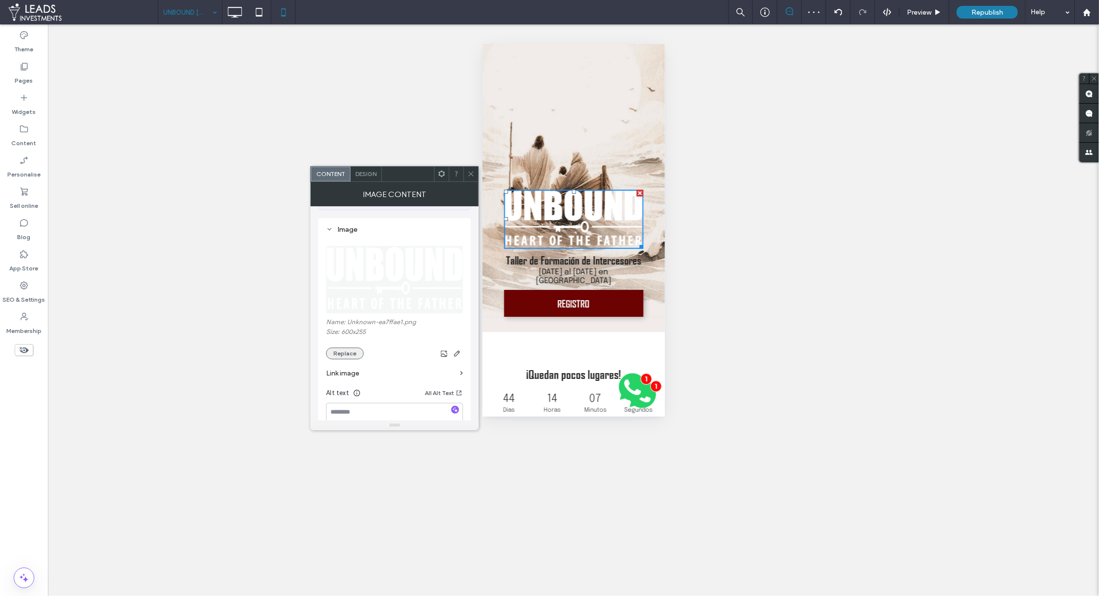
click at [351, 353] on button "Replace" at bounding box center [345, 353] width 38 height 12
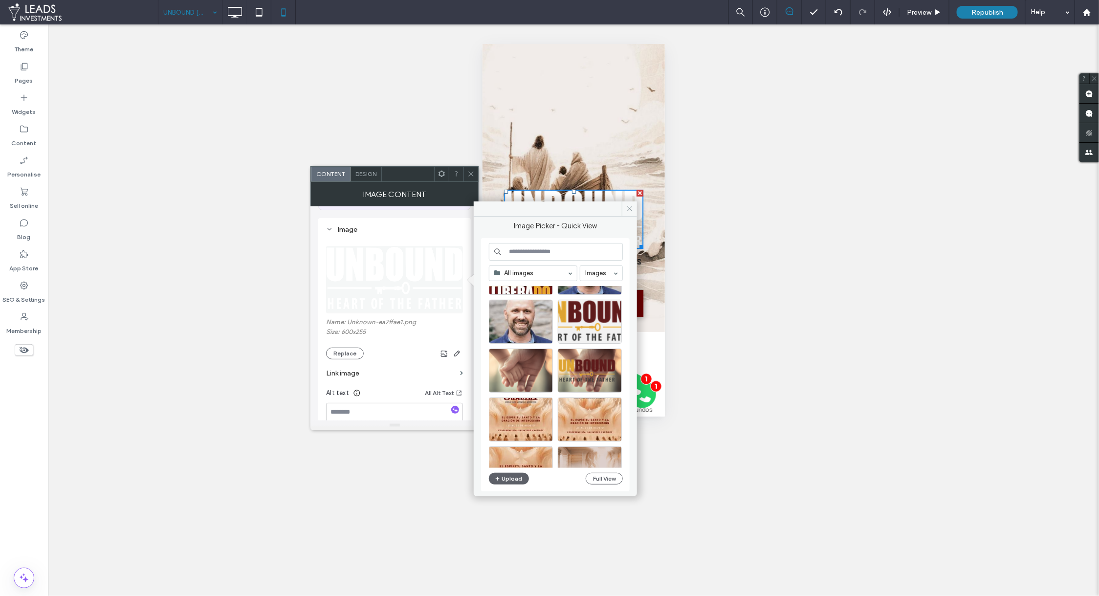
scroll to position [238, 0]
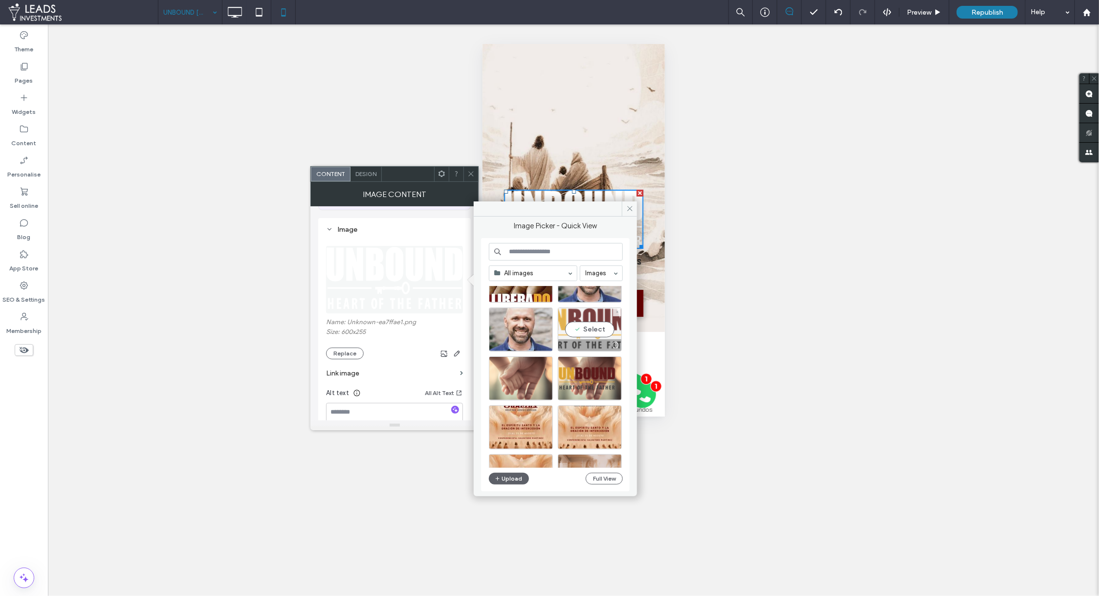
click at [585, 332] on div "Select" at bounding box center [590, 329] width 64 height 44
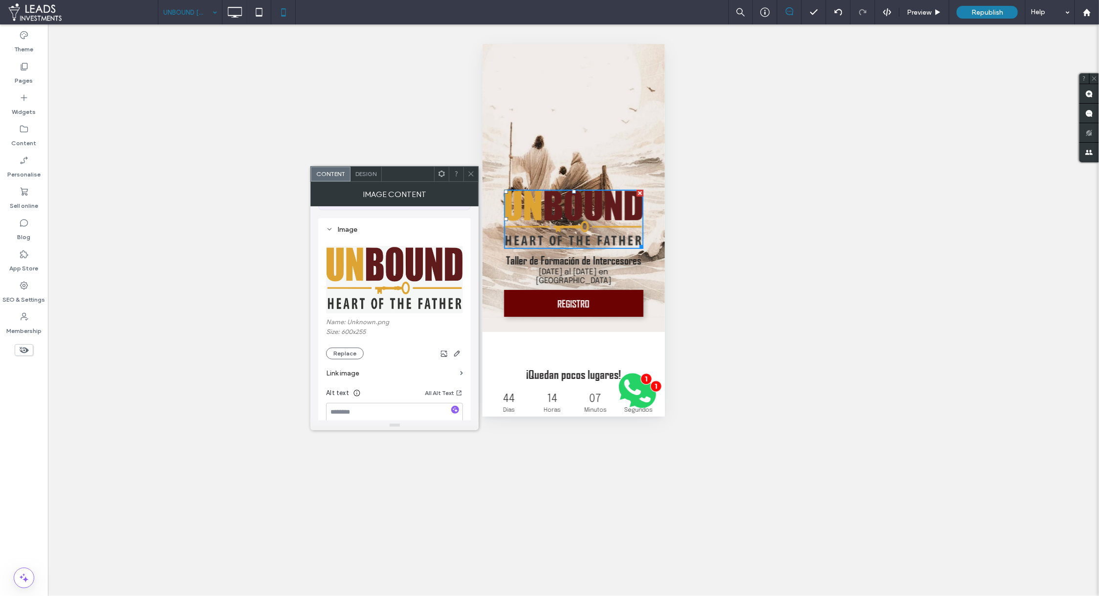
click at [471, 174] on icon at bounding box center [470, 173] width 7 height 7
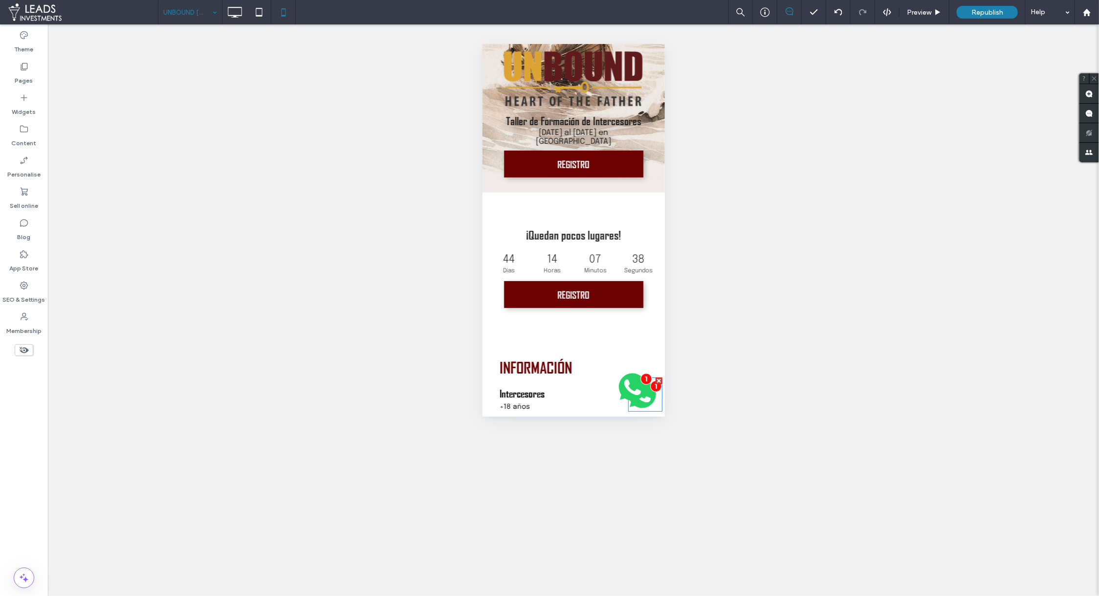
scroll to position [189, 0]
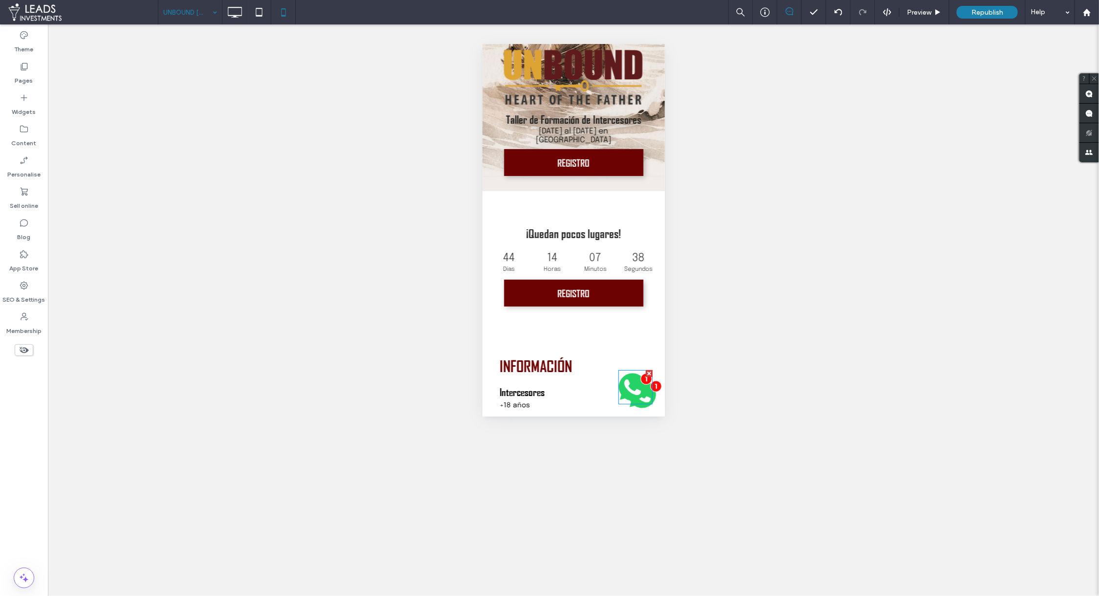
click at [623, 395] on icon at bounding box center [631, 386] width 27 height 27
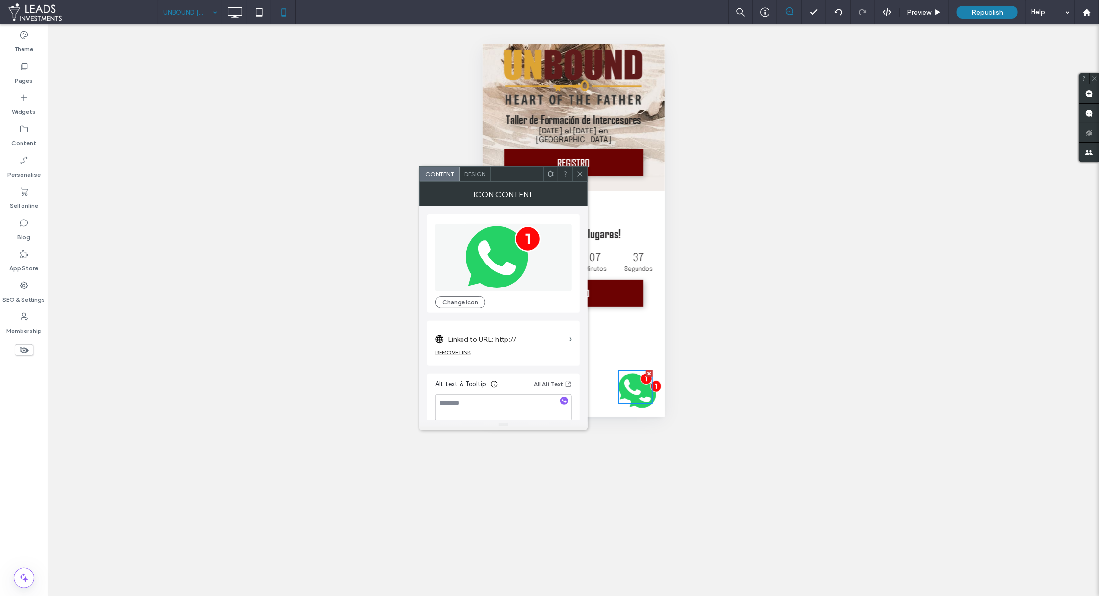
scroll to position [9, 0]
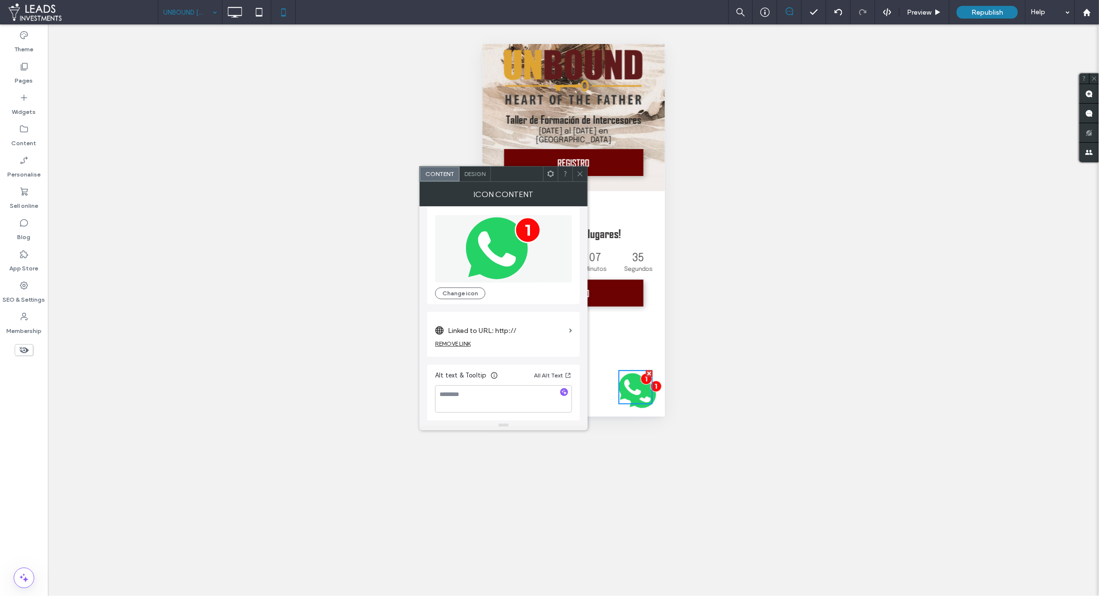
click at [467, 171] on span "Design" at bounding box center [474, 173] width 21 height 7
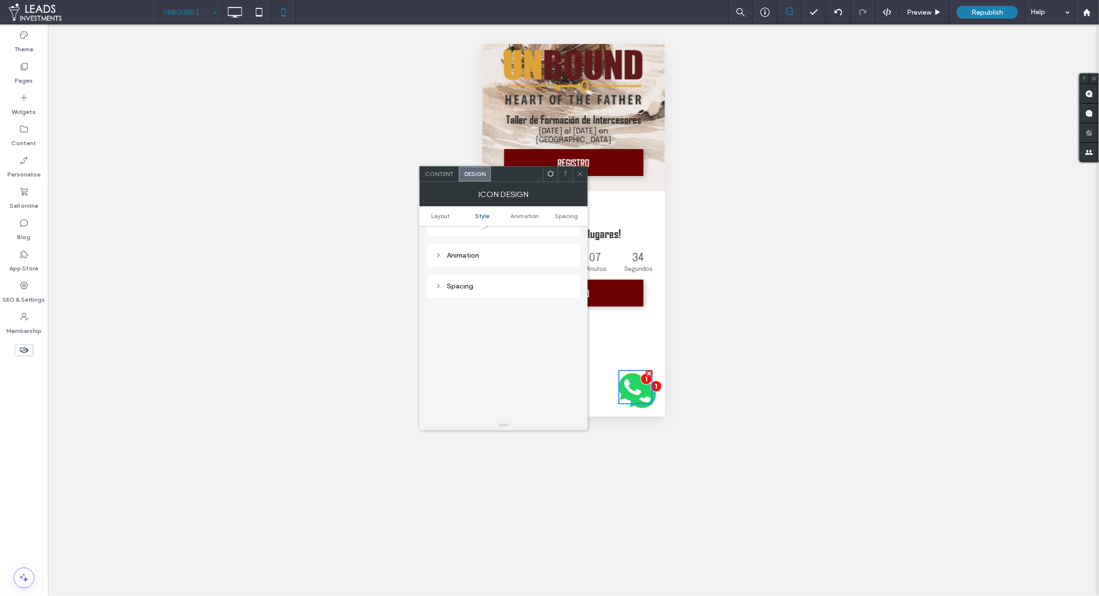
scroll to position [508, 0]
click at [487, 244] on div "Spacing" at bounding box center [503, 244] width 137 height 8
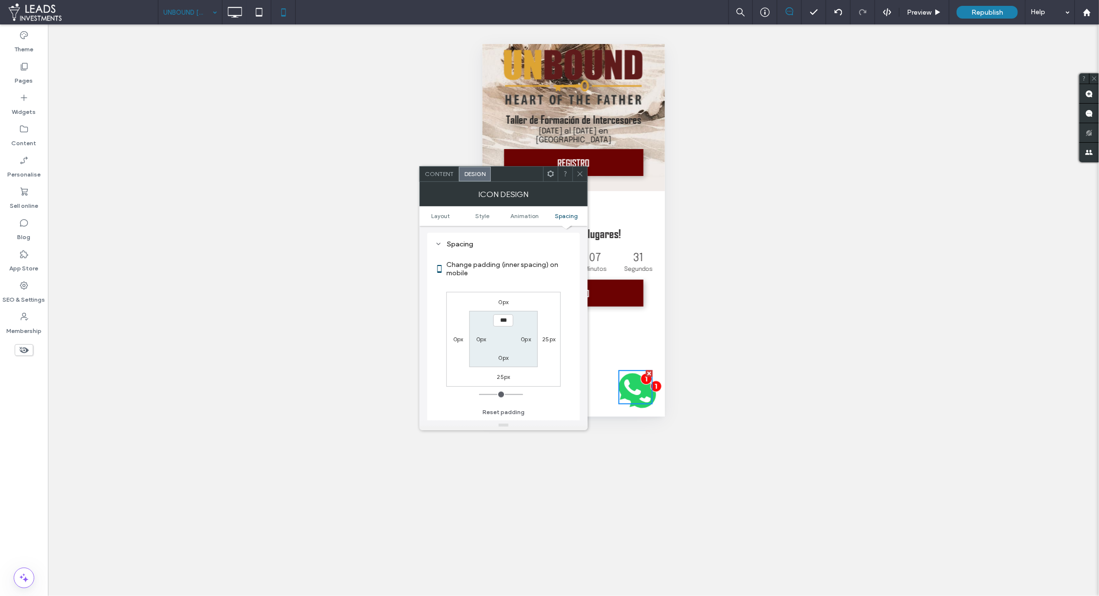
click at [548, 342] on label "25px" at bounding box center [548, 338] width 13 height 7
type input "**"
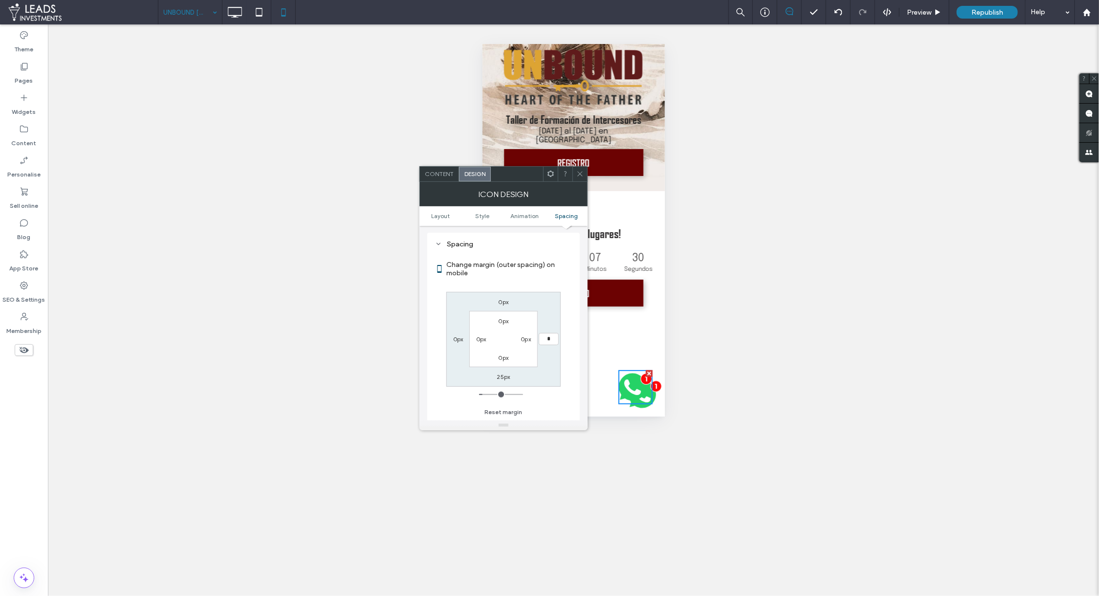
type input "*"
click at [545, 335] on input "***" at bounding box center [549, 339] width 20 height 12
type input "****"
type input "**"
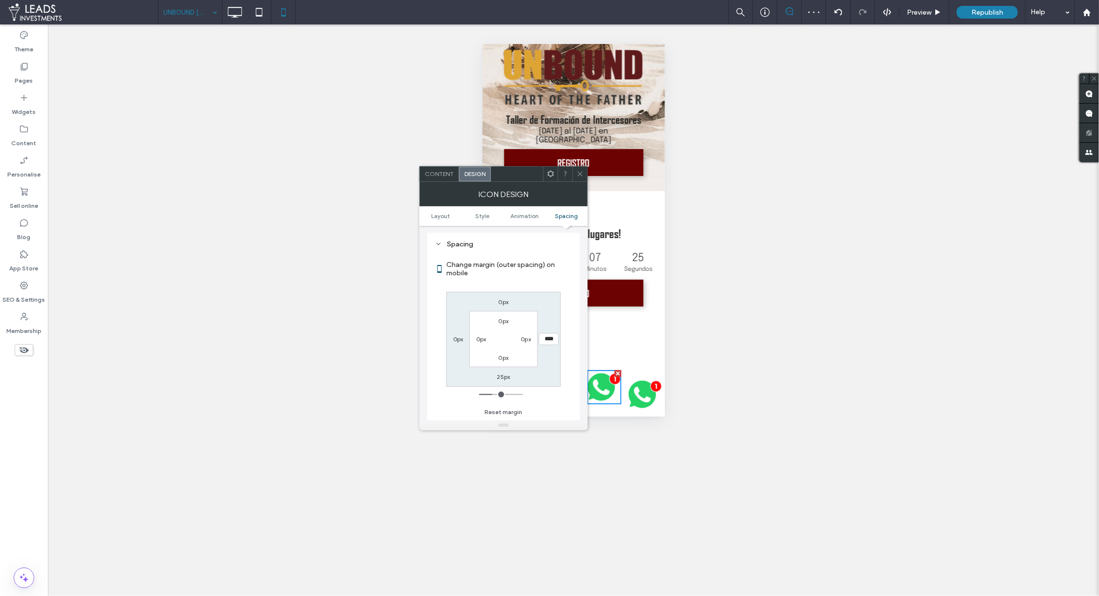
click at [545, 335] on input "****" at bounding box center [549, 339] width 20 height 12
type input "**"
type input "*"
type input "***"
click at [501, 379] on label "25px" at bounding box center [503, 376] width 13 height 7
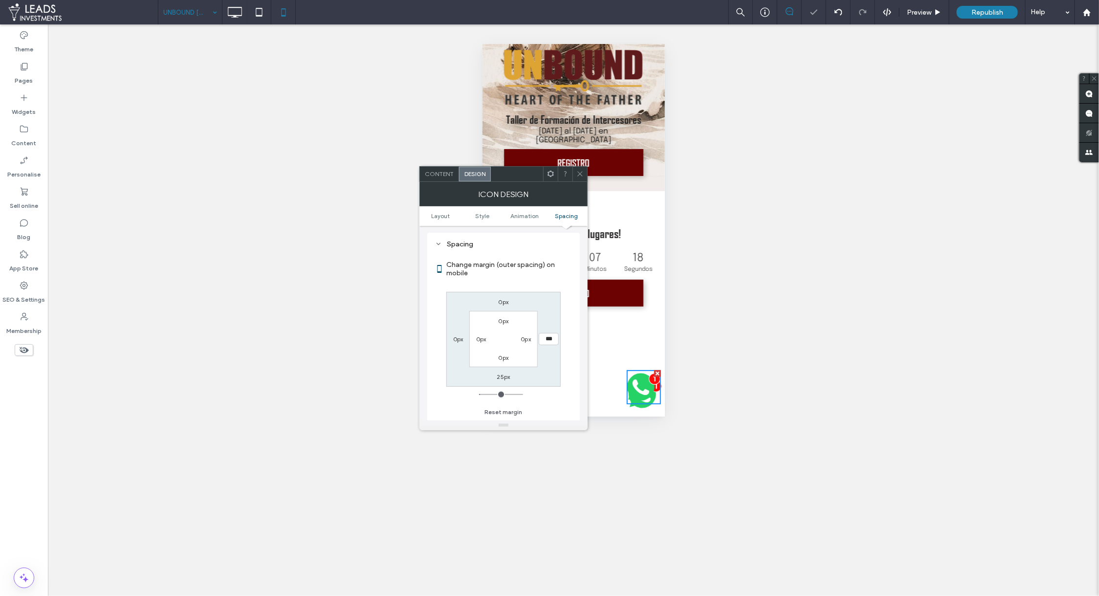
type input "**"
type input "*"
click at [498, 378] on input "***" at bounding box center [503, 376] width 20 height 12
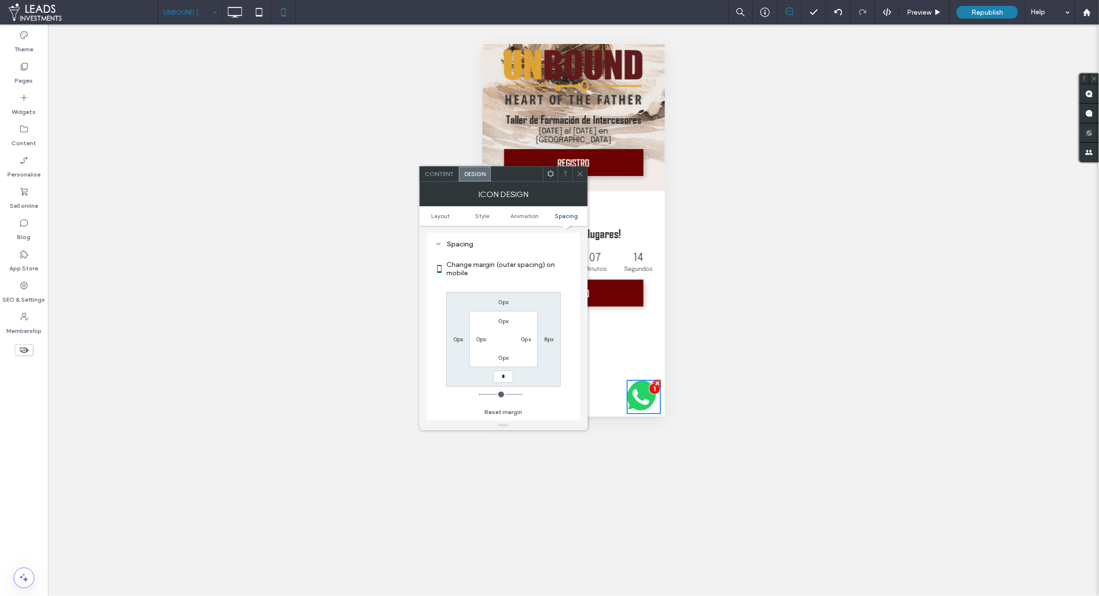
type input "*"
type input "***"
click at [580, 176] on icon at bounding box center [579, 173] width 7 height 7
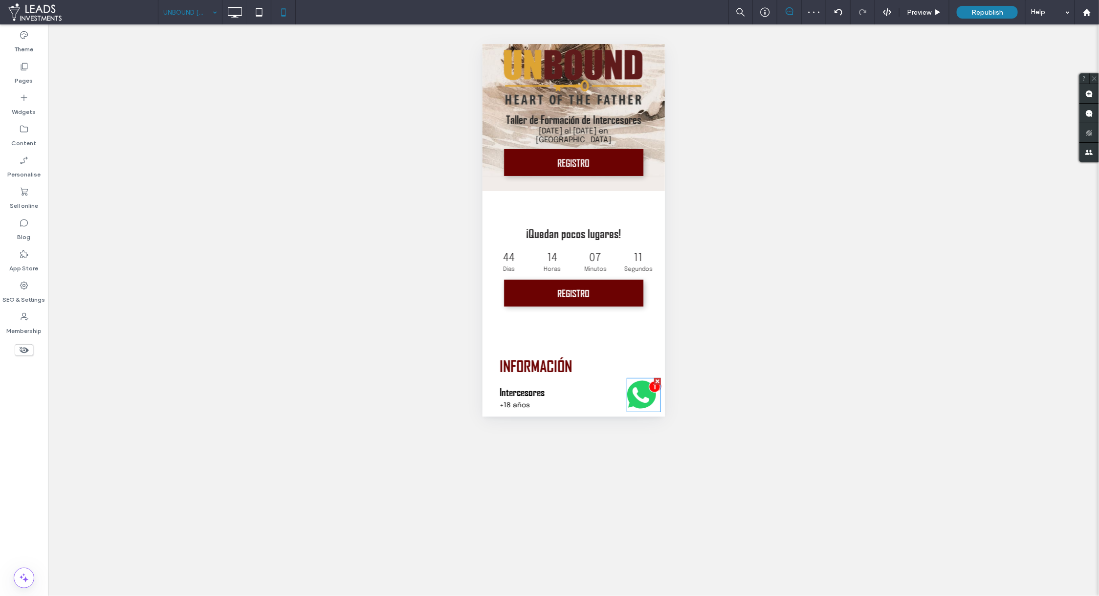
click at [634, 395] on icon at bounding box center [640, 394] width 27 height 27
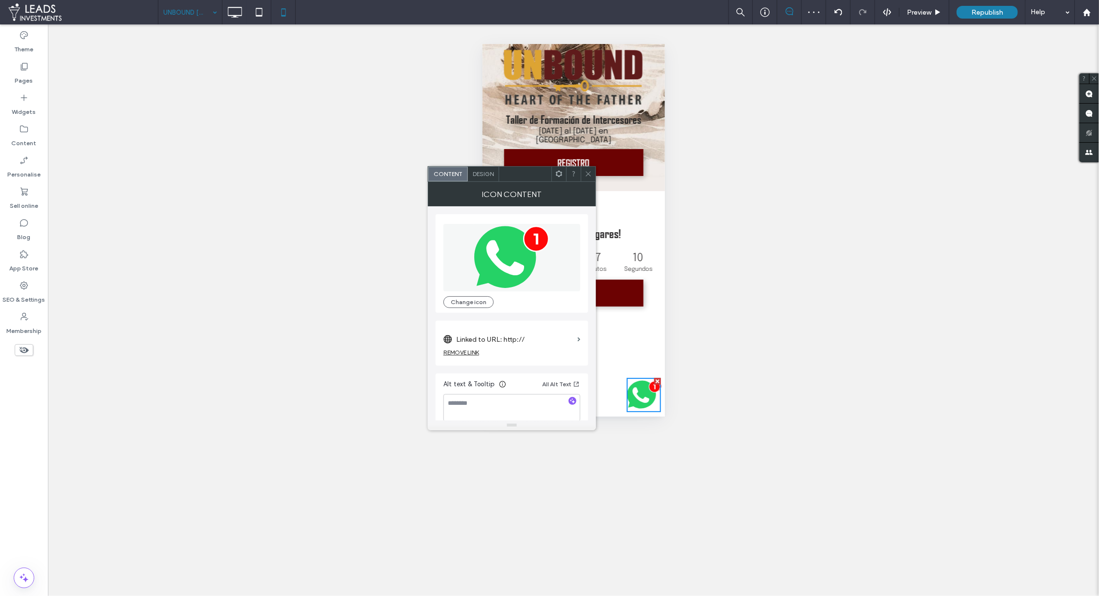
scroll to position [9, 0]
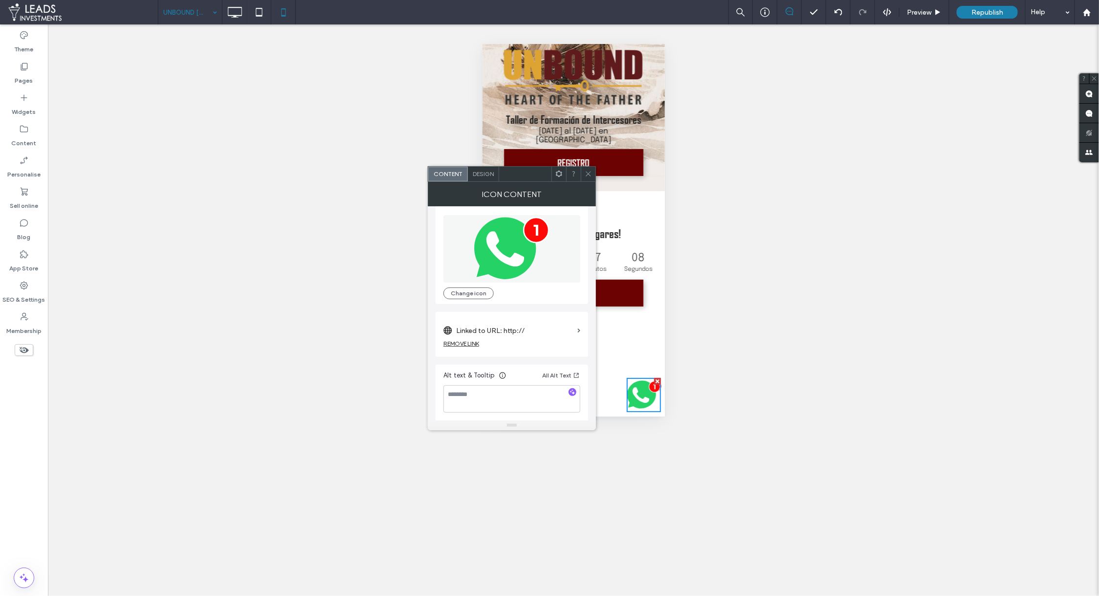
click at [487, 172] on span "Design" at bounding box center [483, 173] width 21 height 7
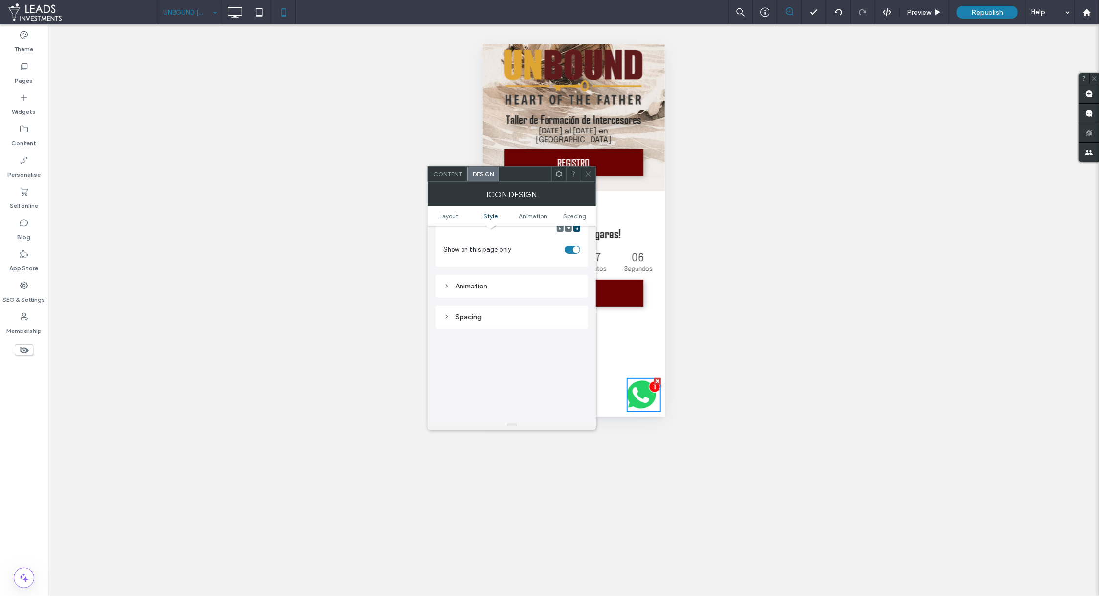
scroll to position [447, 0]
click at [505, 316] on div "Spacing" at bounding box center [511, 305] width 152 height 23
click at [480, 314] on div "Spacing" at bounding box center [511, 305] width 152 height 23
click at [456, 308] on div "Spacing" at bounding box center [511, 305] width 137 height 8
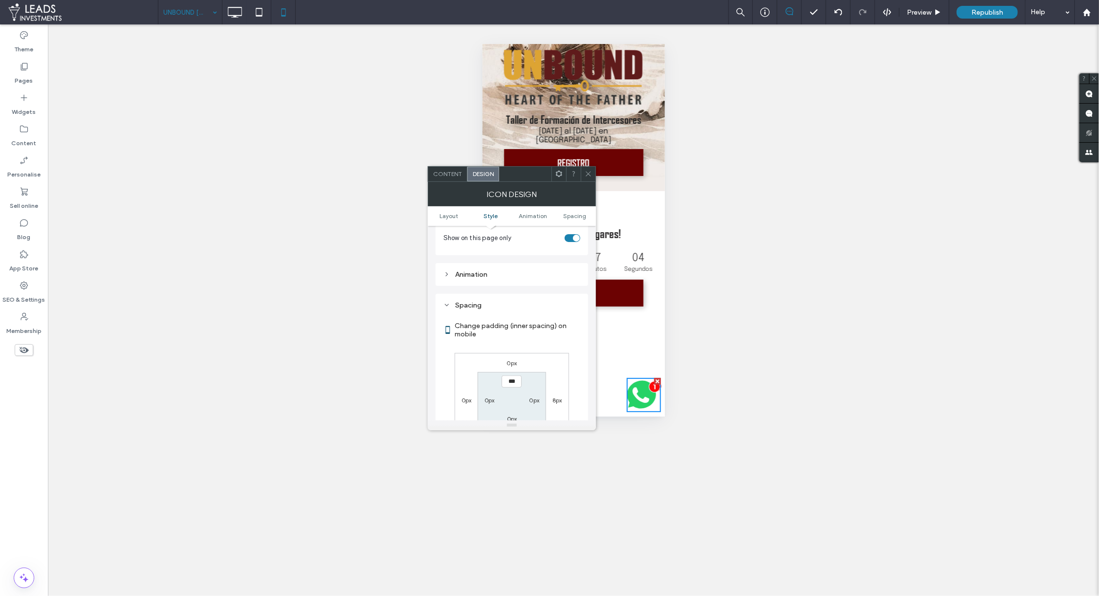
click at [555, 401] on label "8px" at bounding box center [557, 399] width 10 height 7
type input "*"
type input "***"
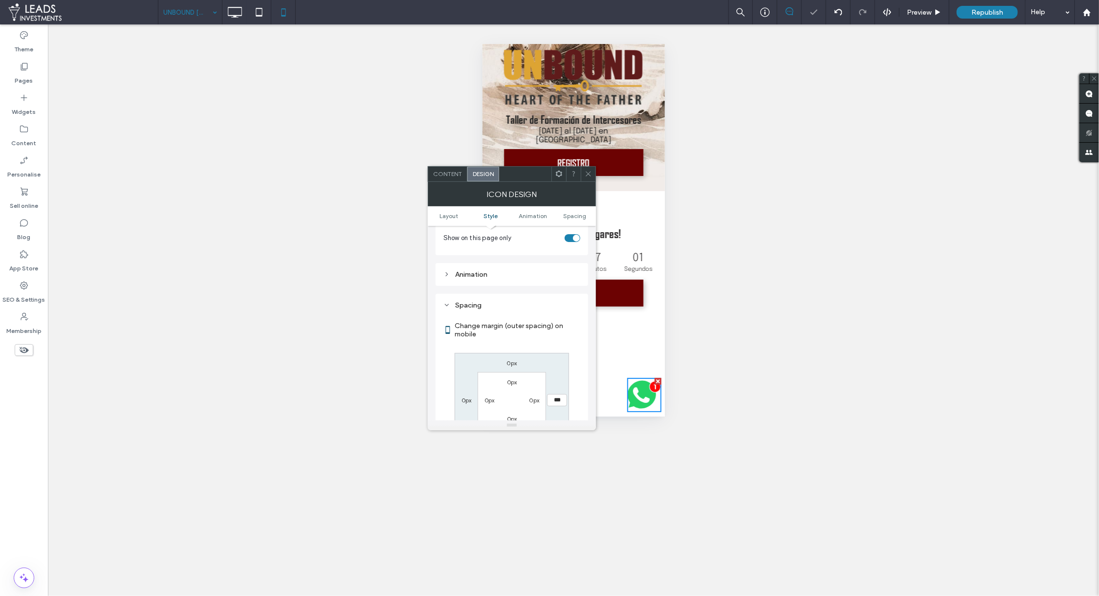
click at [586, 174] on icon at bounding box center [588, 173] width 7 height 7
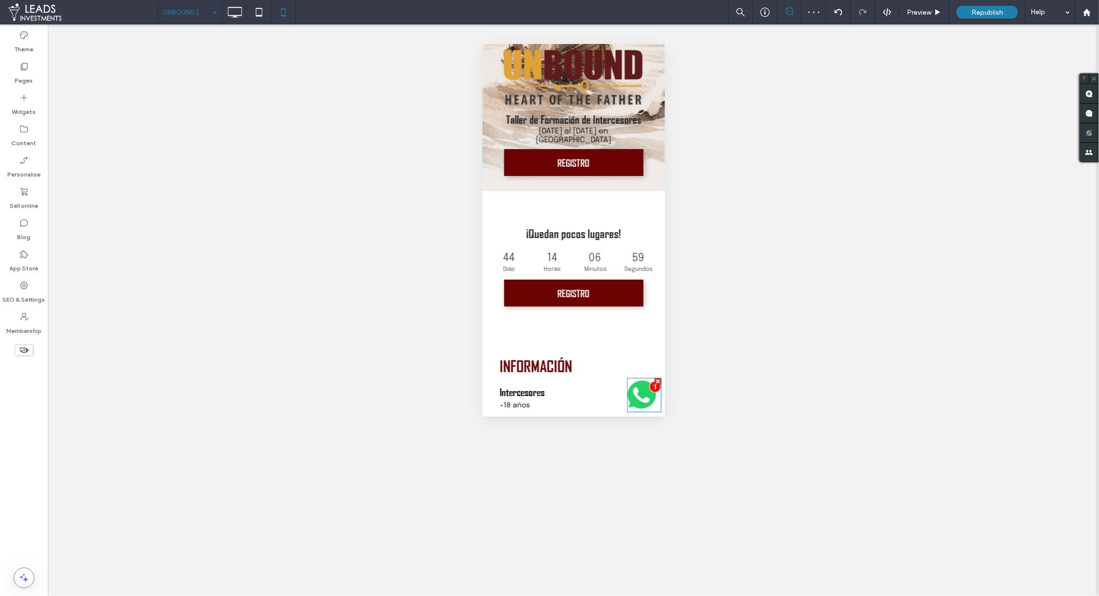
click at [632, 401] on icon at bounding box center [640, 395] width 17 height 16
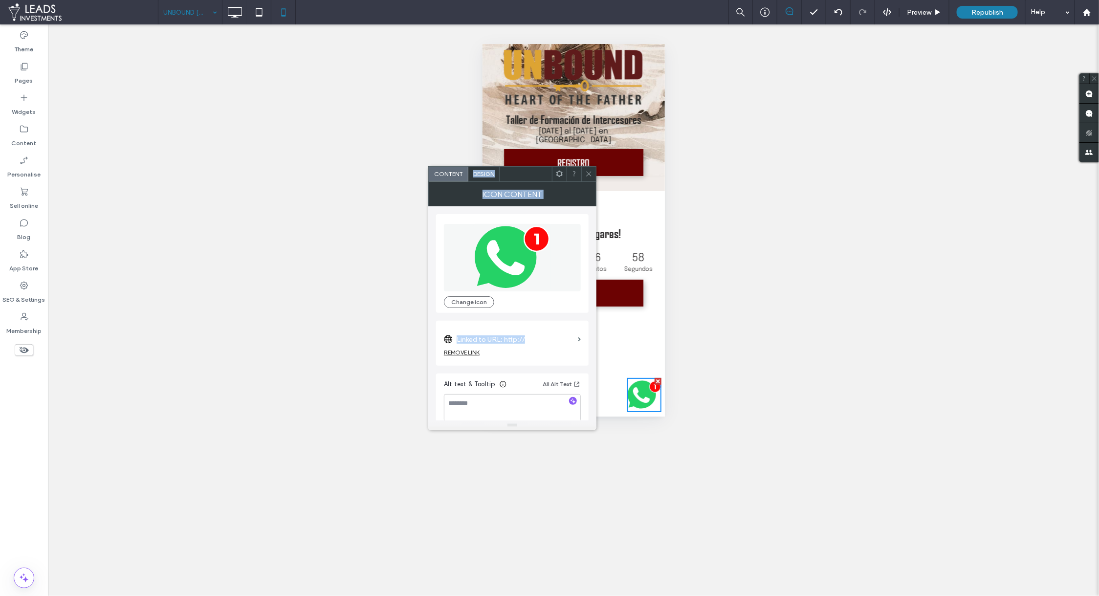
drag, startPoint x: 556, startPoint y: 342, endPoint x: 481, endPoint y: 170, distance: 187.4
click at [481, 170] on div "Content Design Icon content .st0-1252255006{fill:#25D266;} .st1-1252255006{fill…" at bounding box center [512, 298] width 168 height 264
click at [481, 170] on span "Design" at bounding box center [483, 173] width 21 height 7
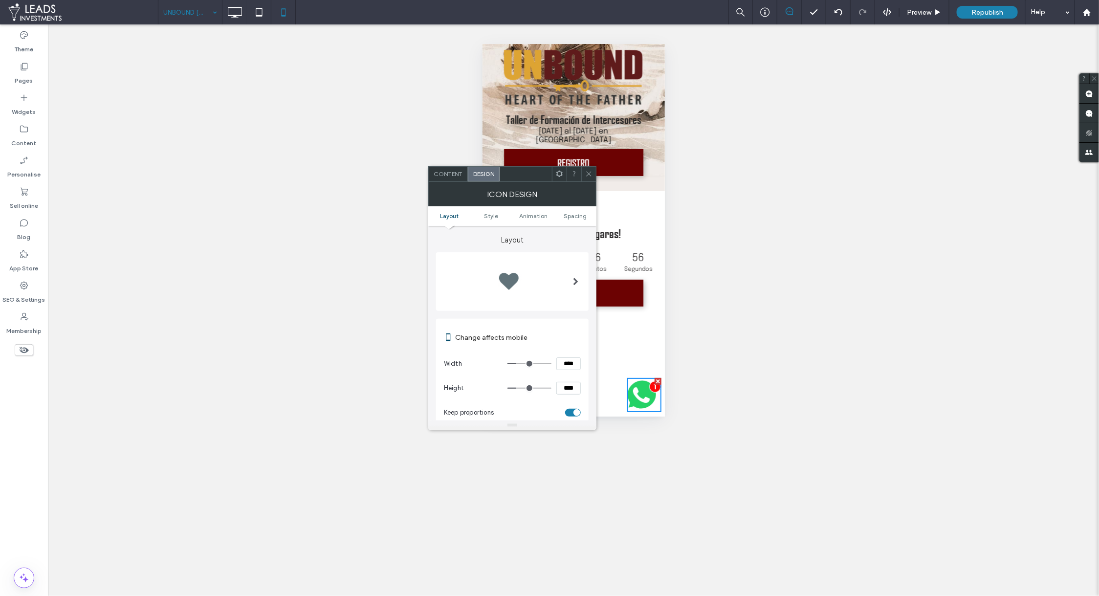
scroll to position [508, 0]
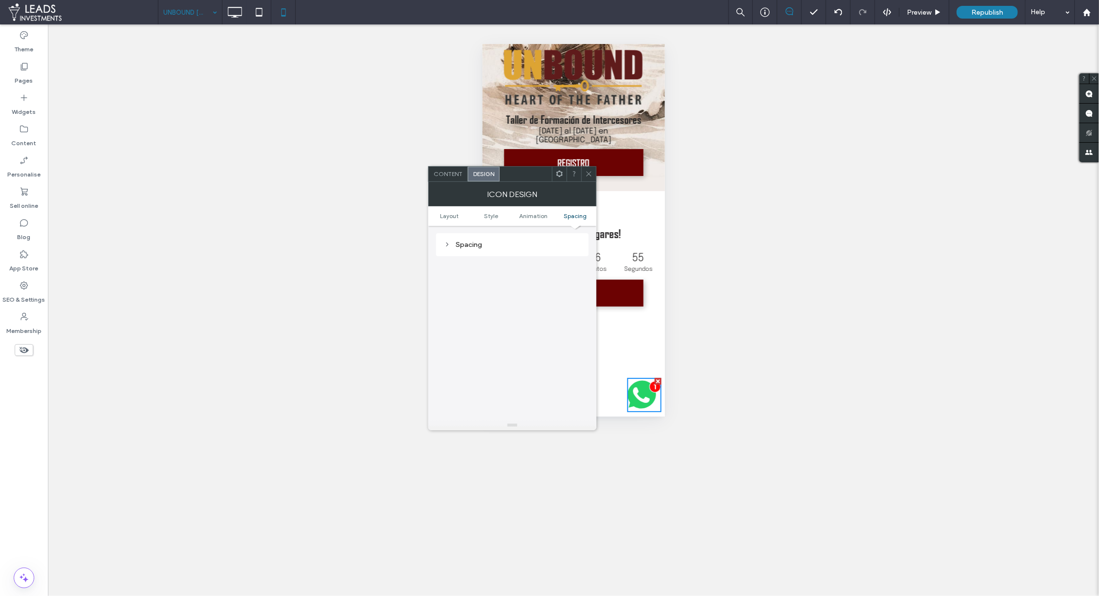
click at [498, 243] on div "Spacing" at bounding box center [512, 244] width 137 height 8
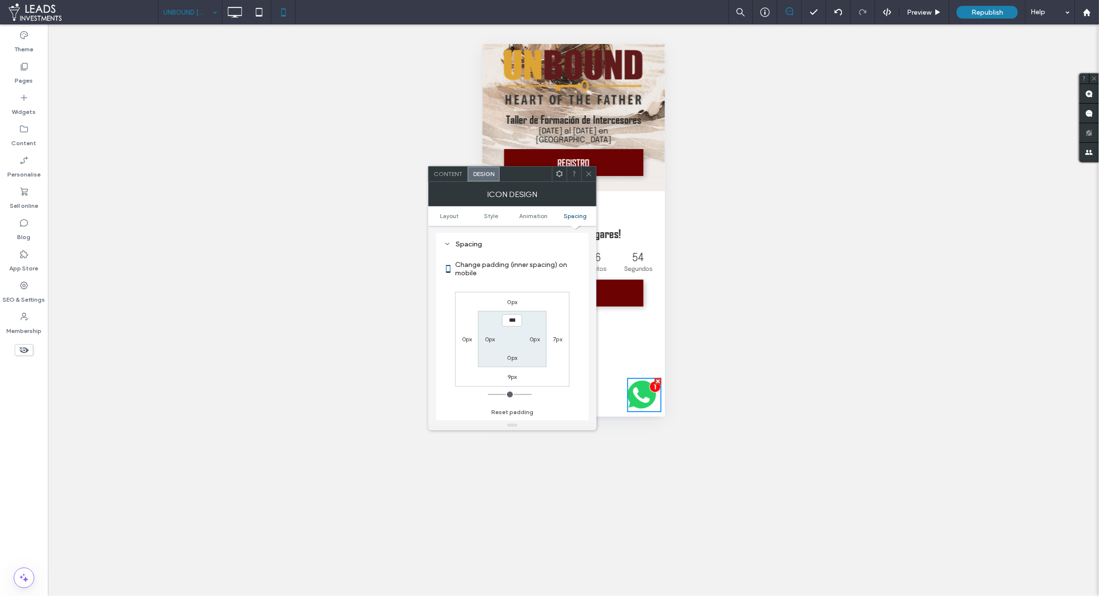
click at [558, 339] on label "7px" at bounding box center [557, 338] width 9 height 7
type input "*"
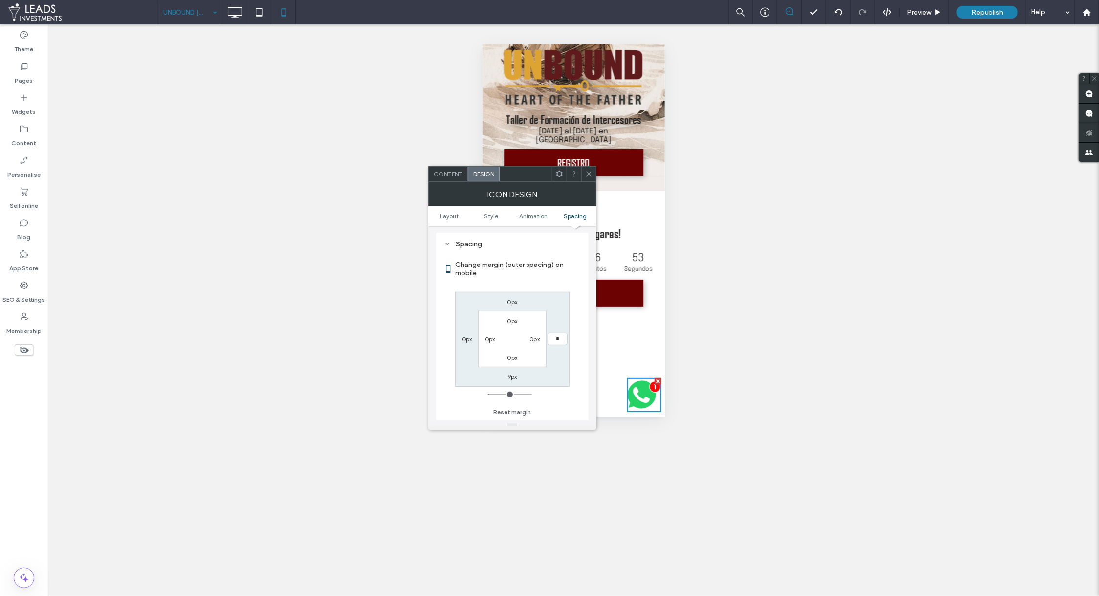
type input "*"
type input "***"
click at [587, 177] on span at bounding box center [588, 174] width 7 height 15
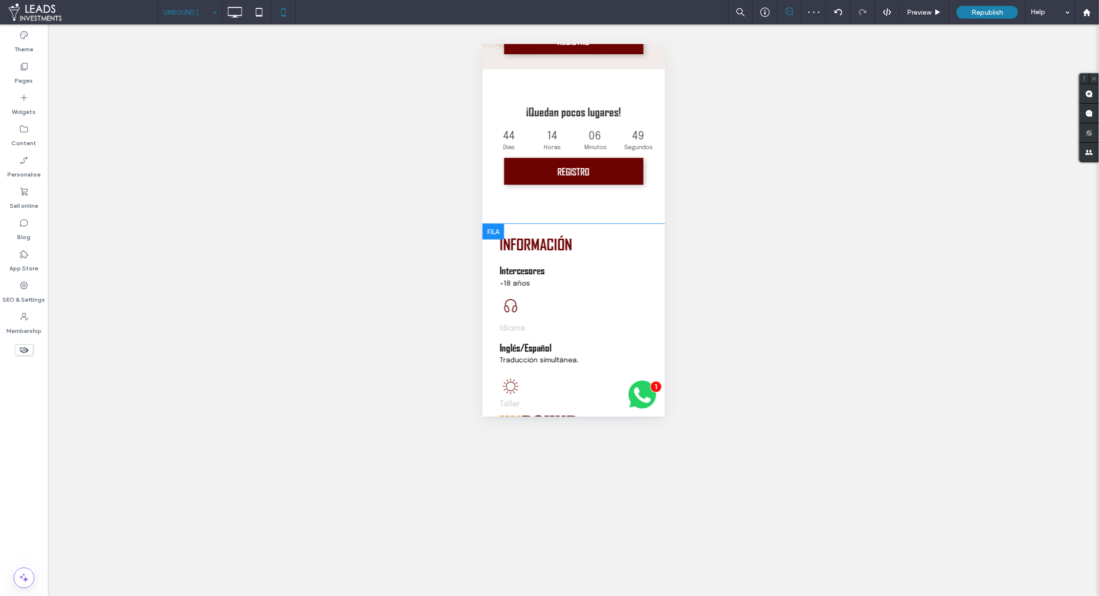
scroll to position [0, 0]
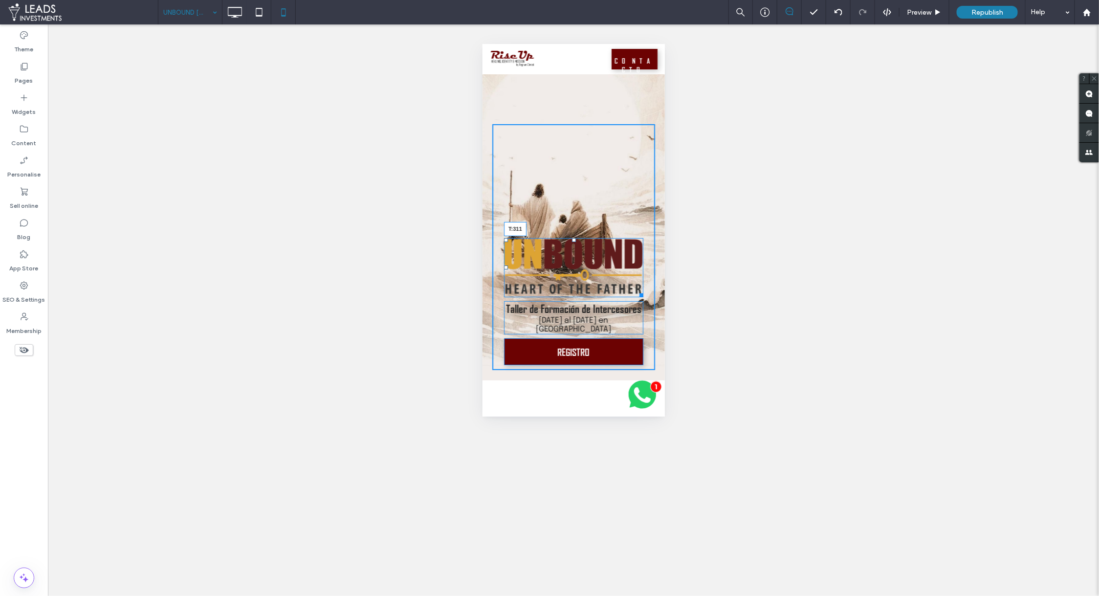
drag, startPoint x: 565, startPoint y: 238, endPoint x: 565, endPoint y: 276, distance: 37.6
click at [571, 241] on div at bounding box center [573, 240] width 4 height 4
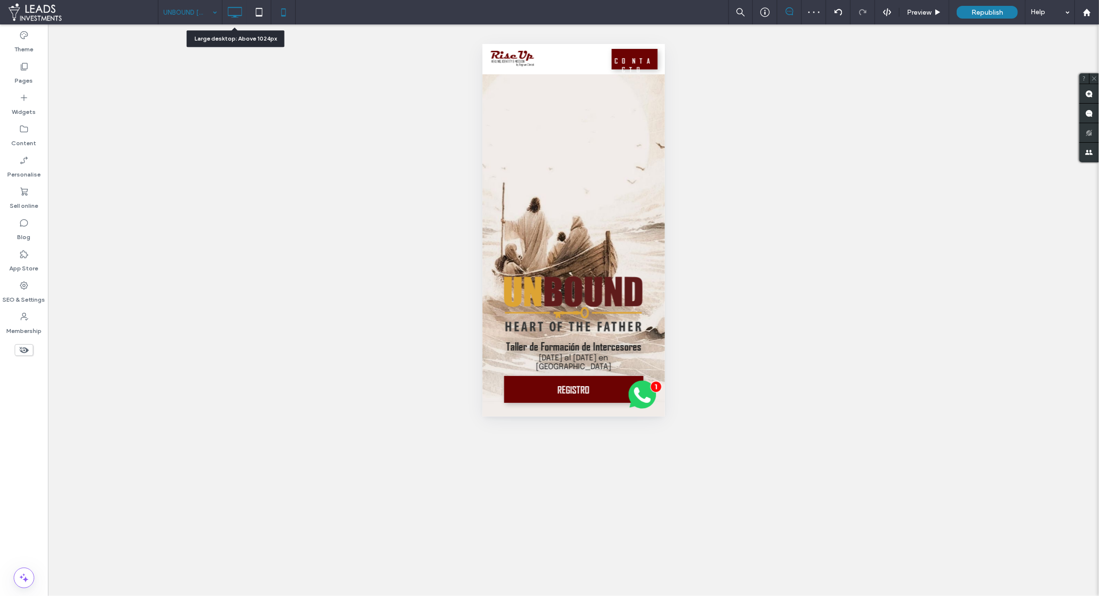
click at [239, 14] on icon at bounding box center [235, 12] width 20 height 20
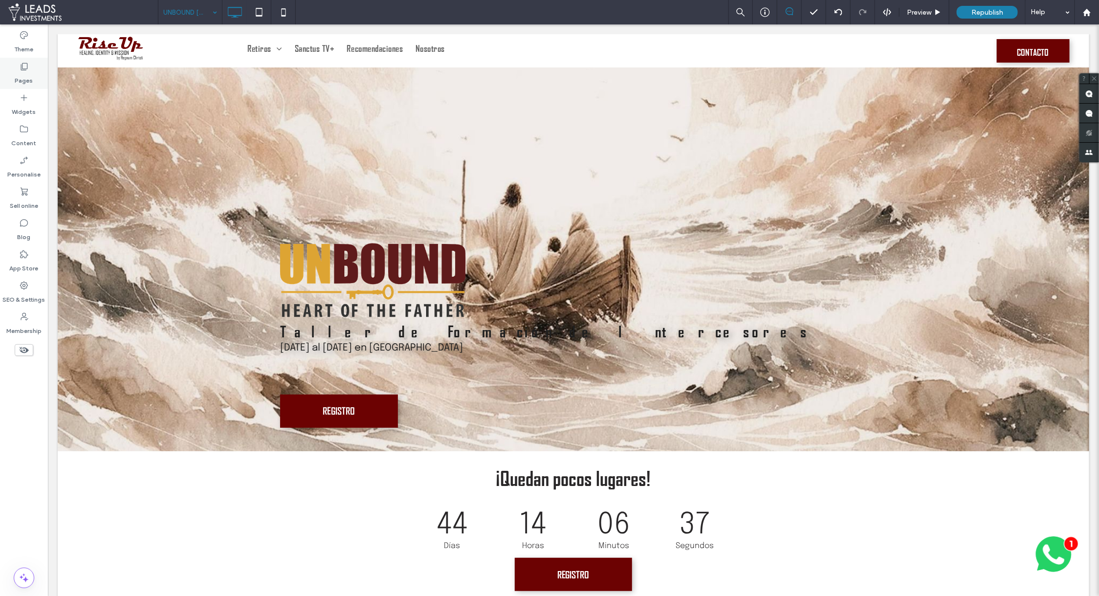
click at [30, 63] on div "Pages" at bounding box center [24, 73] width 48 height 31
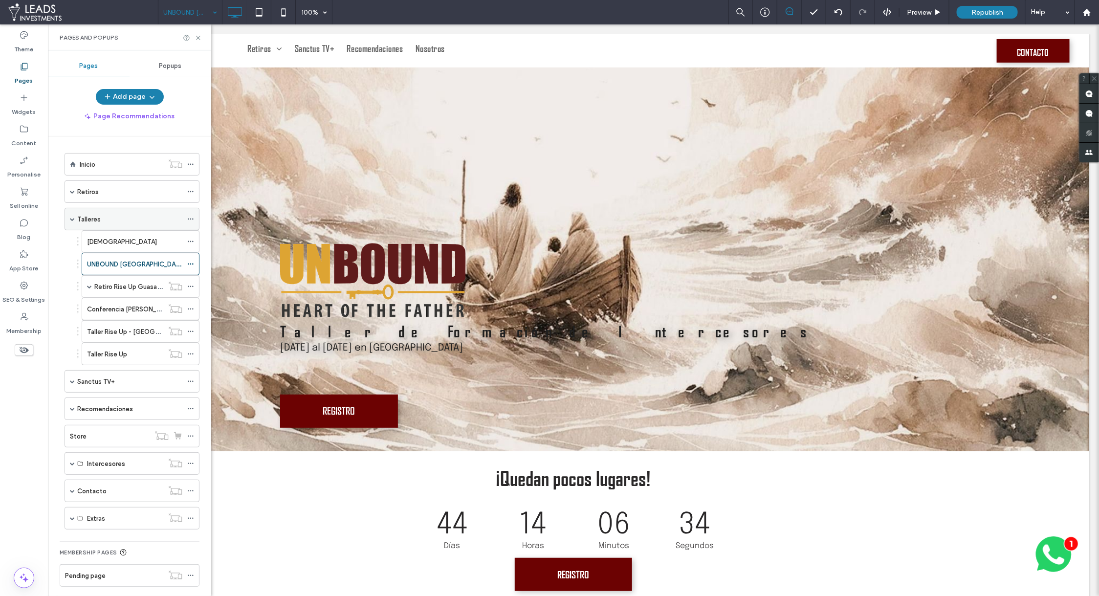
click at [145, 214] on div "Talleres" at bounding box center [129, 219] width 105 height 10
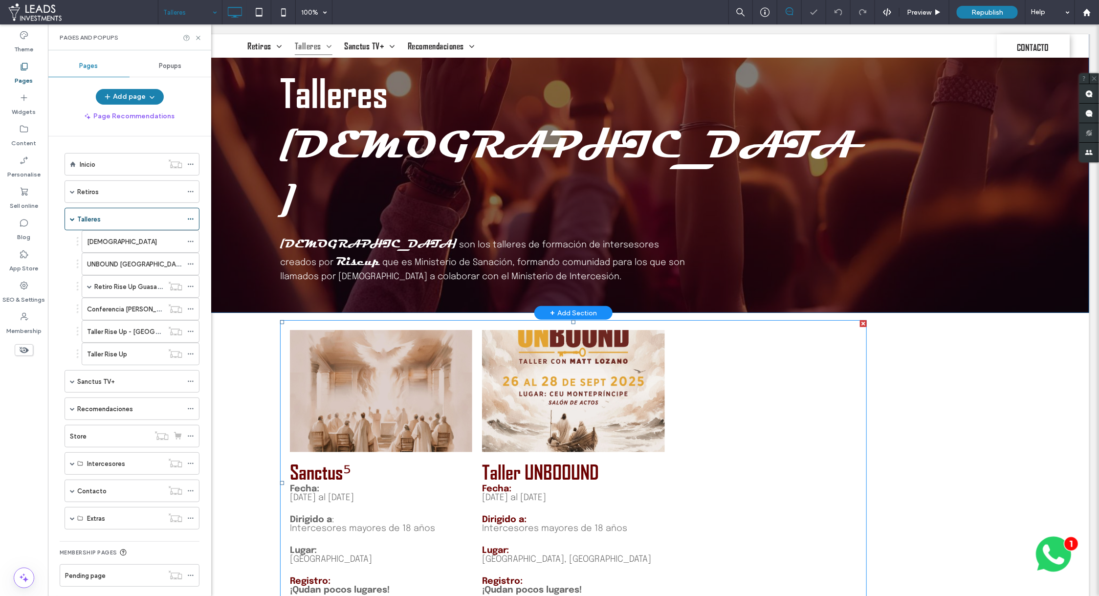
scroll to position [154, 0]
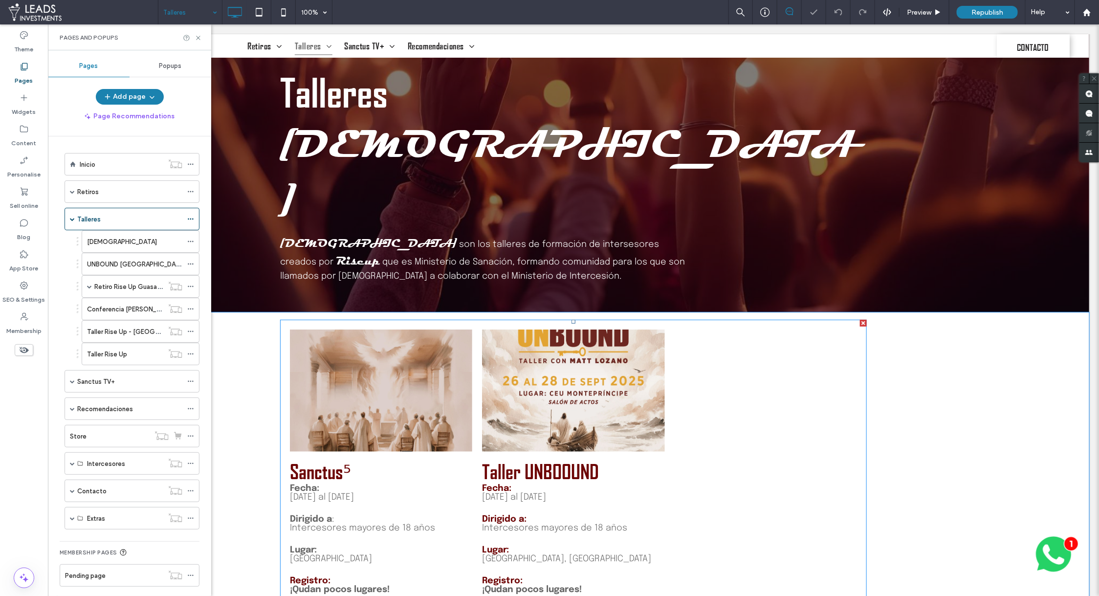
click at [541, 451] on span "Taller UNBOOUND Fecha: 5 al 7 de septiembre 2025 Dirigido a: Intercesores mayor…" at bounding box center [572, 543] width 182 height 184
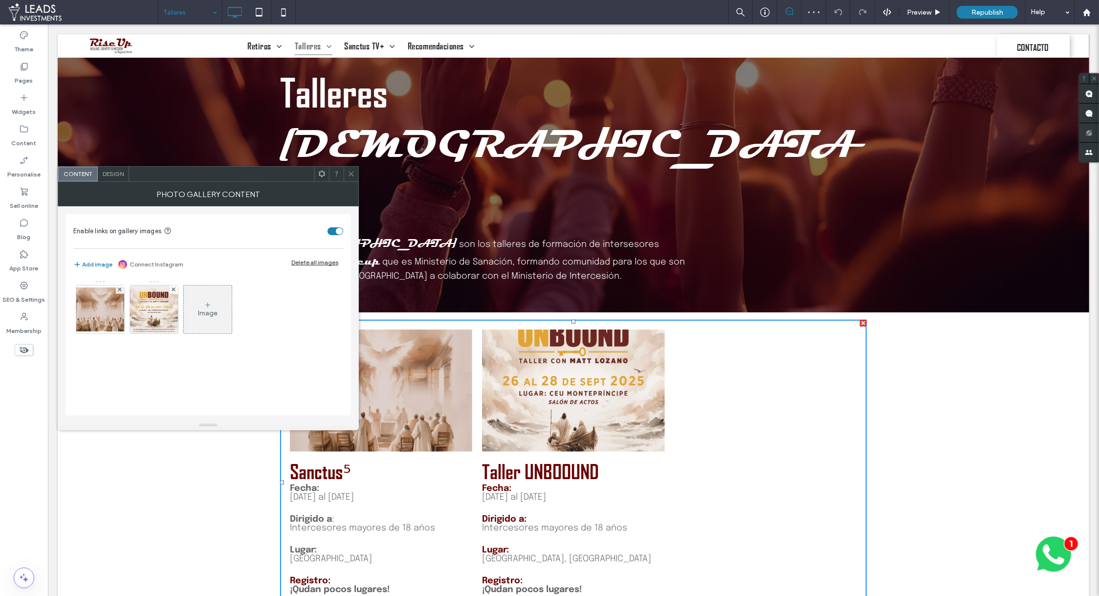
click at [194, 316] on div "Image" at bounding box center [208, 309] width 48 height 46
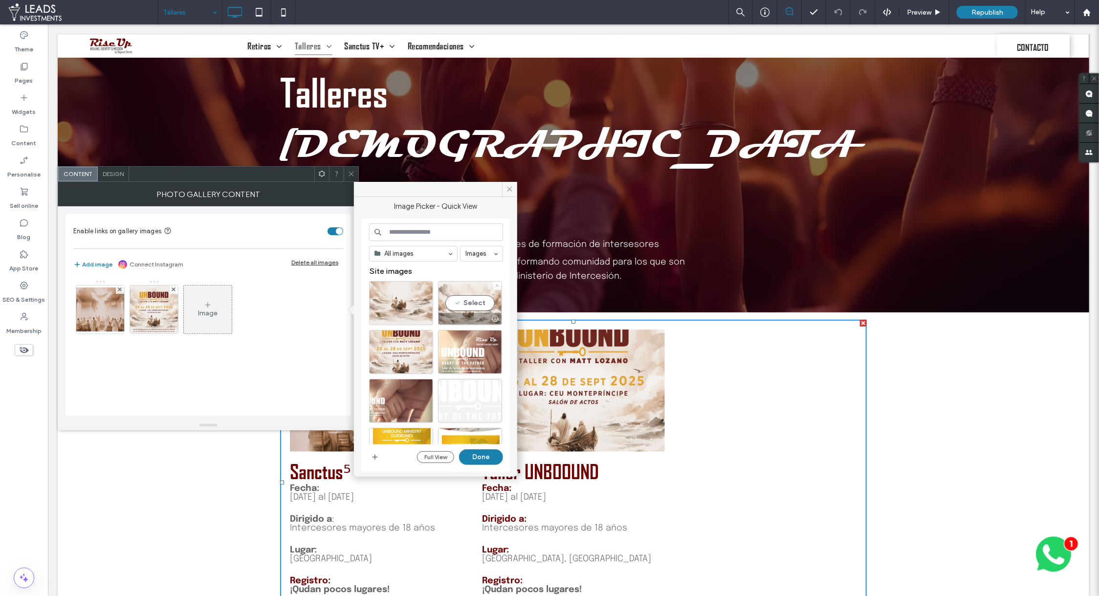
click at [465, 314] on div at bounding box center [469, 319] width 63 height 12
click at [509, 197] on div "Image Picker - Quick View All images Images Site images Full View Done" at bounding box center [435, 333] width 163 height 272
click at [509, 190] on icon at bounding box center [509, 188] width 7 height 7
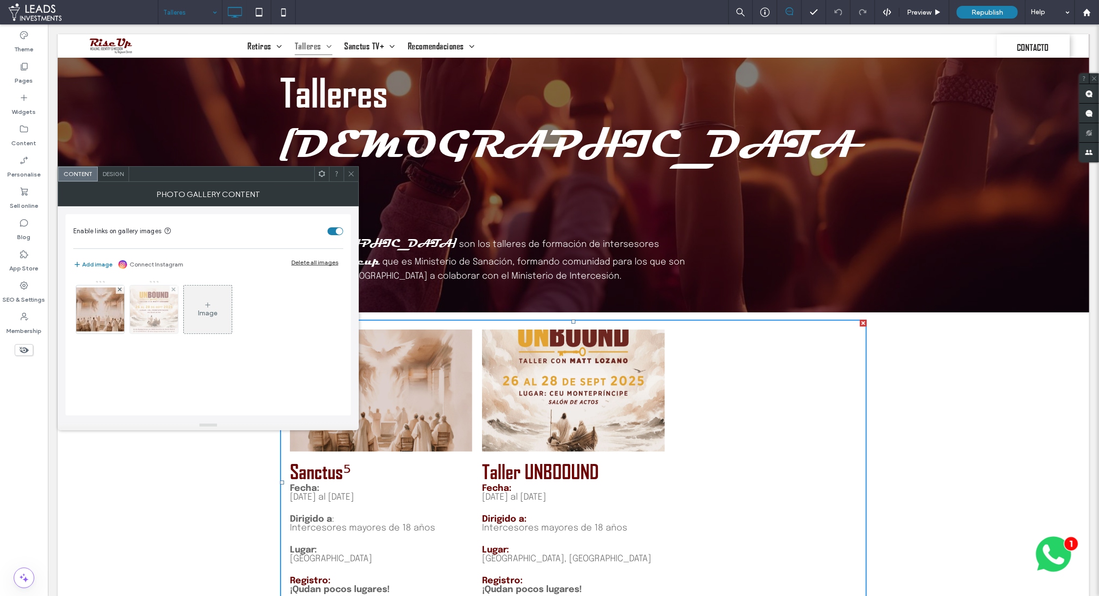
click at [155, 303] on img at bounding box center [154, 309] width 48 height 48
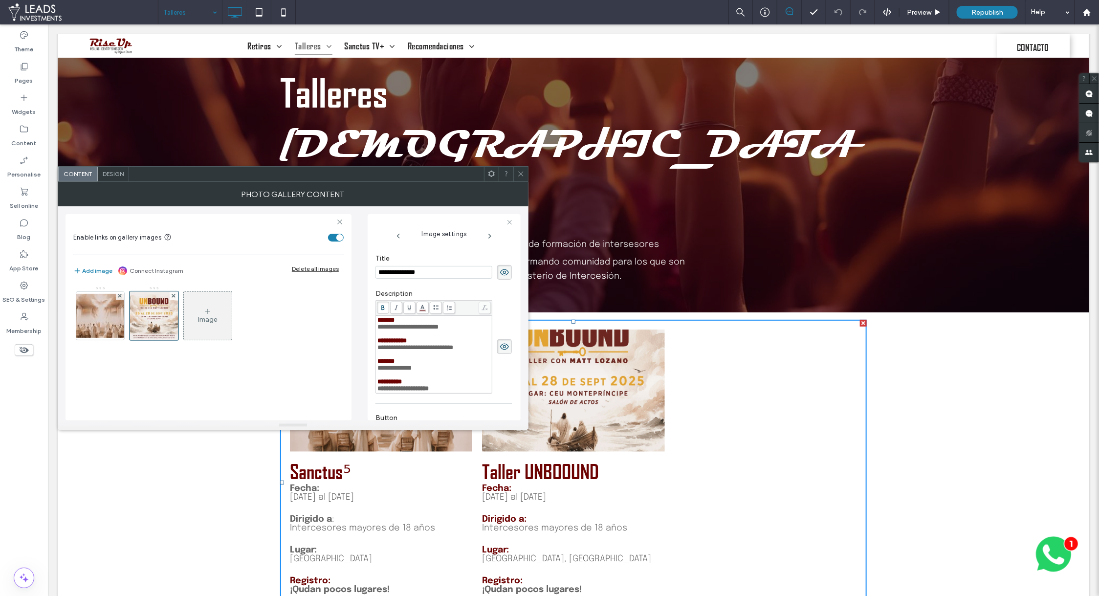
scroll to position [0, 0]
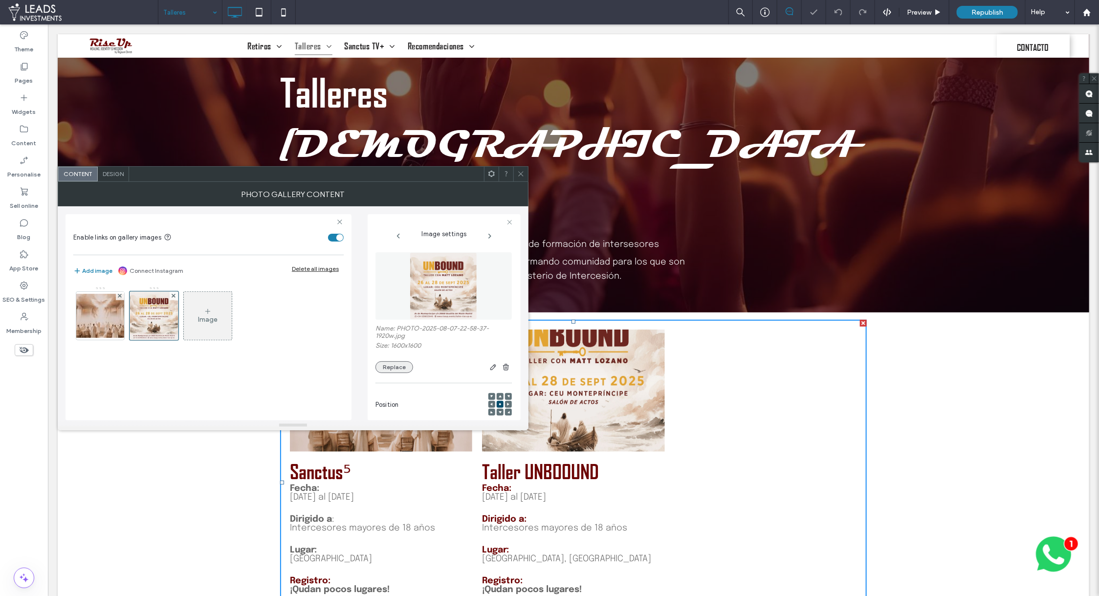
click at [403, 368] on button "Replace" at bounding box center [394, 367] width 38 height 12
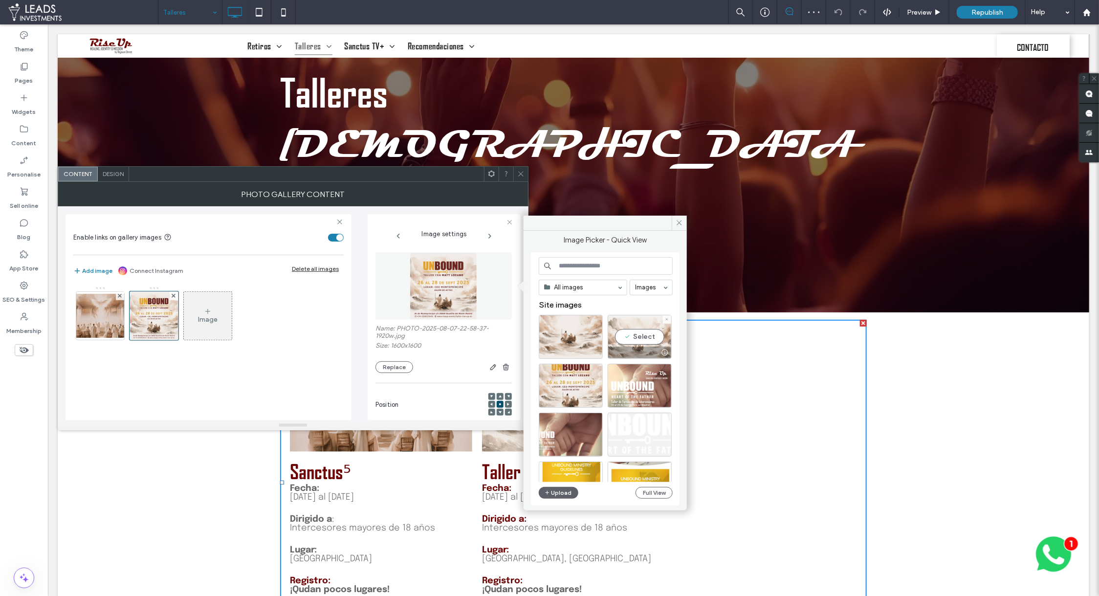
click at [621, 336] on div "Select" at bounding box center [639, 337] width 64 height 44
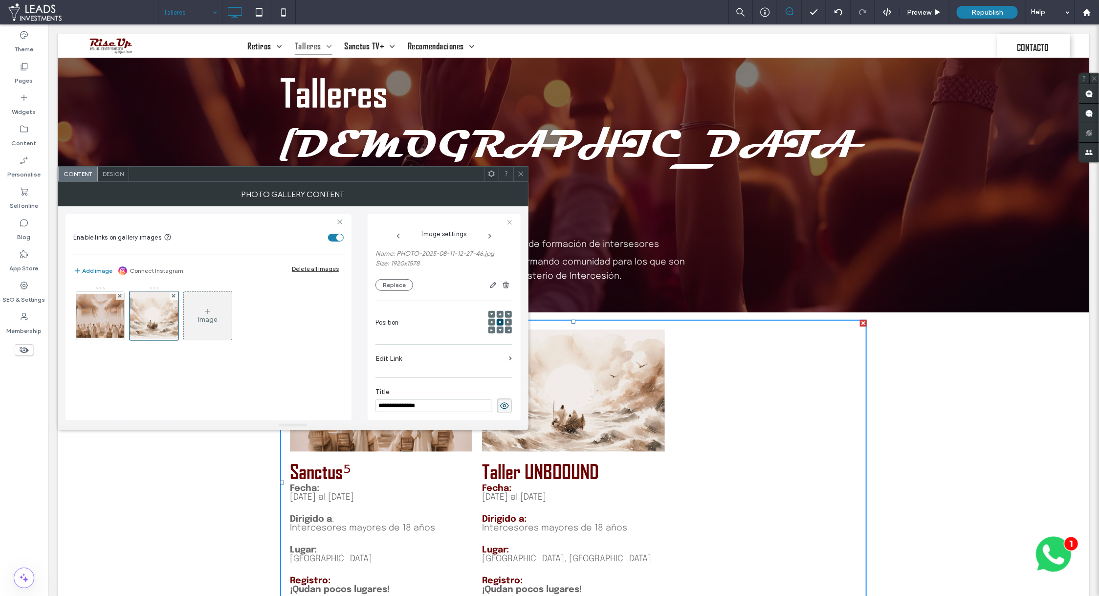
scroll to position [87, 0]
click at [431, 346] on label "Edit Link" at bounding box center [440, 347] width 130 height 18
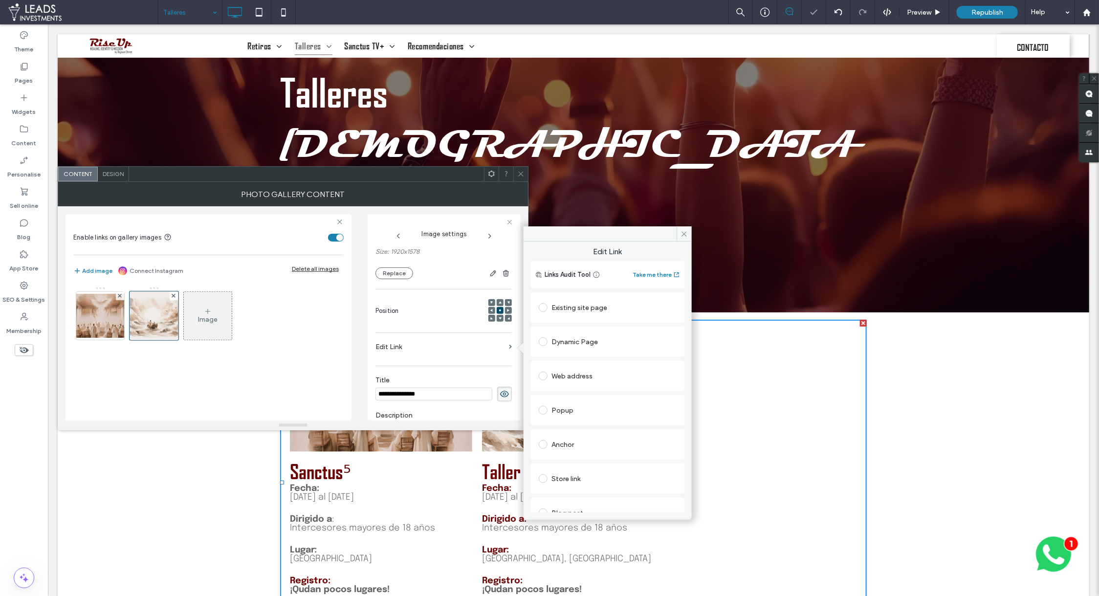
click at [589, 315] on div "Existing site page" at bounding box center [608, 307] width 138 height 21
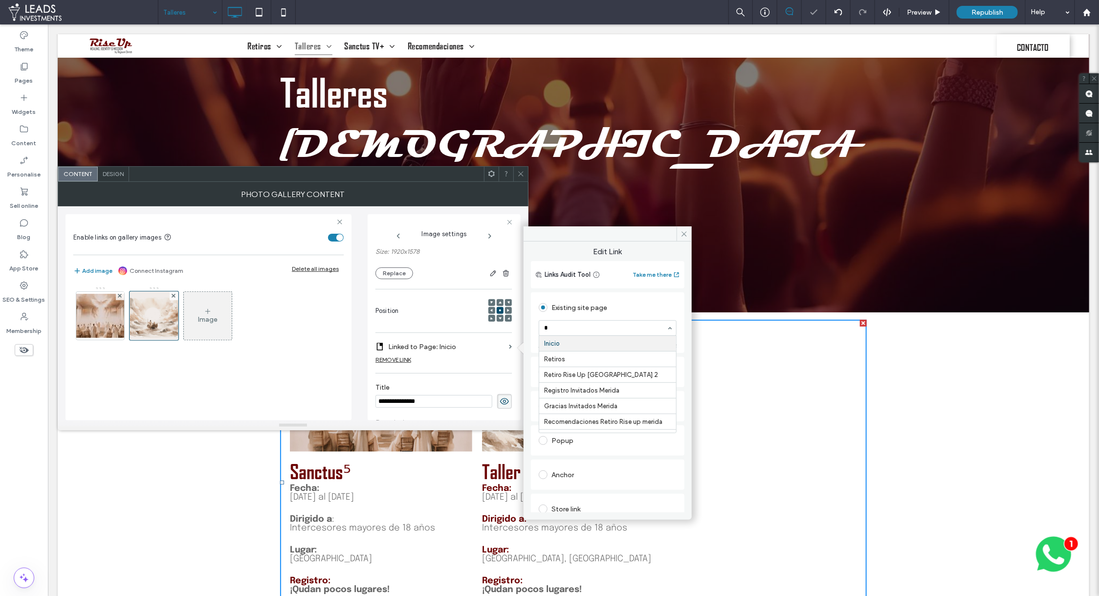
type input "**"
click at [681, 236] on icon at bounding box center [683, 233] width 7 height 7
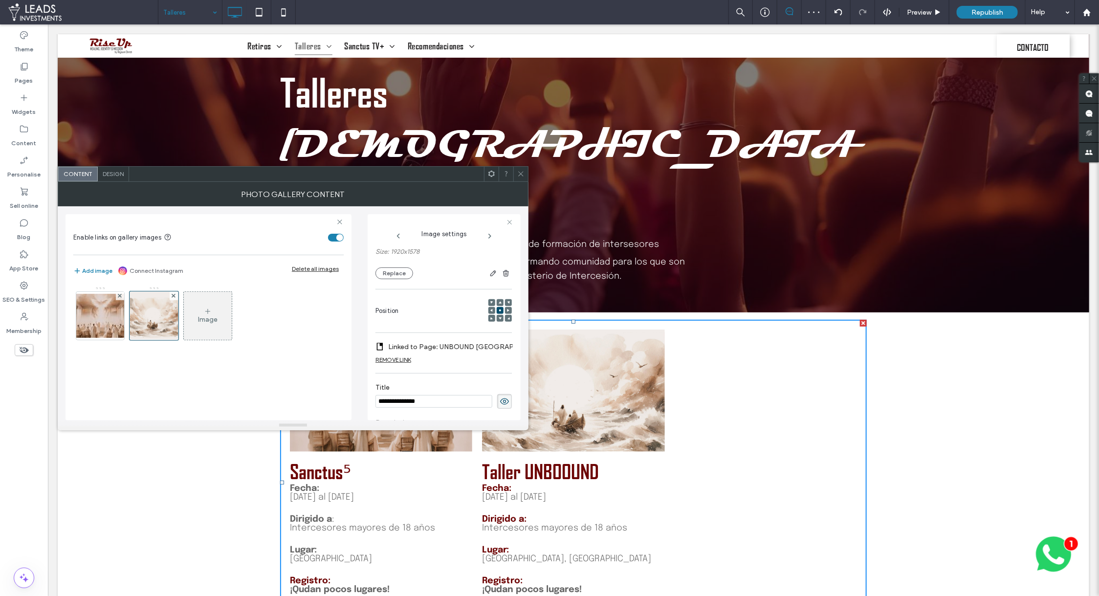
click at [521, 175] on icon at bounding box center [520, 173] width 7 height 7
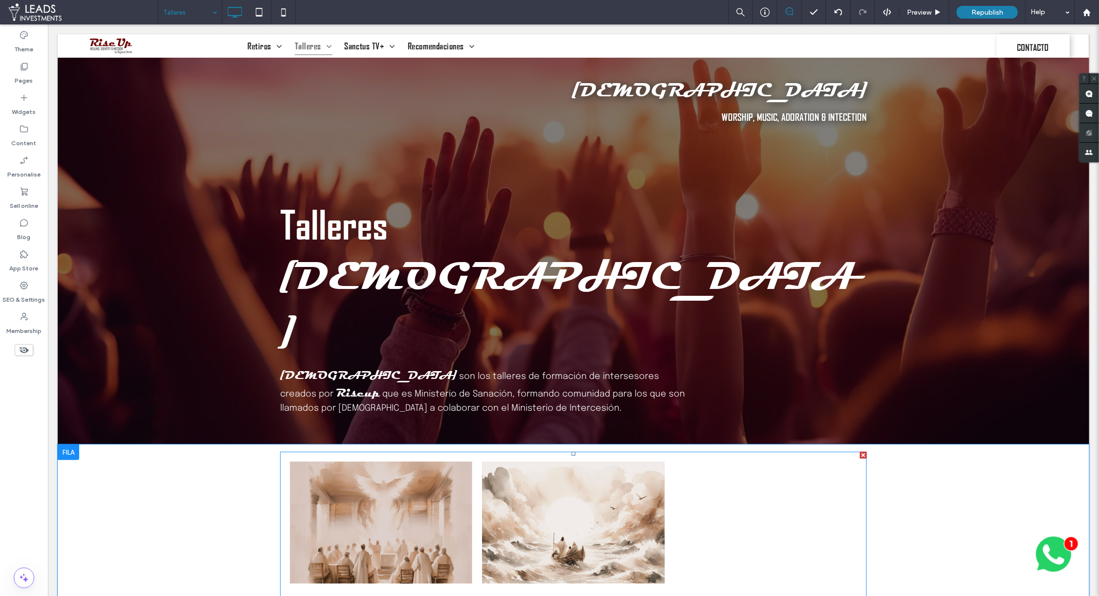
scroll to position [0, 0]
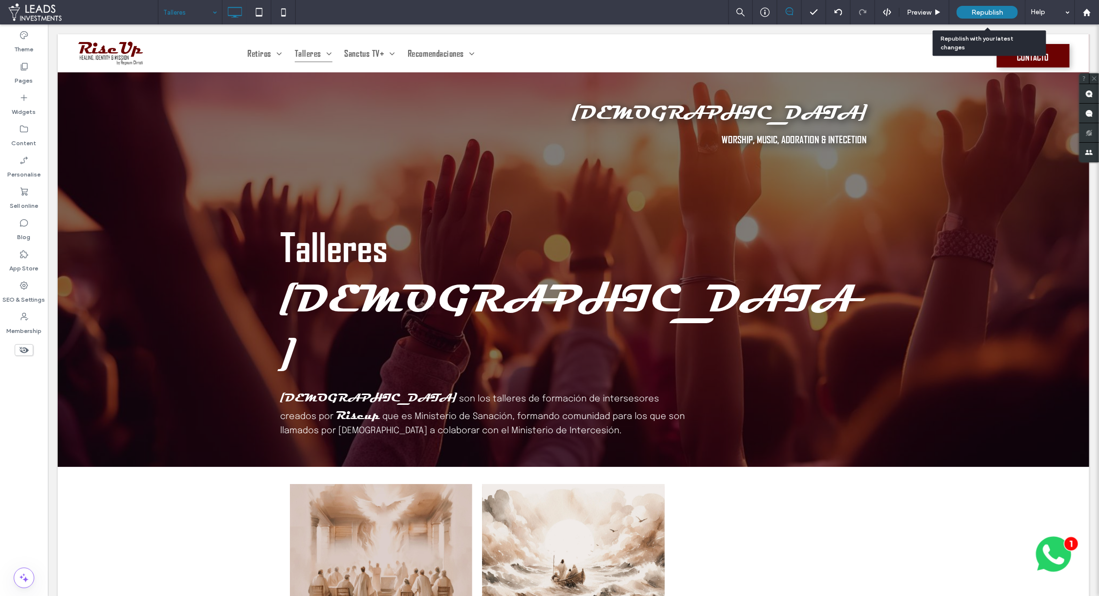
click at [1000, 3] on div "Republish" at bounding box center [986, 12] width 61 height 24
click at [980, 10] on span "Republish" at bounding box center [987, 12] width 32 height 8
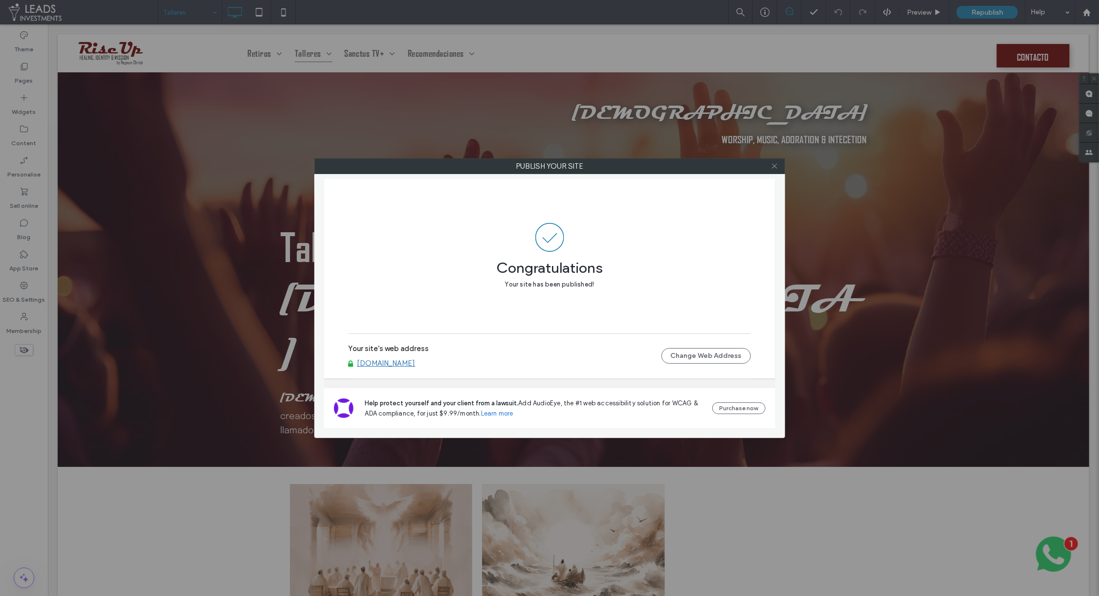
click at [777, 167] on icon at bounding box center [774, 165] width 7 height 7
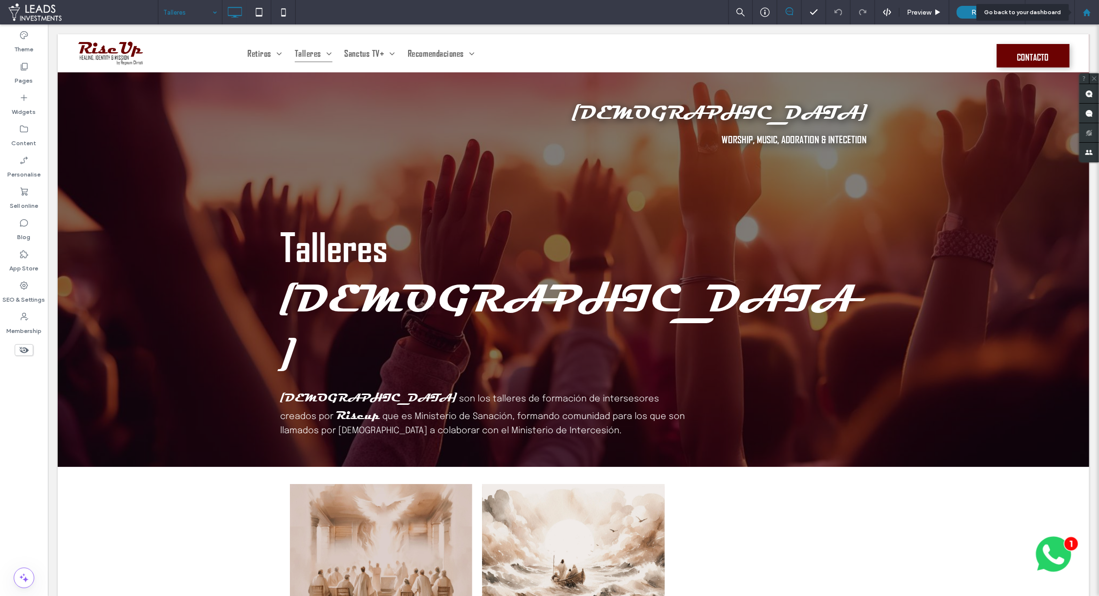
click at [1087, 11] on use at bounding box center [1086, 11] width 7 height 7
